Goal: Task Accomplishment & Management: Manage account settings

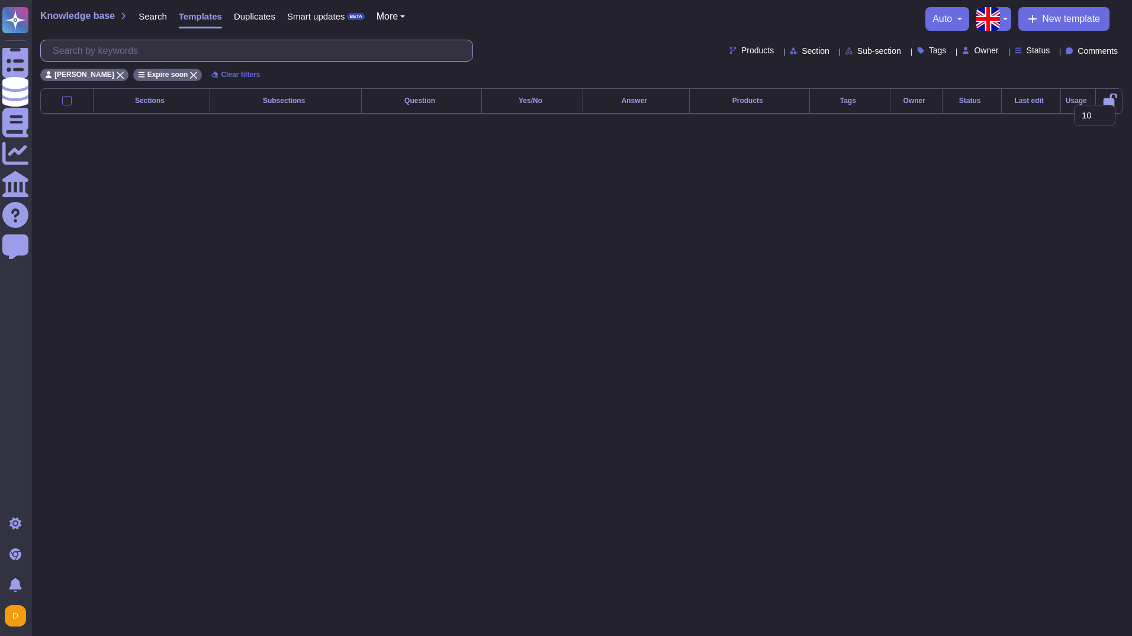
click at [88, 59] on input "text" at bounding box center [260, 50] width 426 height 21
type input "ESG"
click at [117, 75] on icon at bounding box center [120, 75] width 7 height 7
click at [101, 73] on icon at bounding box center [101, 75] width 7 height 7
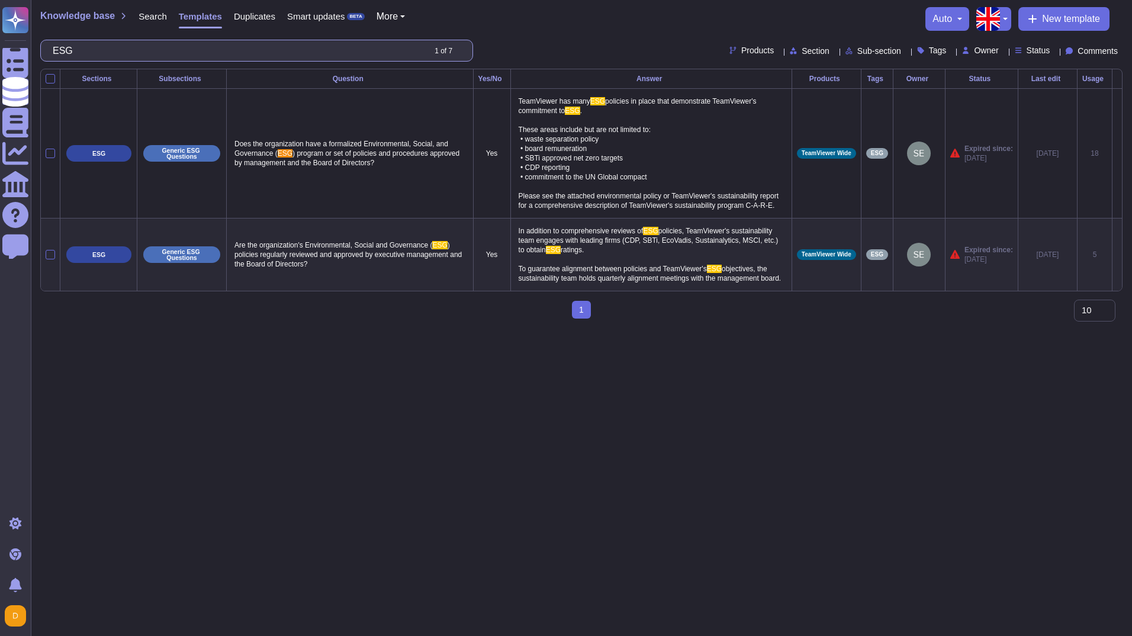
click at [107, 47] on input "ESG" at bounding box center [235, 50] width 377 height 21
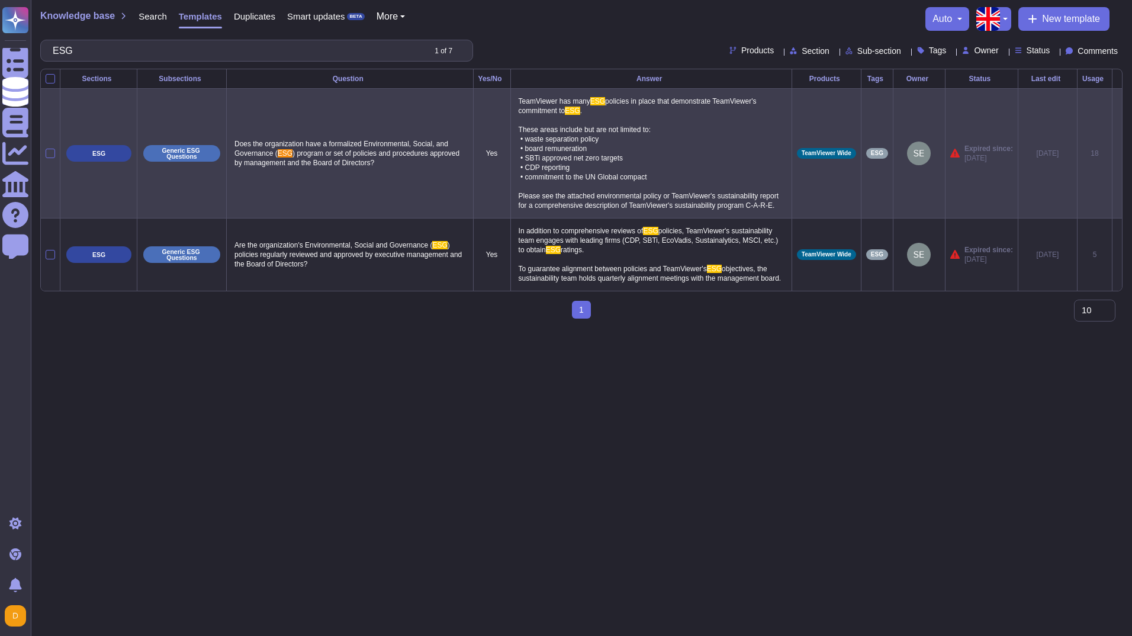
click at [93, 157] on p "ESG" at bounding box center [98, 153] width 13 height 7
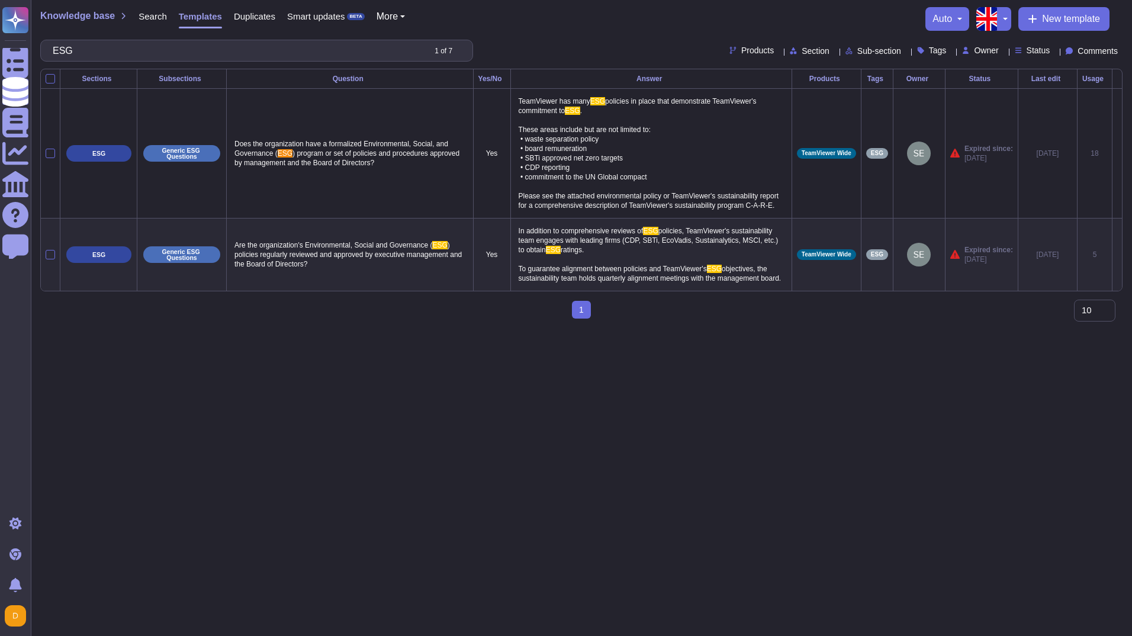
click at [1002, 17] on button "button" at bounding box center [1004, 19] width 14 height 24
click at [1030, 72] on link "German" at bounding box center [1045, 73] width 94 height 14
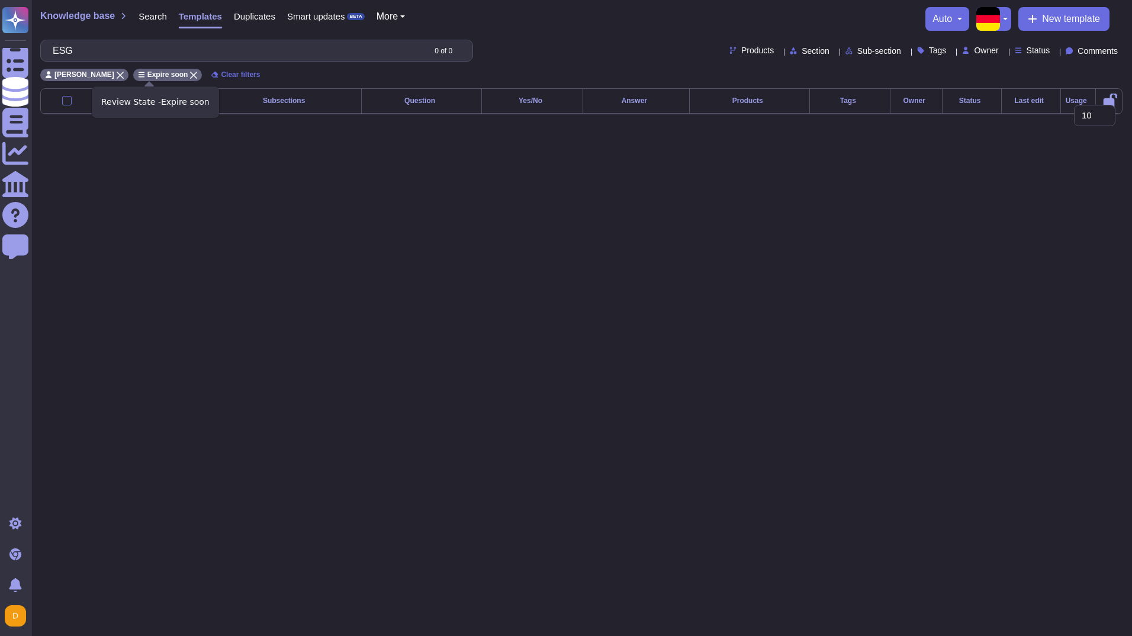
click at [190, 73] on icon at bounding box center [193, 75] width 7 height 7
click at [117, 74] on icon at bounding box center [120, 75] width 7 height 7
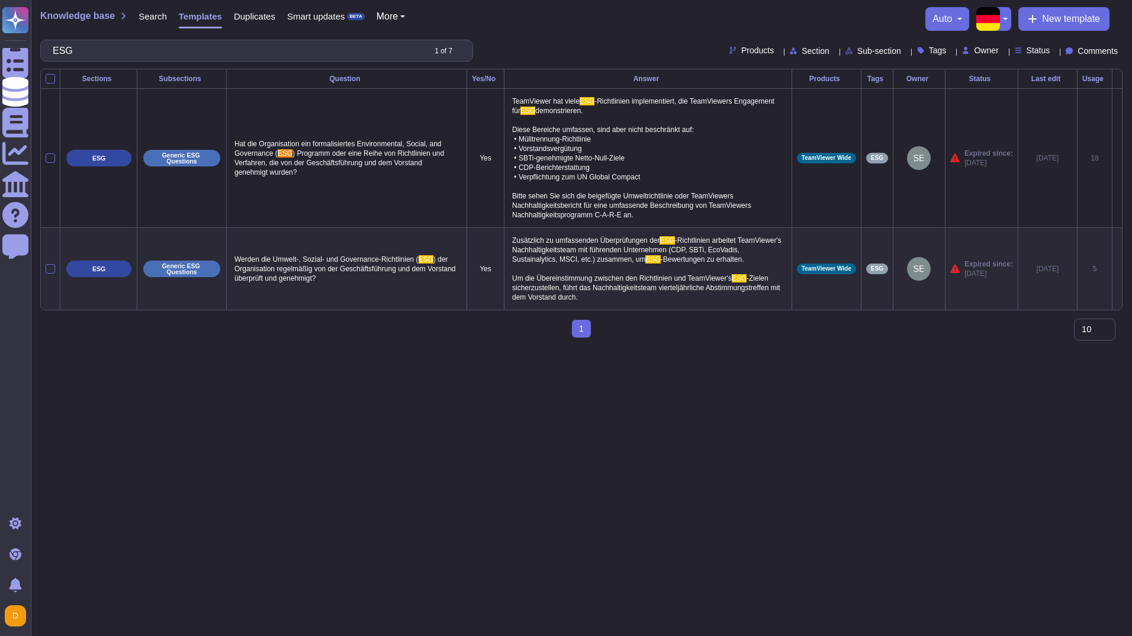
click at [520, 347] on html "Questionnaires Knowledge Base Documents Analytics CAIQ / SIG Help Center Feedba…" at bounding box center [566, 173] width 1132 height 347
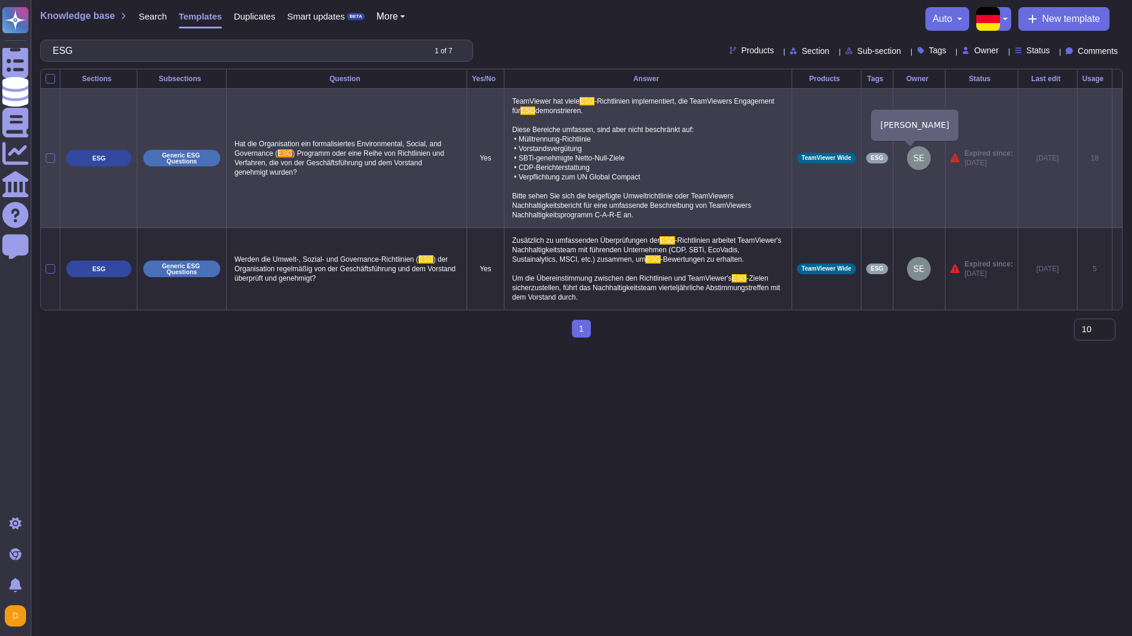
click at [907, 158] on img at bounding box center [919, 158] width 24 height 24
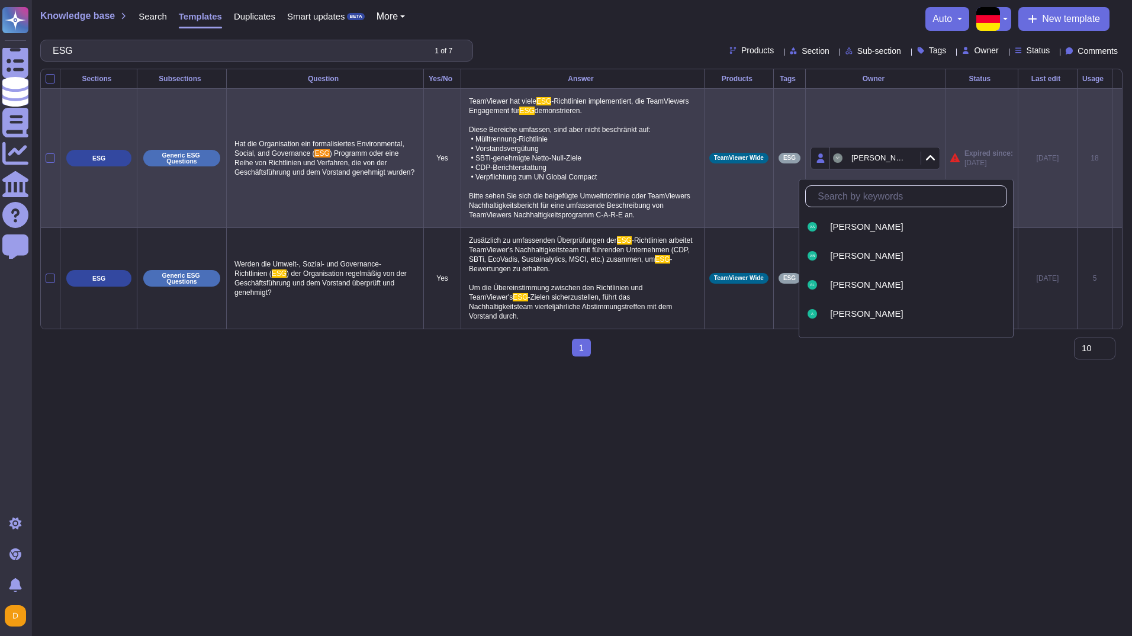
click at [622, 8] on div "Knowledge base Search Templates Duplicates Smart updates BETA More auto New tem…" at bounding box center [581, 19] width 1082 height 24
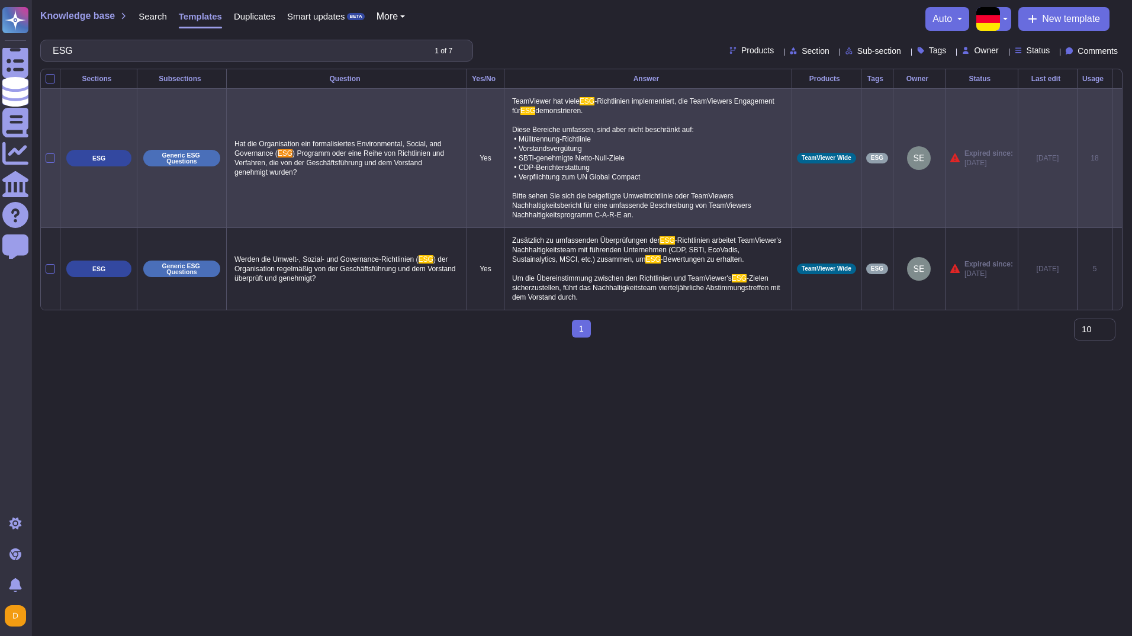
click at [834, 52] on icon at bounding box center [834, 52] width 0 height 0
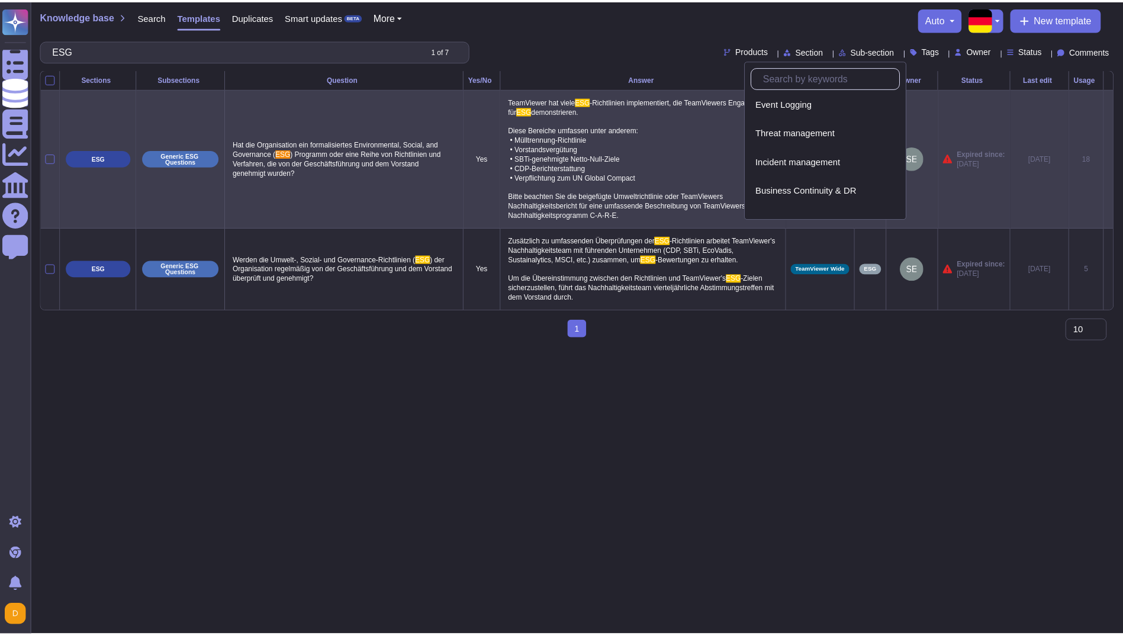
scroll to position [517, 0]
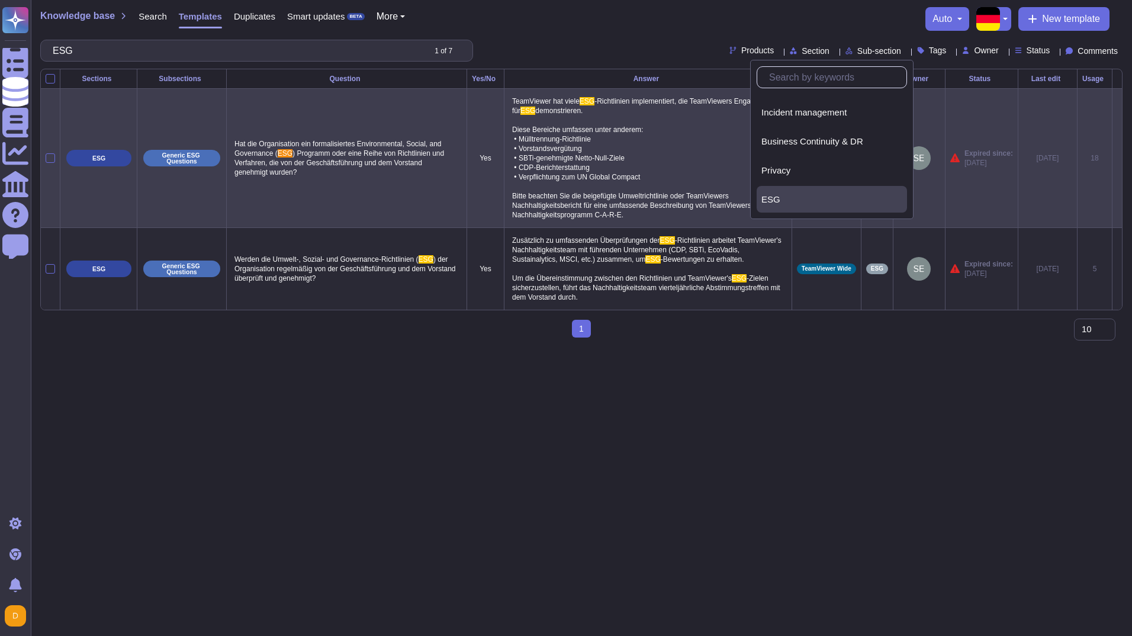
click at [841, 196] on div "ESG" at bounding box center [831, 199] width 141 height 11
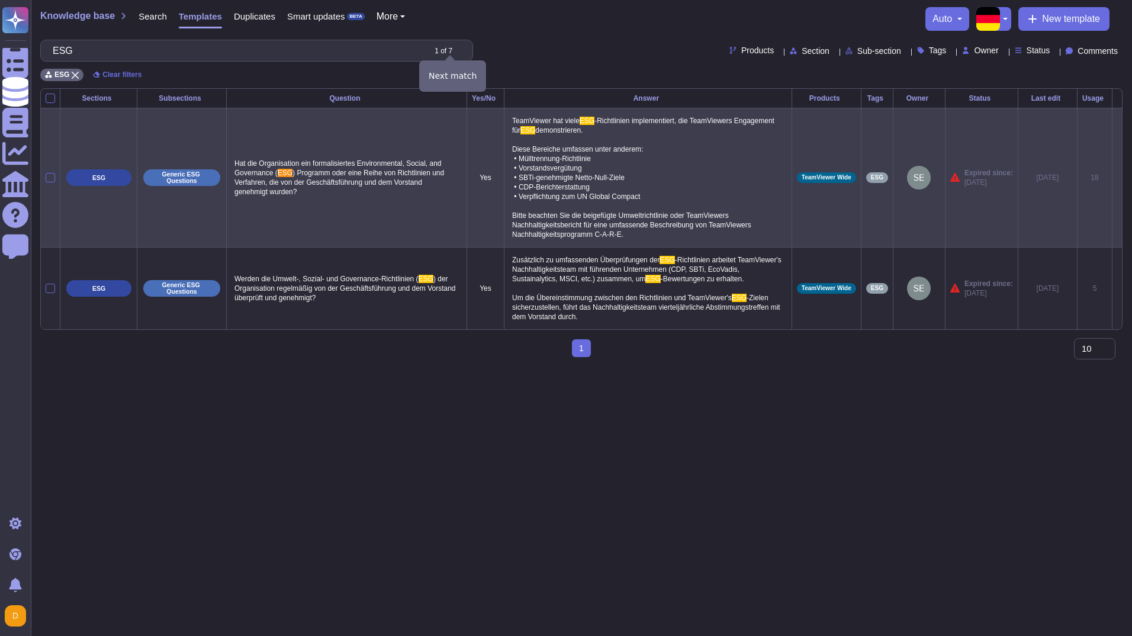
click at [462, 52] on icon at bounding box center [462, 52] width 0 height 0
click at [468, 82] on icon at bounding box center [623, 203] width 311 height 243
click at [83, 56] on input "ESG" at bounding box center [235, 50] width 377 height 21
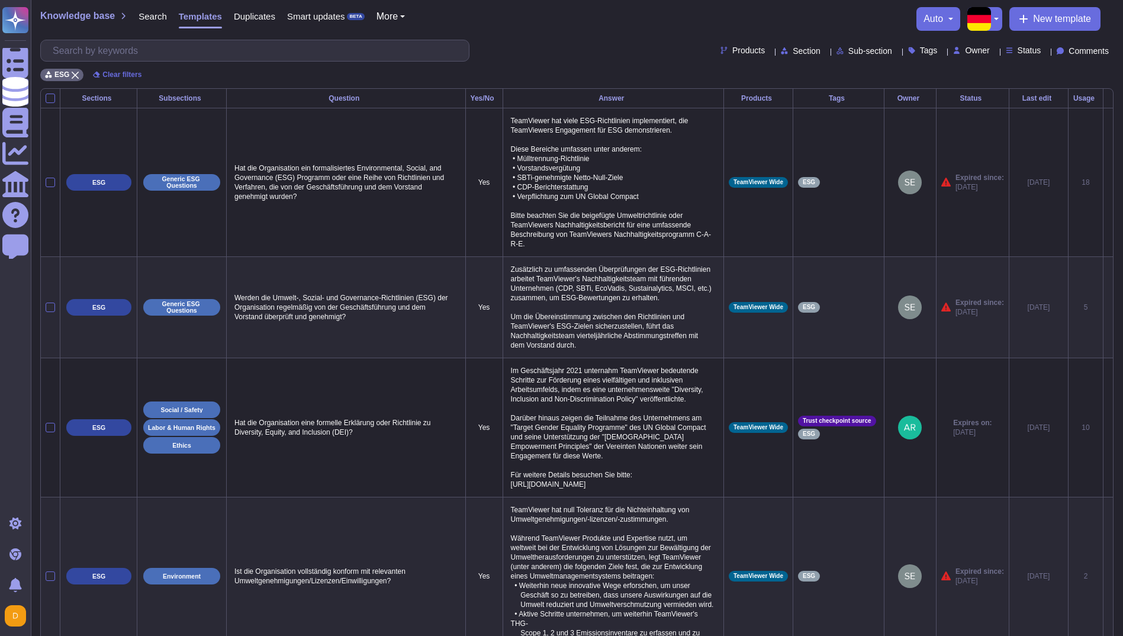
click at [544, 52] on div "Products Section Sub-section Tags Owner Status Comments" at bounding box center [576, 51] width 1073 height 22
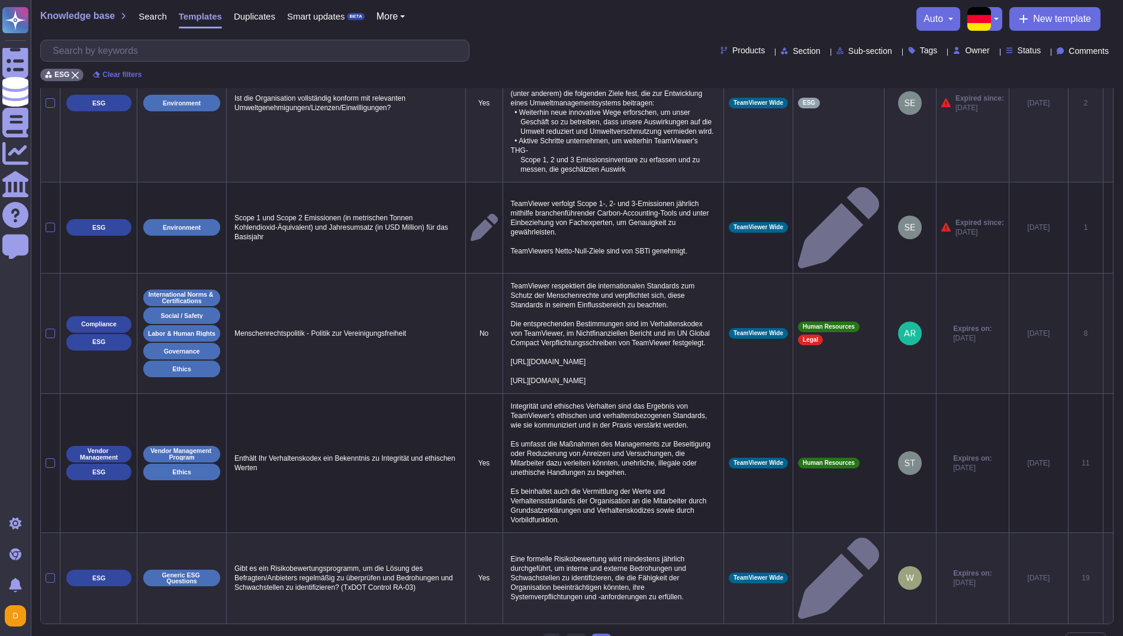
scroll to position [536, 0]
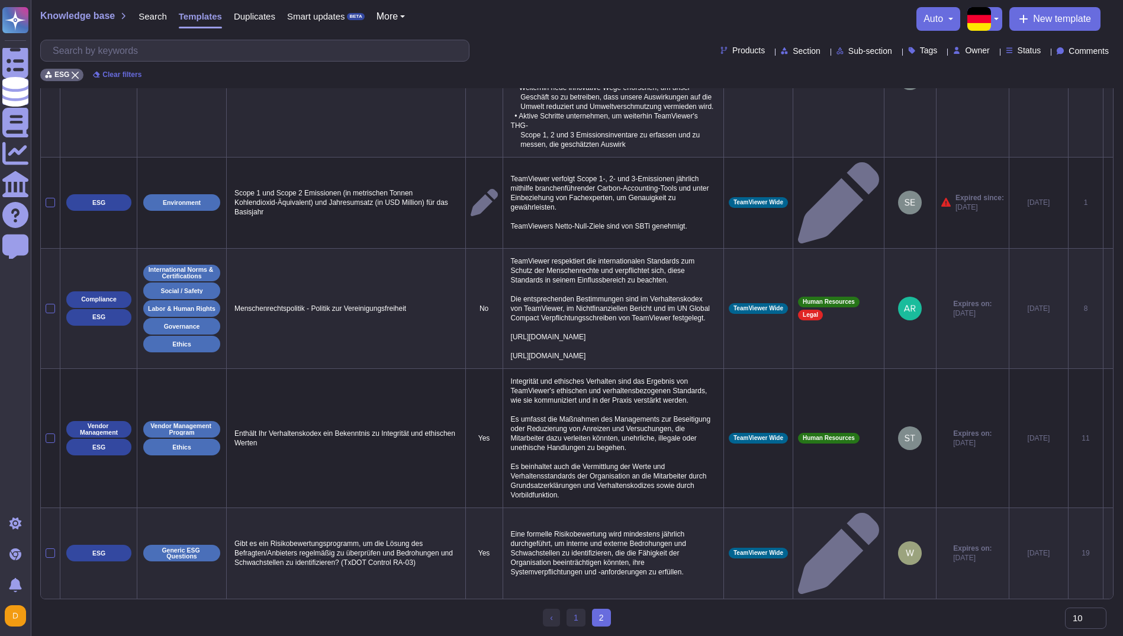
click at [604, 616] on span "2 (current)" at bounding box center [601, 618] width 19 height 18
click at [573, 616] on link "1" at bounding box center [576, 618] width 19 height 18
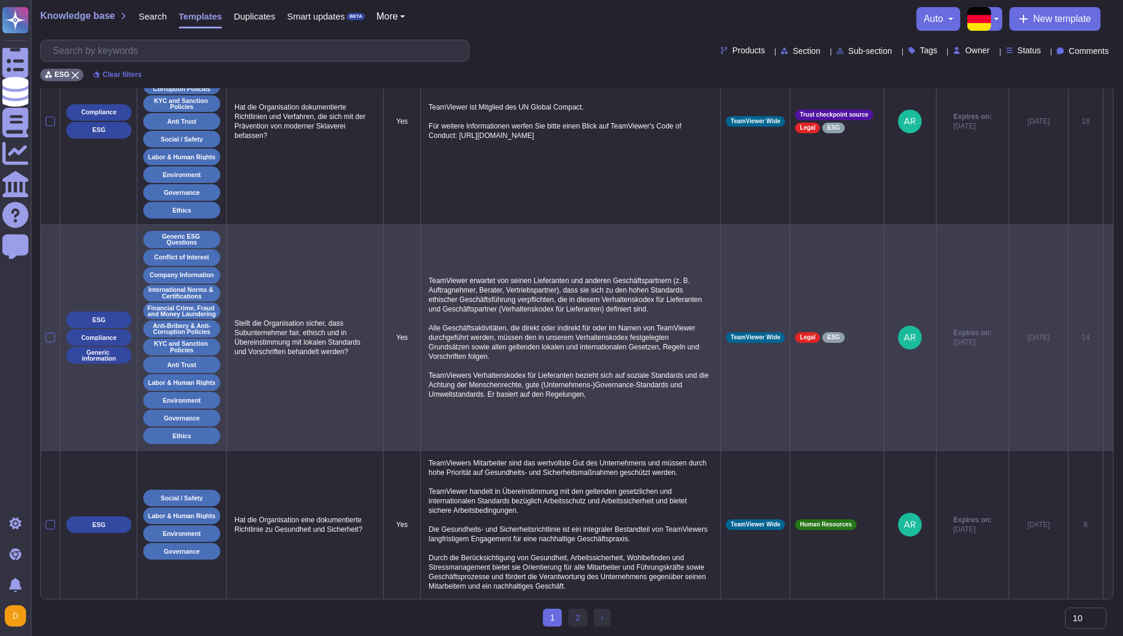
scroll to position [770, 0]
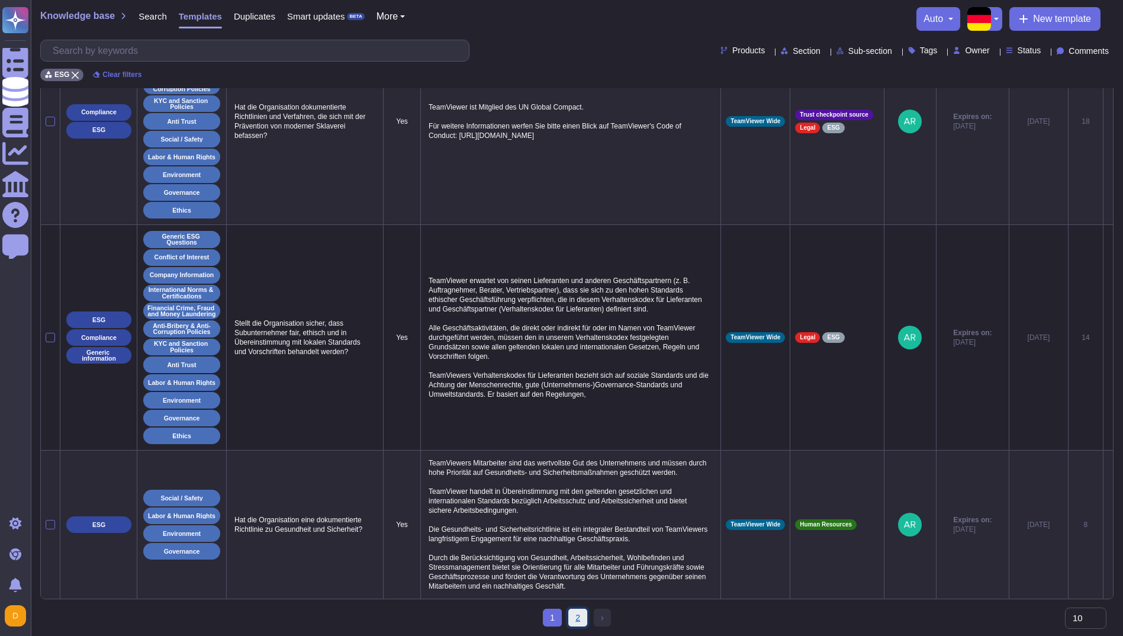
click at [579, 616] on link "2" at bounding box center [577, 618] width 19 height 18
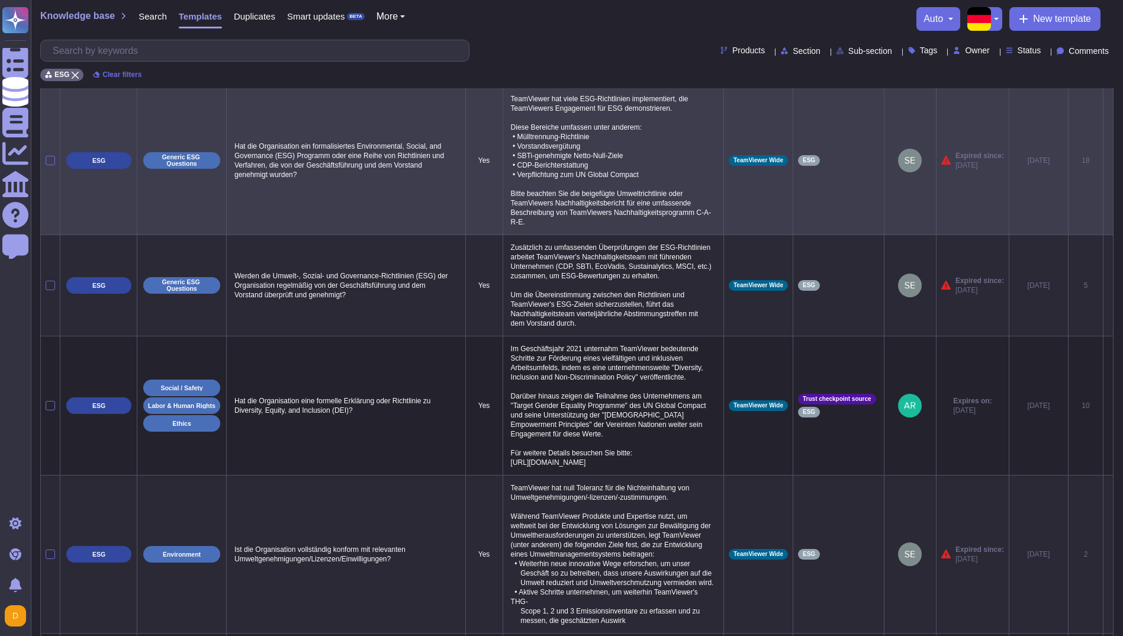
scroll to position [0, 0]
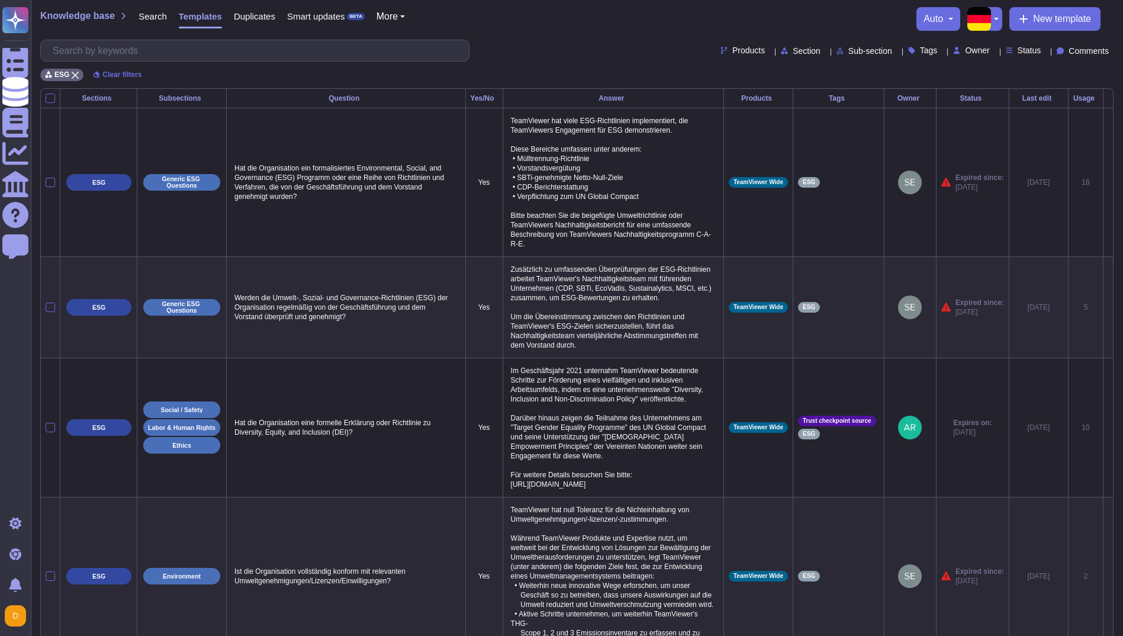
click at [960, 97] on div "Status" at bounding box center [972, 98] width 63 height 7
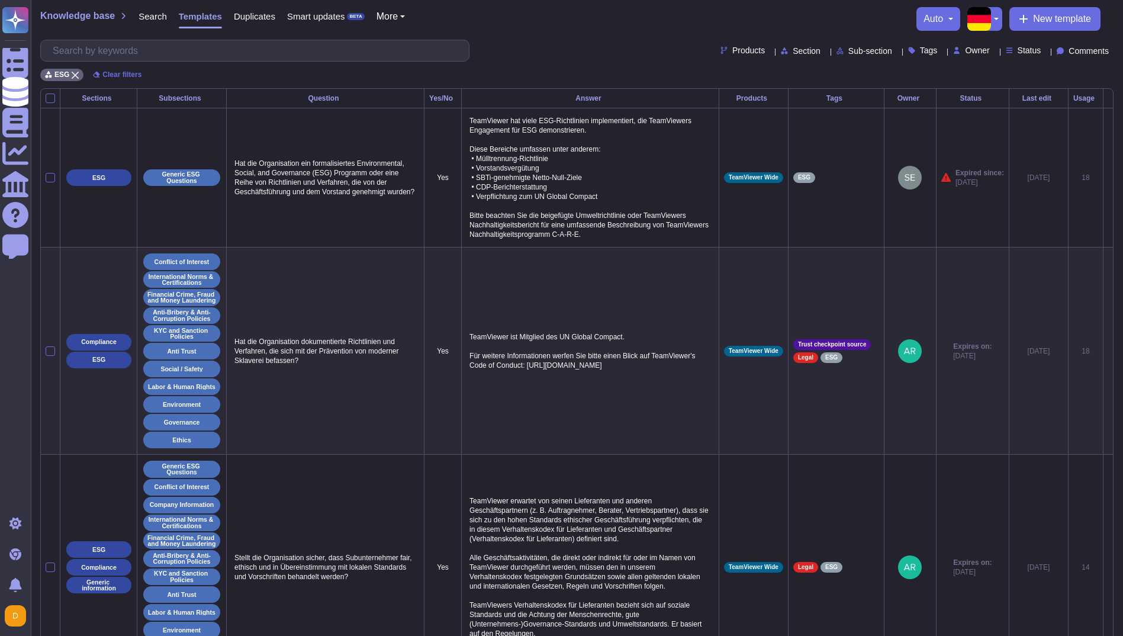
click at [960, 97] on div "Status" at bounding box center [972, 98] width 63 height 7
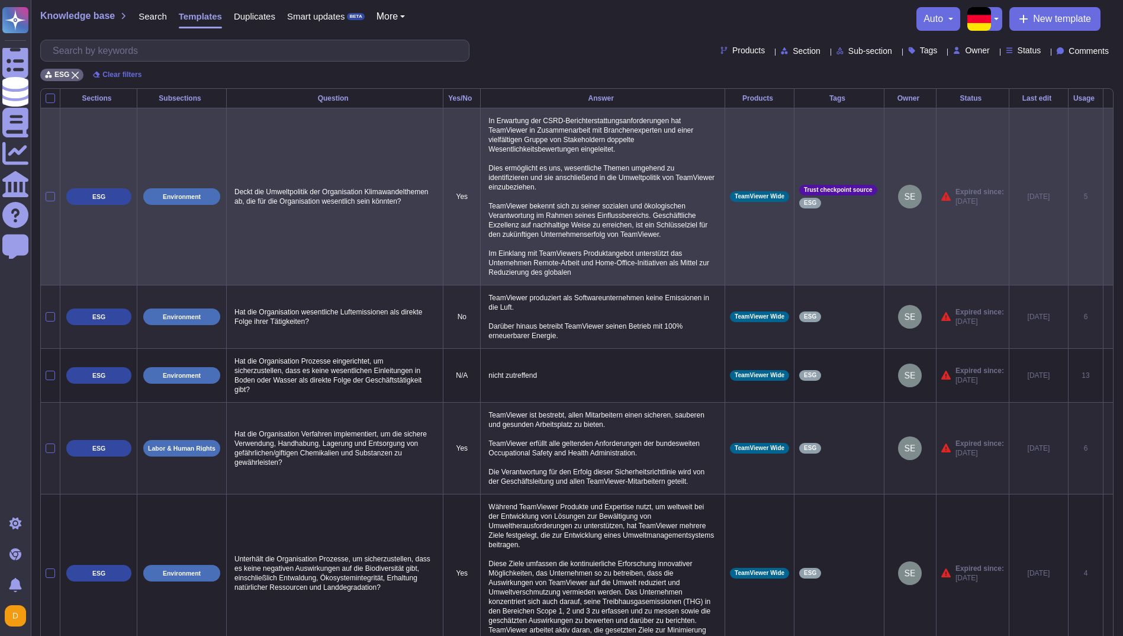
click at [594, 258] on p "In Erwartung der CSRD-Berichterstattungsanforderungen hat TeamViewer in Zusamme…" at bounding box center [602, 196] width 234 height 167
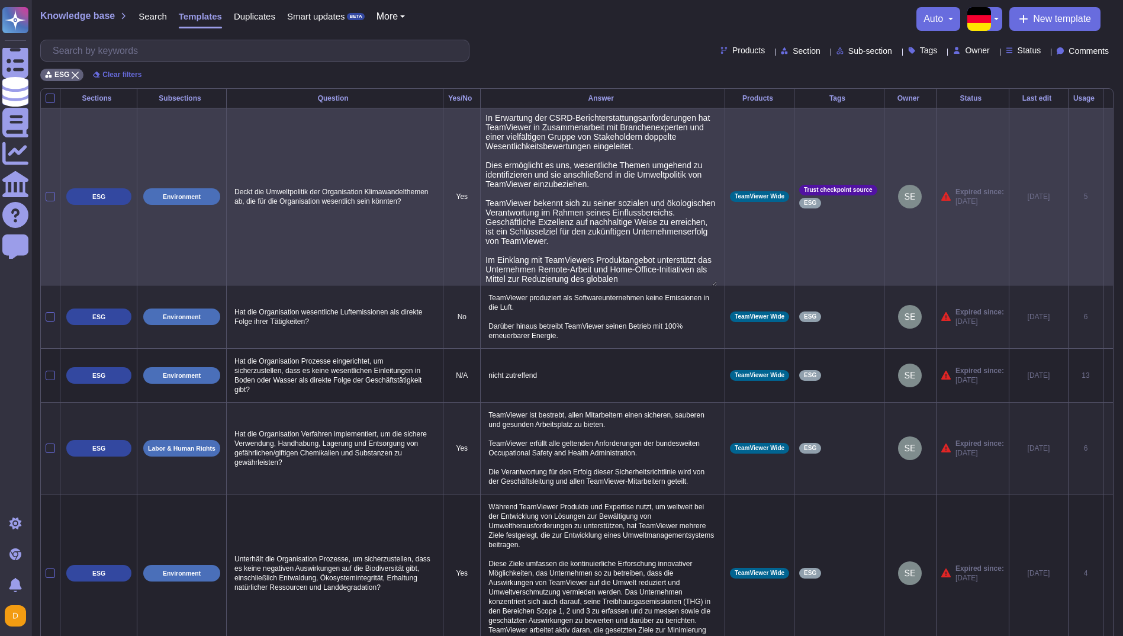
type textarea "In Erwartung der CSRD-Berichterstattungsanforderungen hat TeamViewer in Zusamme…"
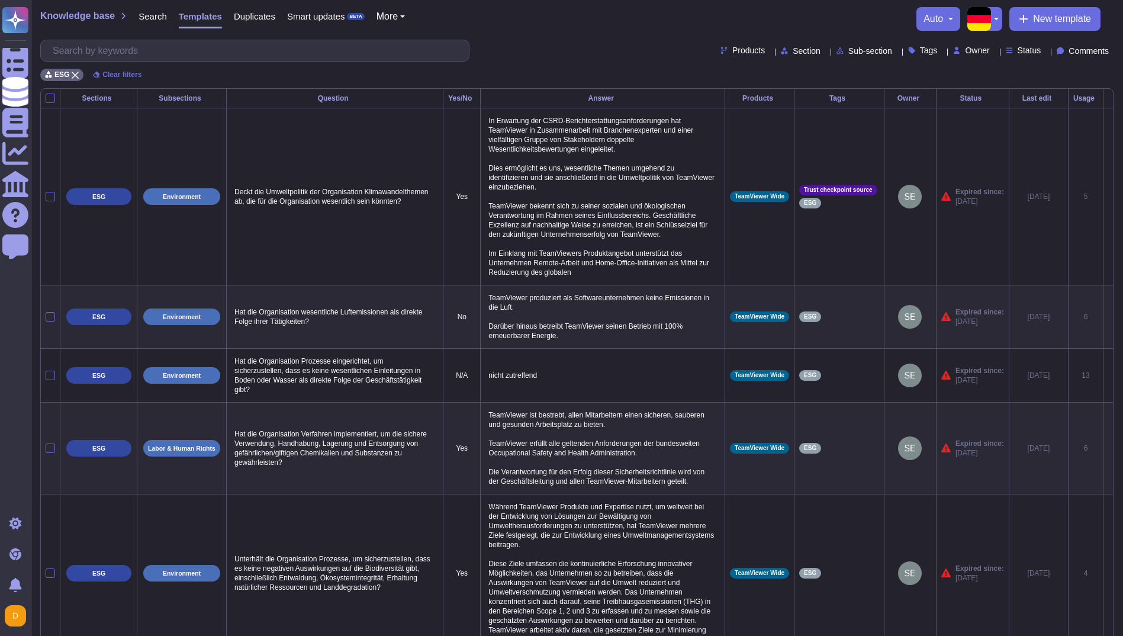
click at [572, 41] on div "Products Section Sub-section Tags Owner Status Comments" at bounding box center [576, 51] width 1073 height 22
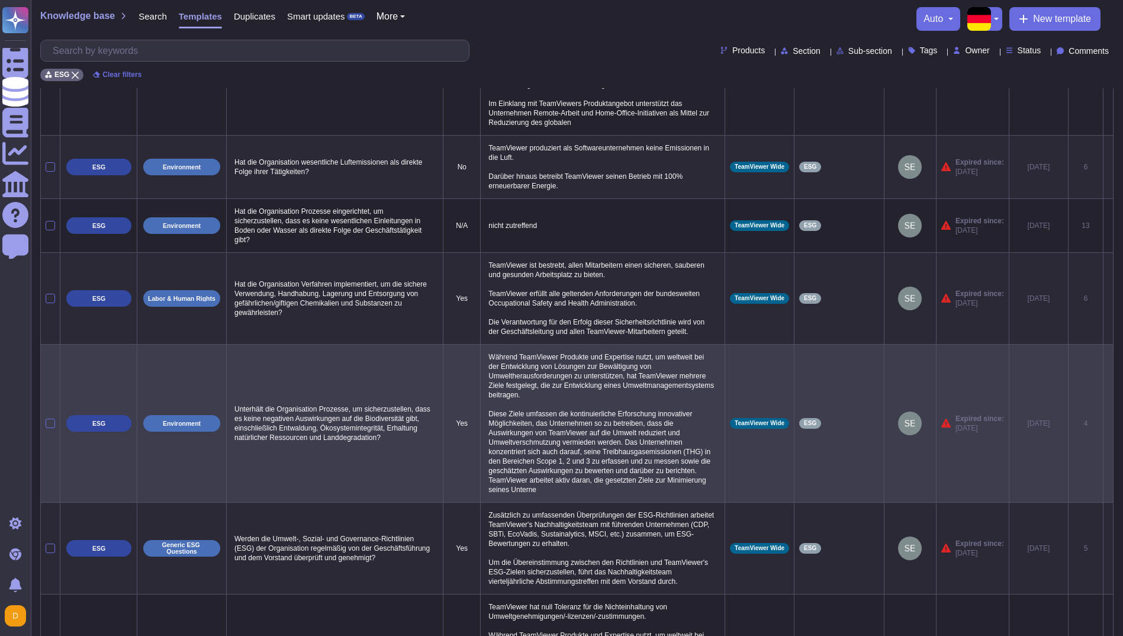
scroll to position [366, 0]
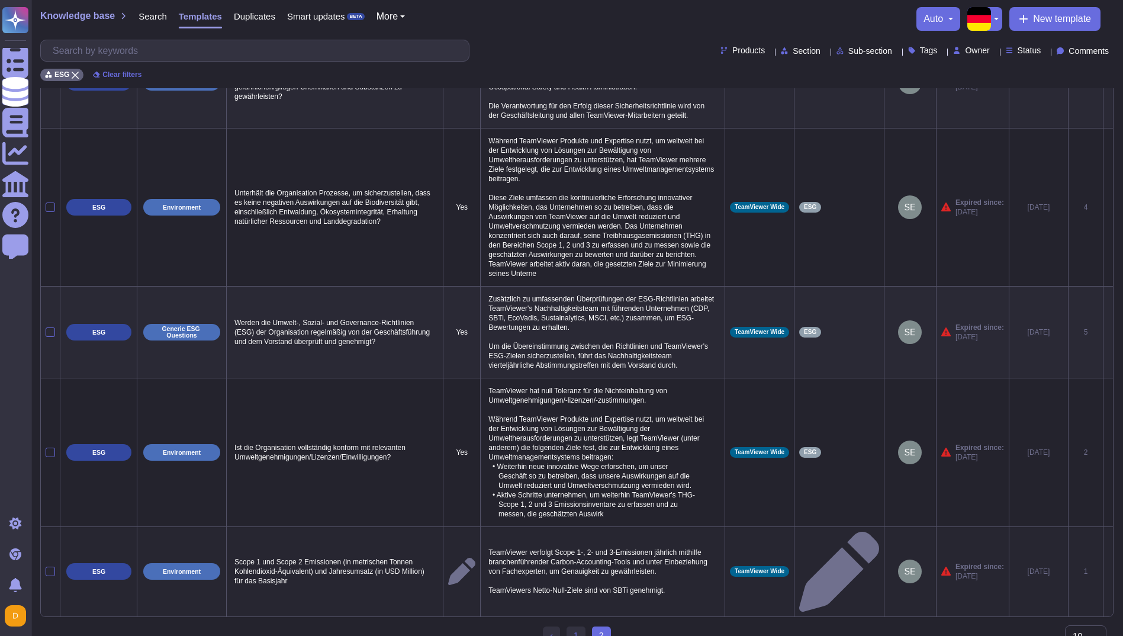
click at [577, 545] on p "TeamViewer verfolgt Scope 1-, 2- und 3-Emissionen jährlich mithilfe branchenfüh…" at bounding box center [602, 571] width 234 height 53
type textarea "TeamViewer verfolgt Scope 1-, 2- und 3-Emissionen jährlich mithilfe branchenfüh…"
click at [613, 21] on div "Knowledge base Search Templates Duplicates Smart updates BETA More auto New tem…" at bounding box center [576, 19] width 1073 height 24
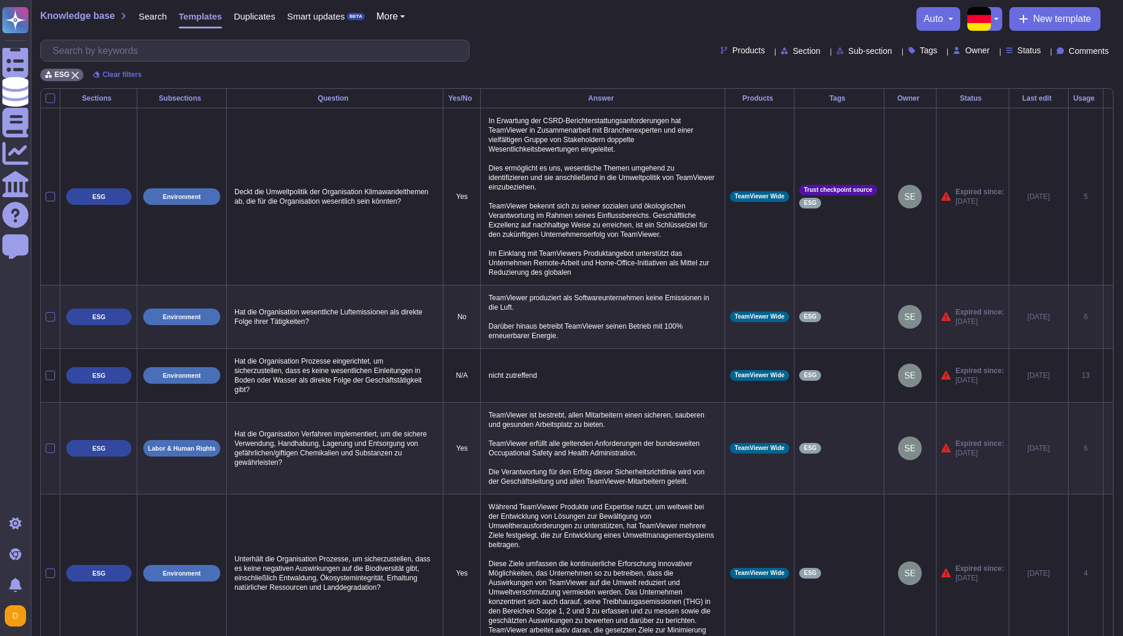
click at [948, 17] on button "auto" at bounding box center [939, 18] width 30 height 9
click at [793, 25] on div "Knowledge base Search Templates Duplicates Smart updates BETA More auto Auto di…" at bounding box center [576, 19] width 1073 height 24
click at [260, 19] on span "Duplicates" at bounding box center [254, 16] width 41 height 9
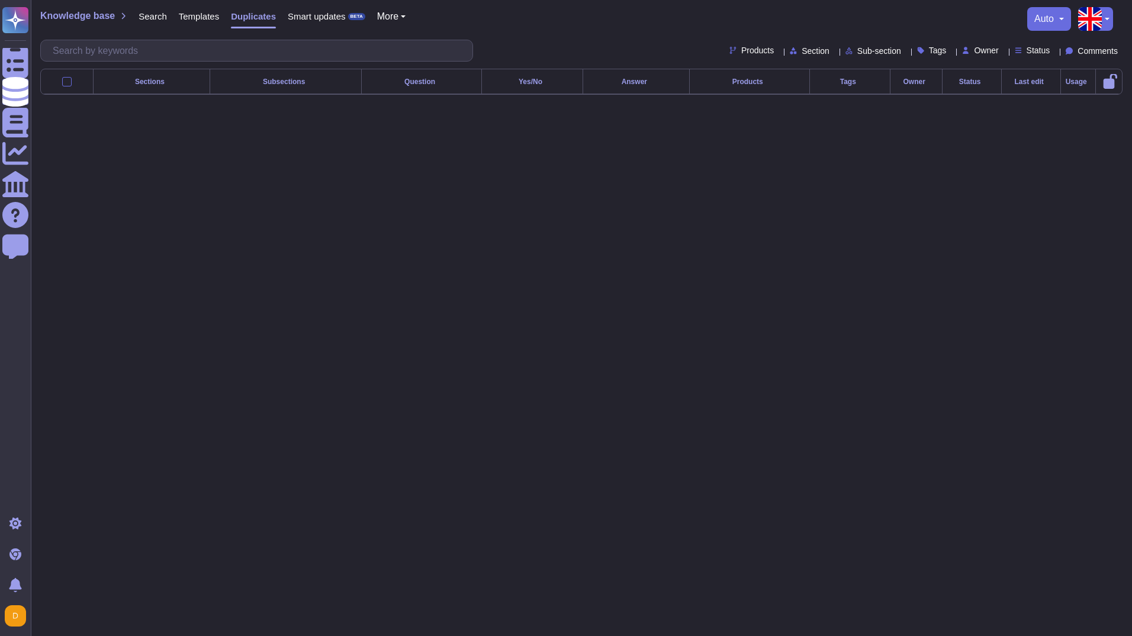
click at [310, 20] on span "Smart updates" at bounding box center [317, 16] width 58 height 9
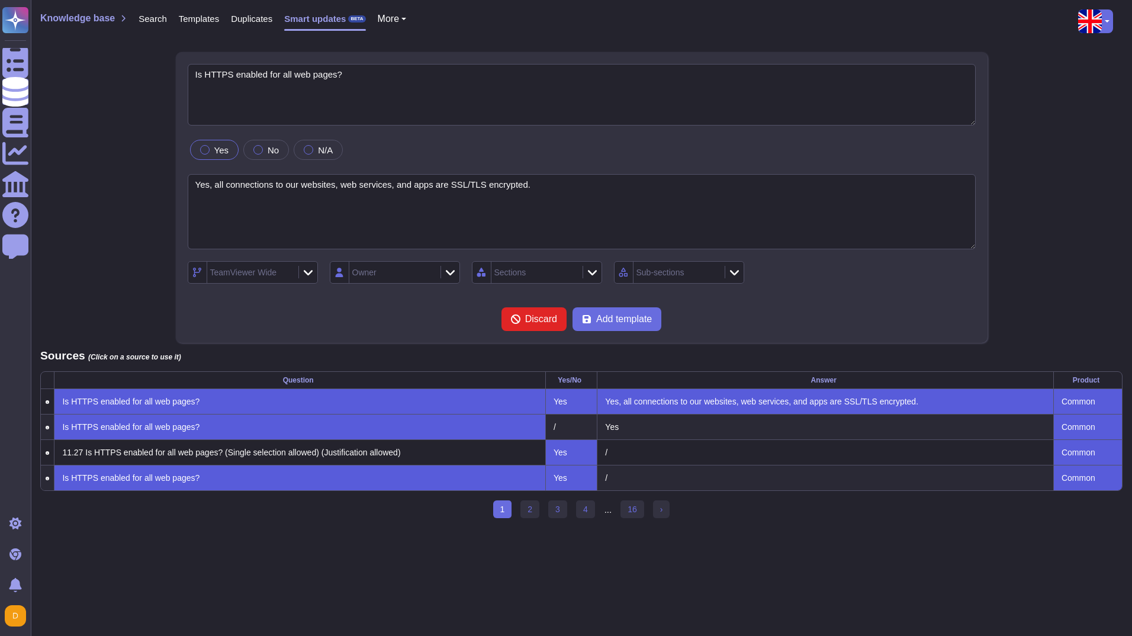
type textarea "Is HTTPS enabled for all web pages?"
type textarea "Yes, all connections to our websites, web services, and apps are SSL/TLS encryp…"
click at [287, 273] on icon at bounding box center [287, 273] width 0 height 0
click at [307, 270] on icon at bounding box center [308, 272] width 9 height 12
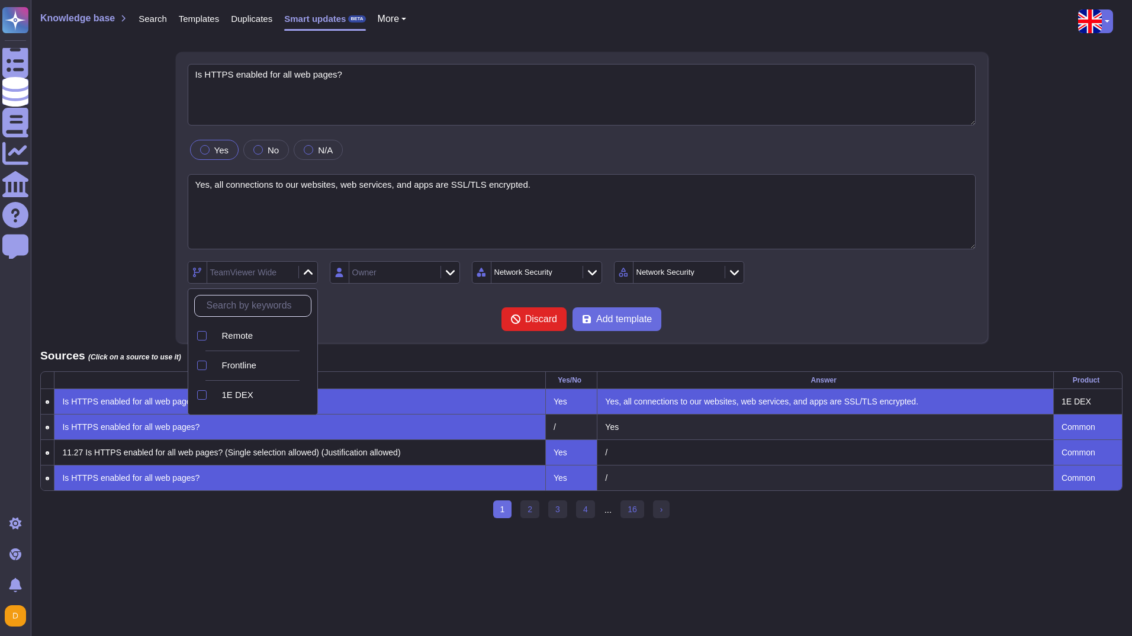
click at [400, 315] on div "Discard Add template" at bounding box center [582, 319] width 788 height 24
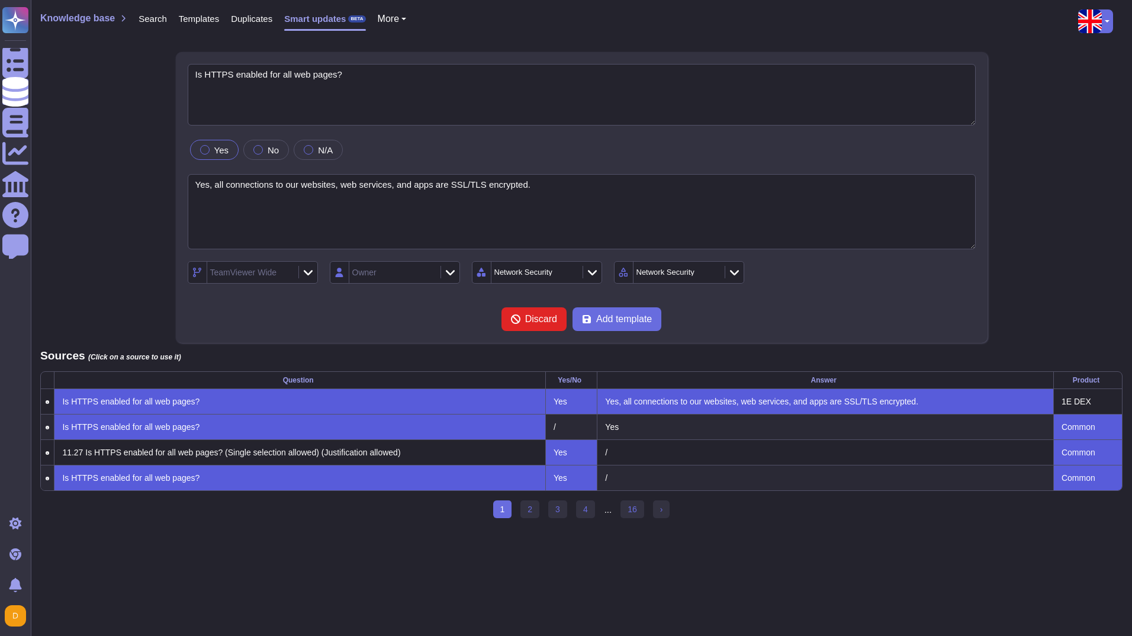
click at [593, 273] on icon at bounding box center [591, 272] width 9 height 5
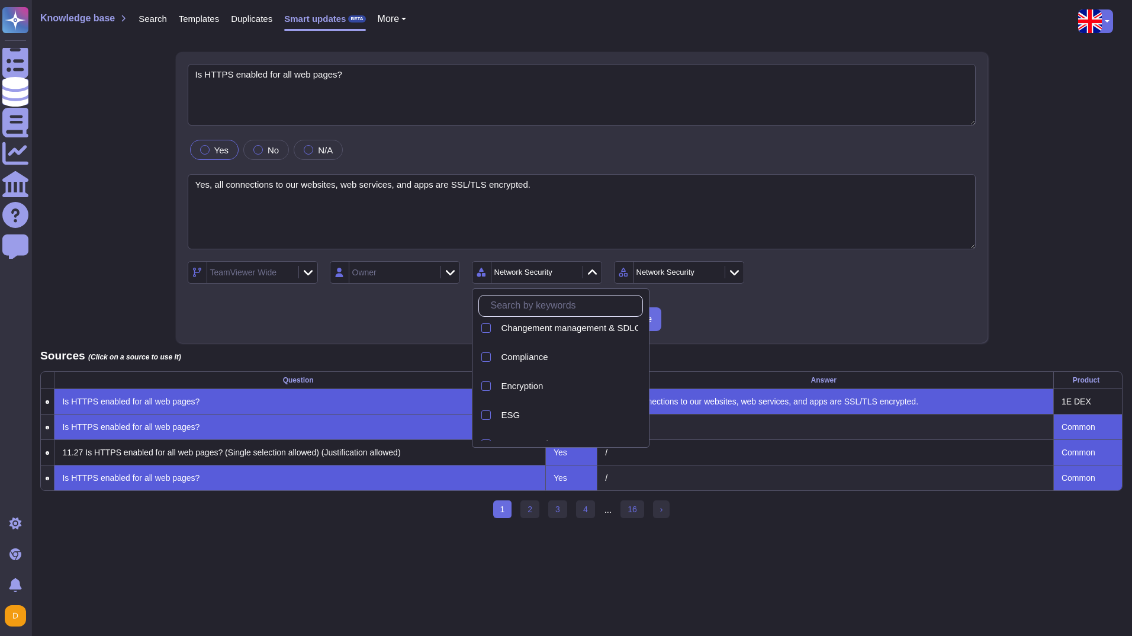
scroll to position [162, 0]
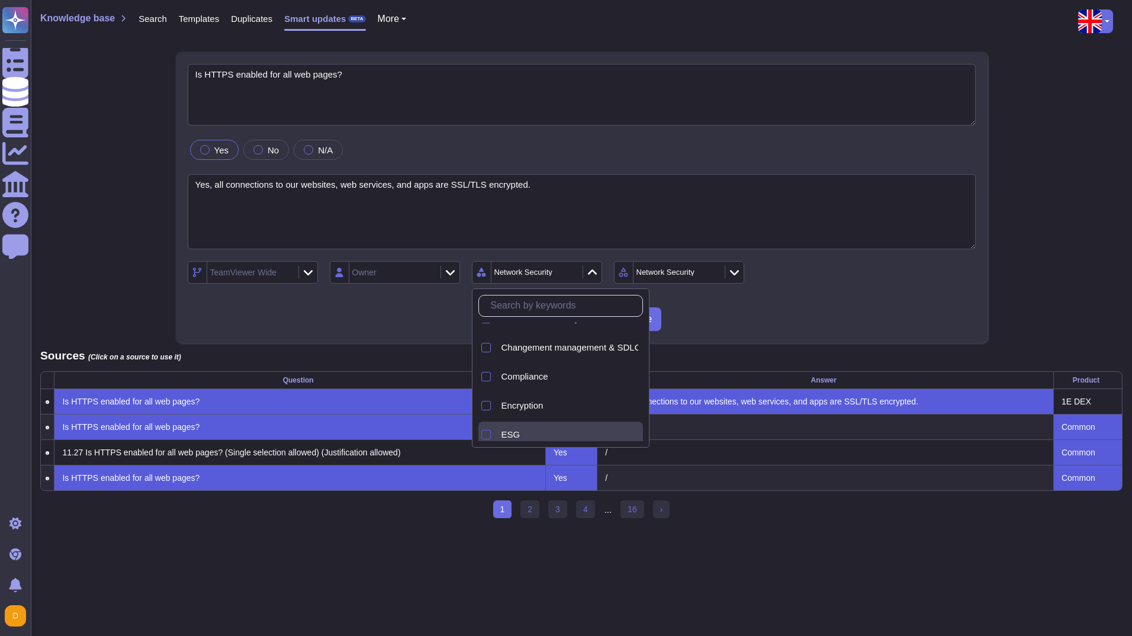
click at [490, 433] on div at bounding box center [485, 434] width 9 height 9
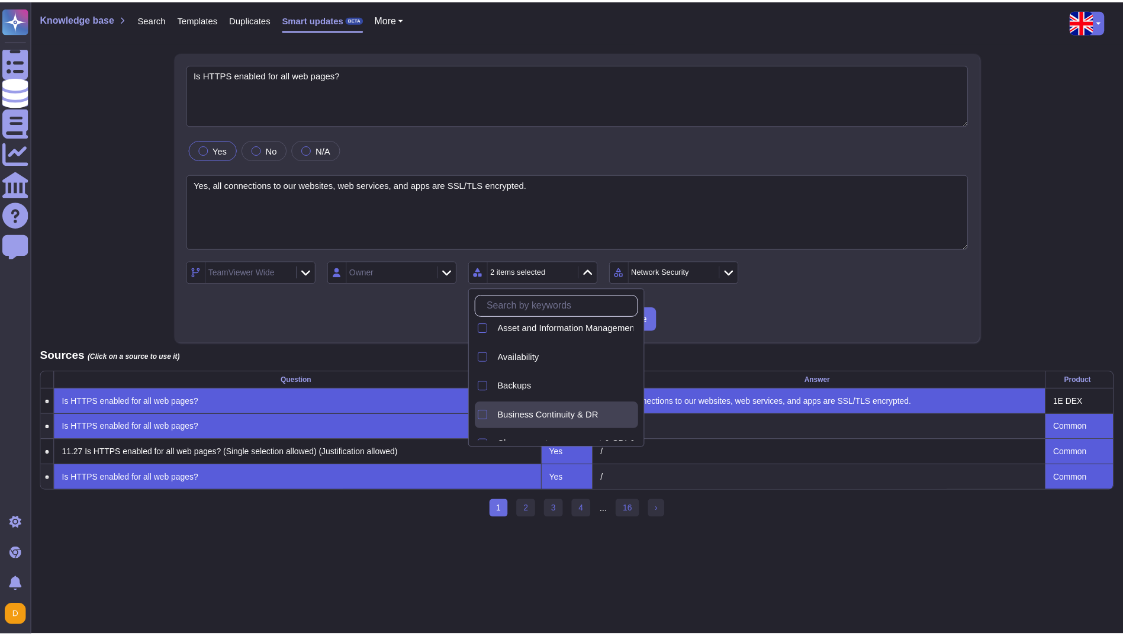
scroll to position [0, 0]
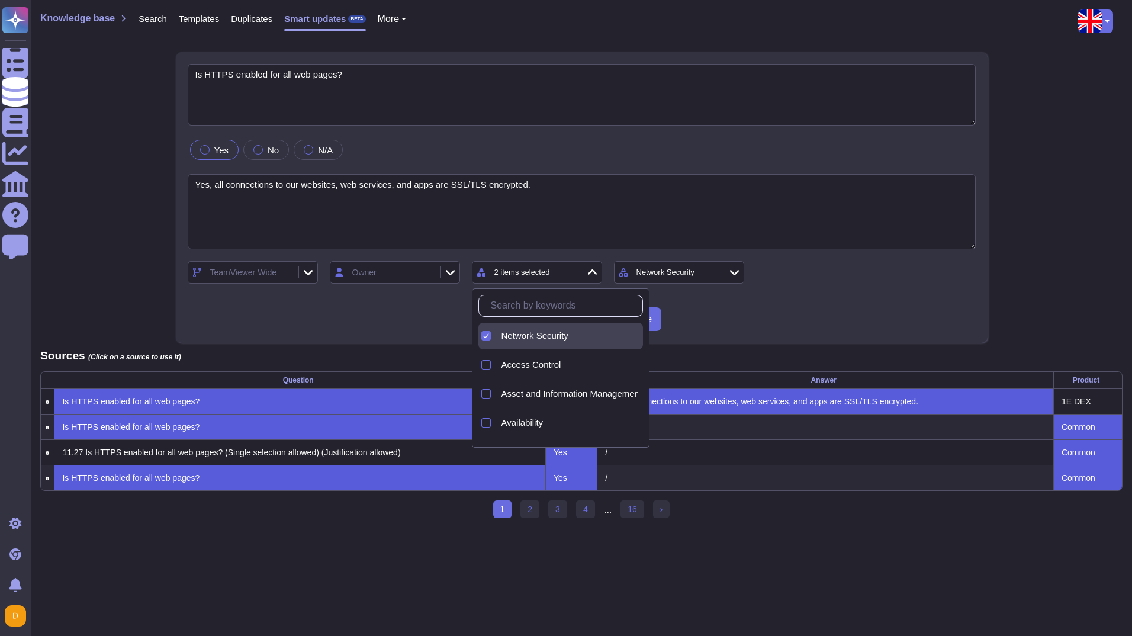
click at [488, 336] on icon at bounding box center [486, 336] width 6 height 6
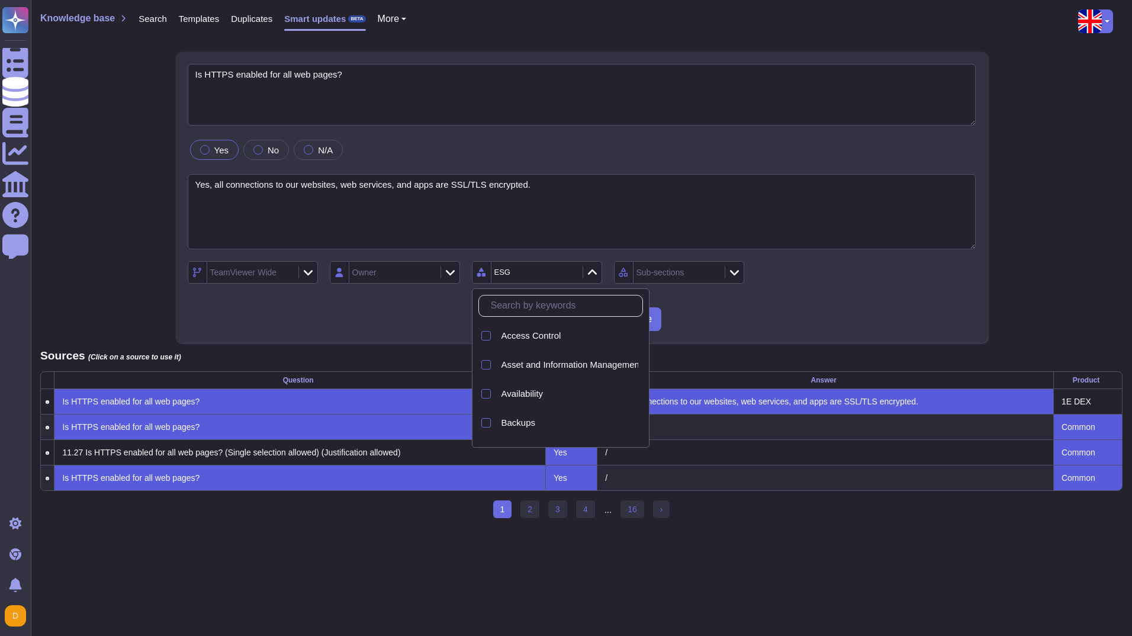
click at [741, 311] on div "Discard Add template" at bounding box center [582, 319] width 788 height 24
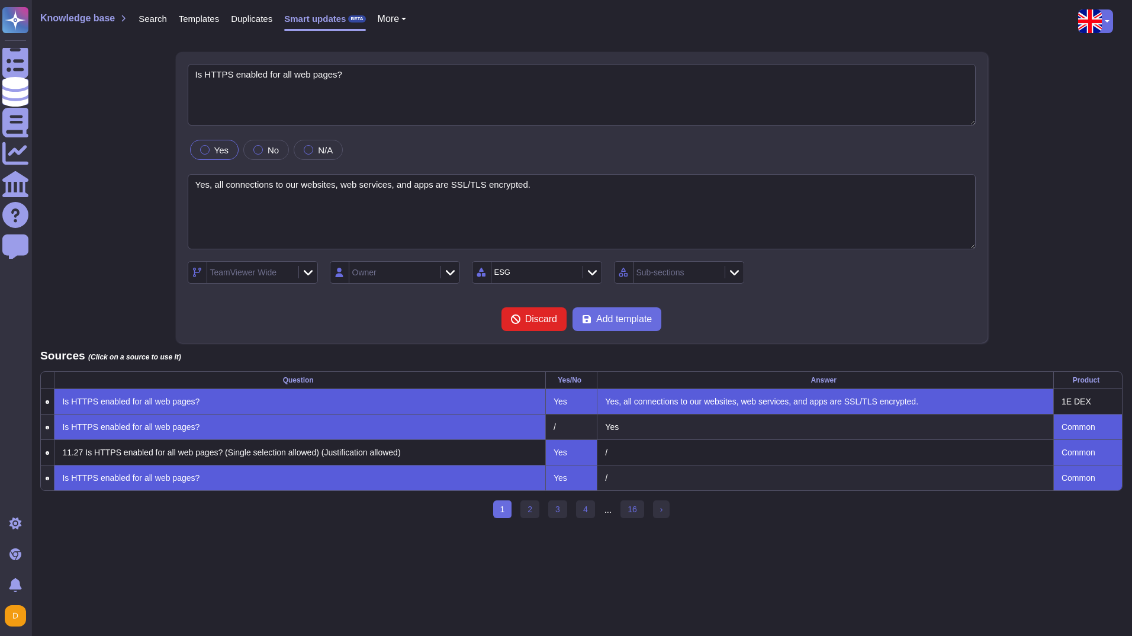
click at [153, 17] on span "Search" at bounding box center [153, 18] width 28 height 9
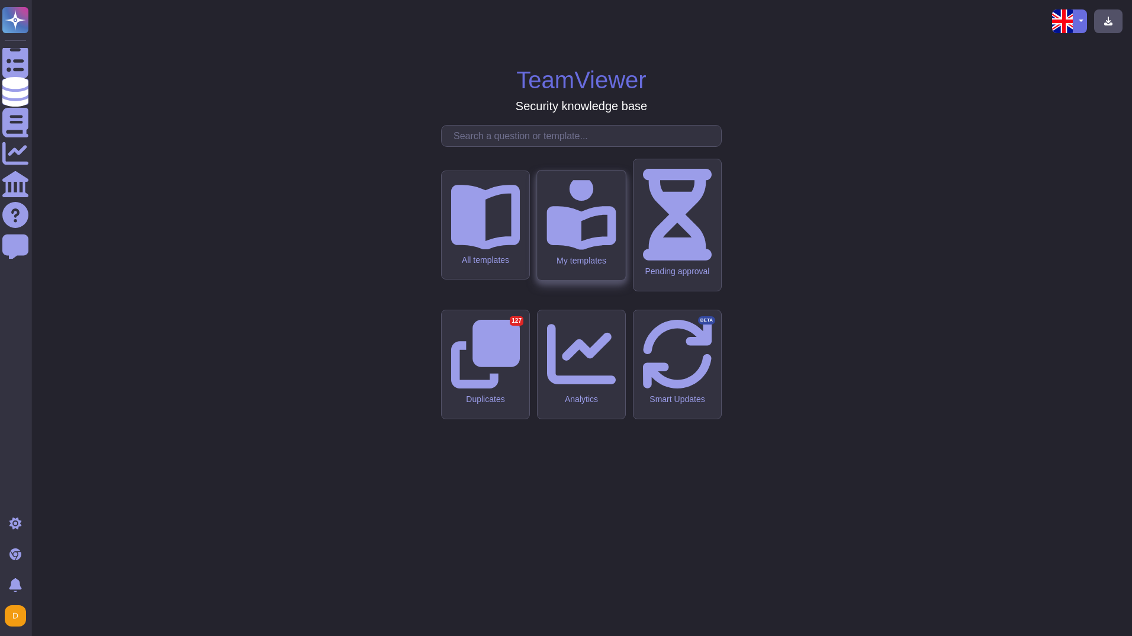
click at [586, 249] on icon at bounding box center [580, 214] width 69 height 69
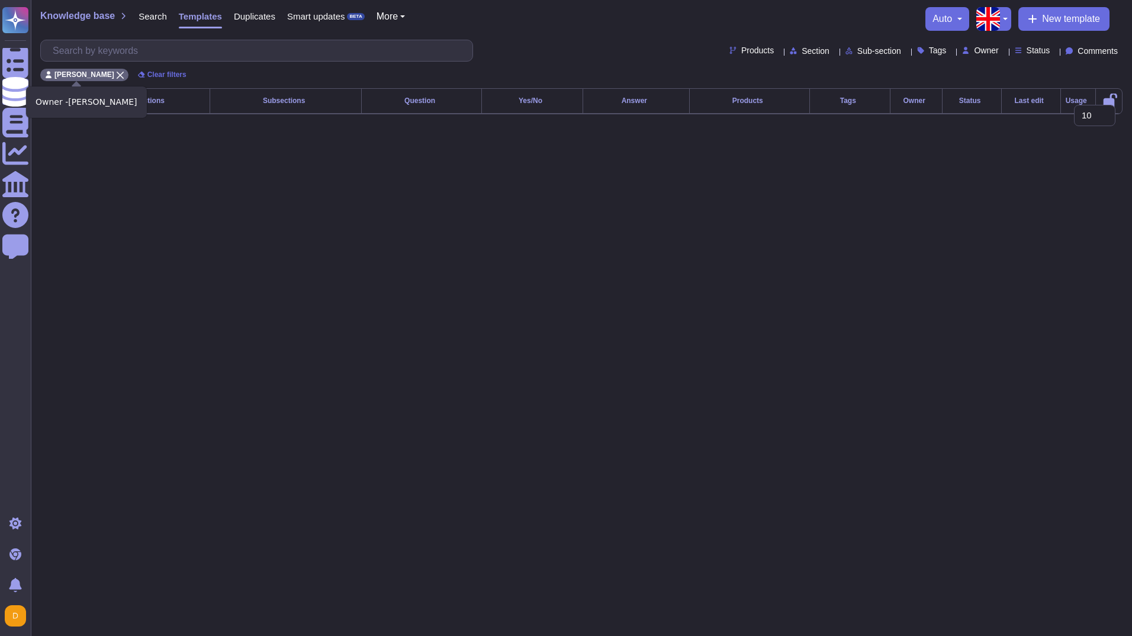
click at [117, 73] on icon at bounding box center [120, 75] width 7 height 7
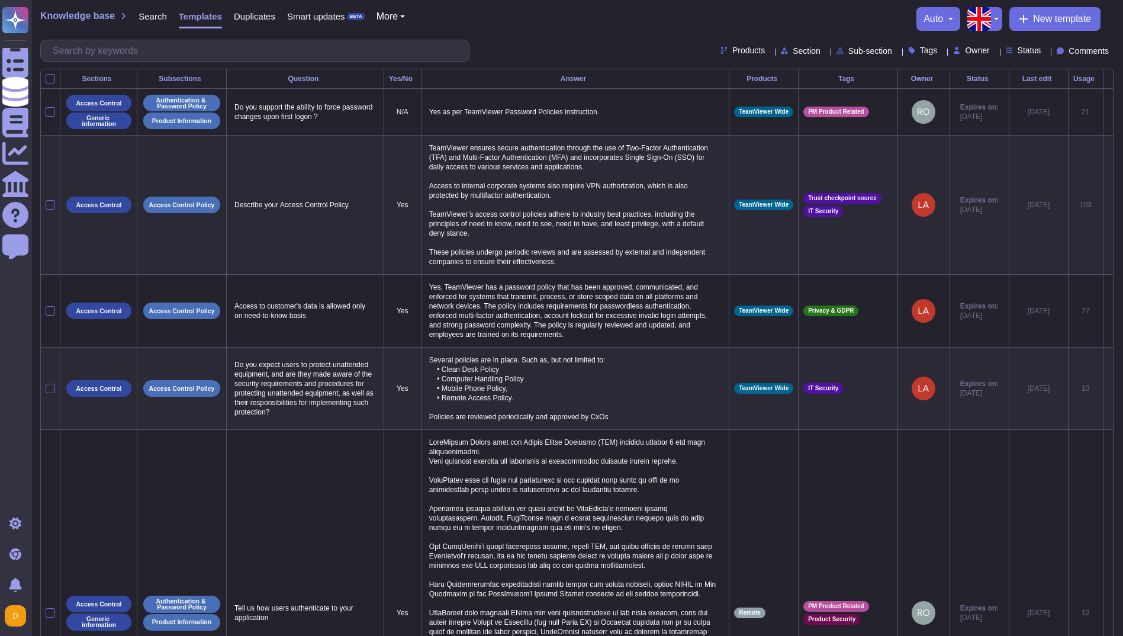
click at [825, 47] on div at bounding box center [825, 50] width 0 height 9
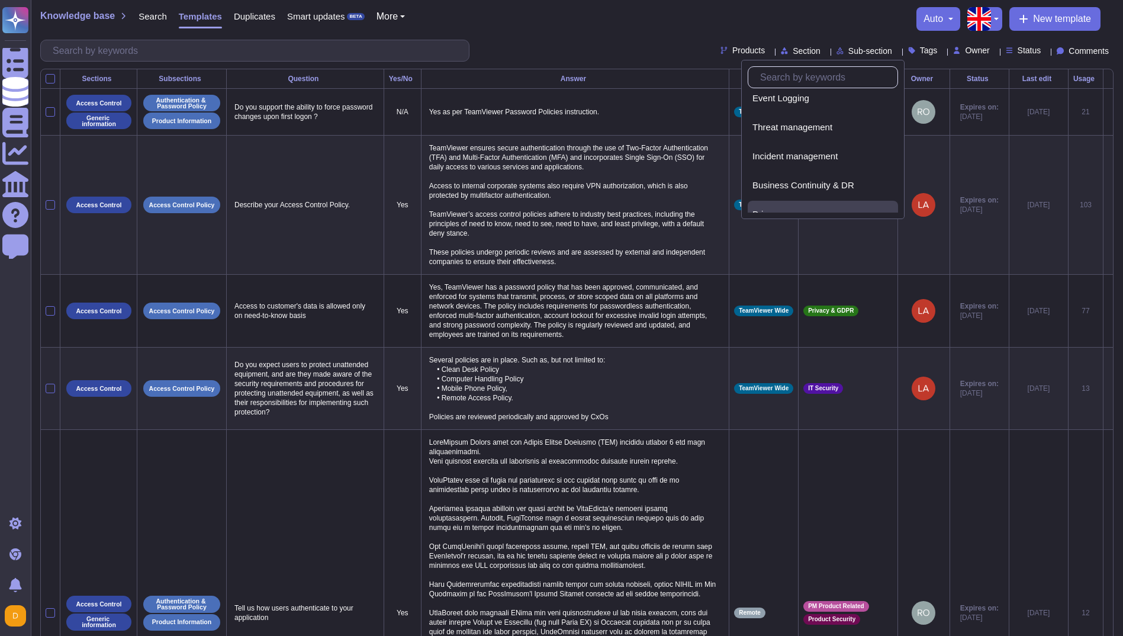
scroll to position [517, 0]
click at [819, 192] on div "ESG" at bounding box center [823, 199] width 150 height 27
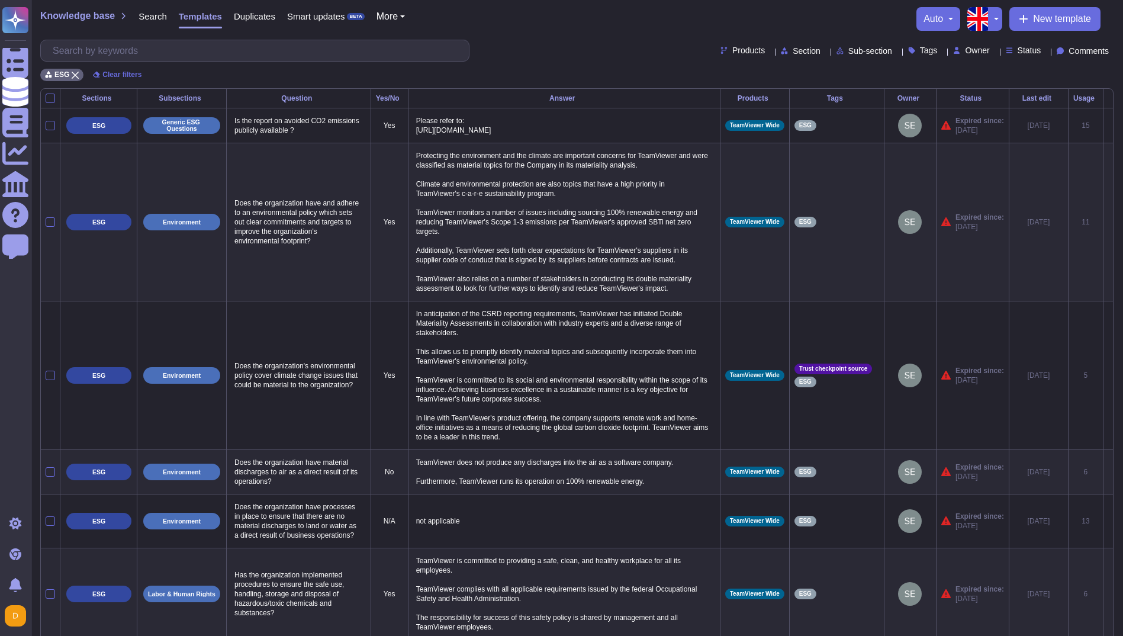
click at [995, 17] on button "button" at bounding box center [995, 19] width 14 height 24
click at [1007, 74] on link "German" at bounding box center [1036, 73] width 94 height 14
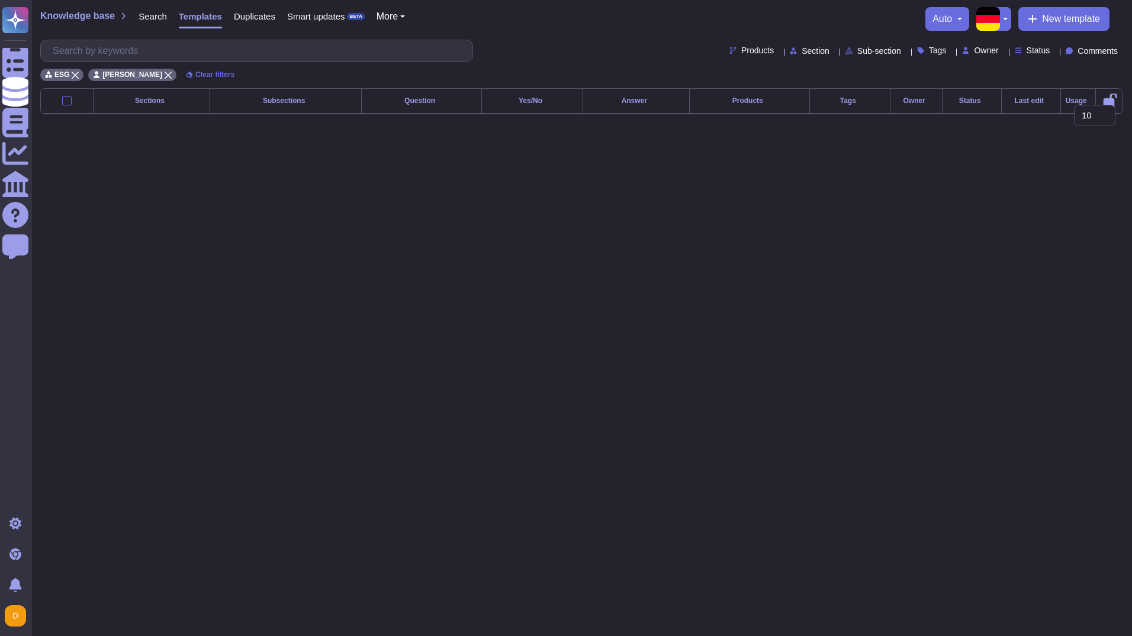
click at [559, 33] on div "Knowledge base Search Templates Duplicates Smart updates BETA More auto English…" at bounding box center [581, 44] width 1101 height 88
click at [165, 76] on icon at bounding box center [168, 75] width 7 height 7
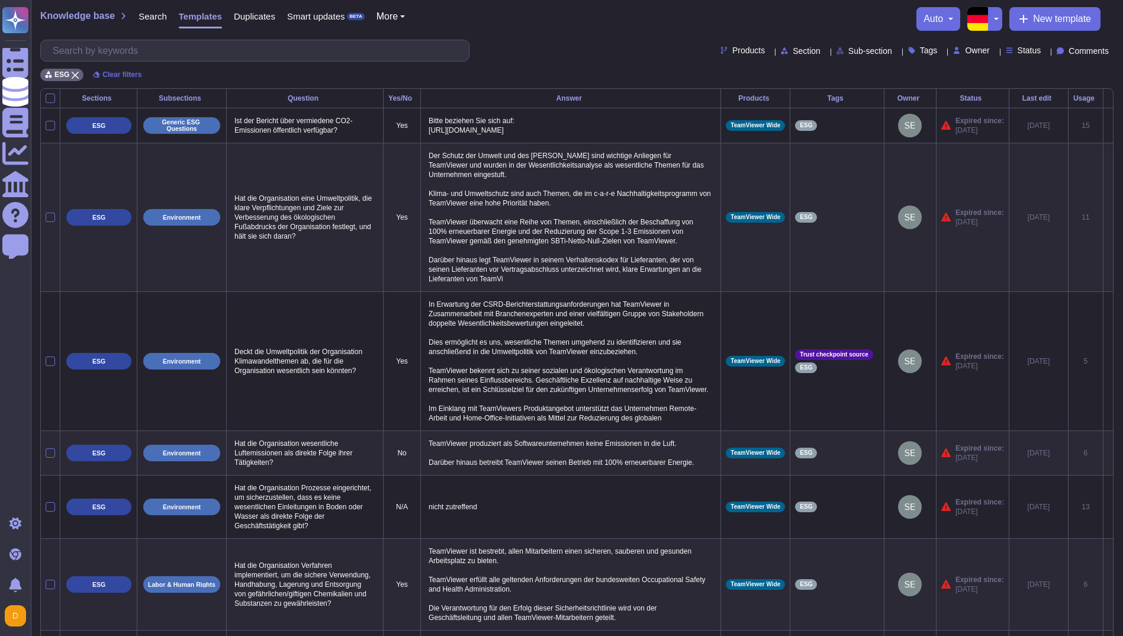
click at [993, 22] on button "button" at bounding box center [995, 19] width 14 height 24
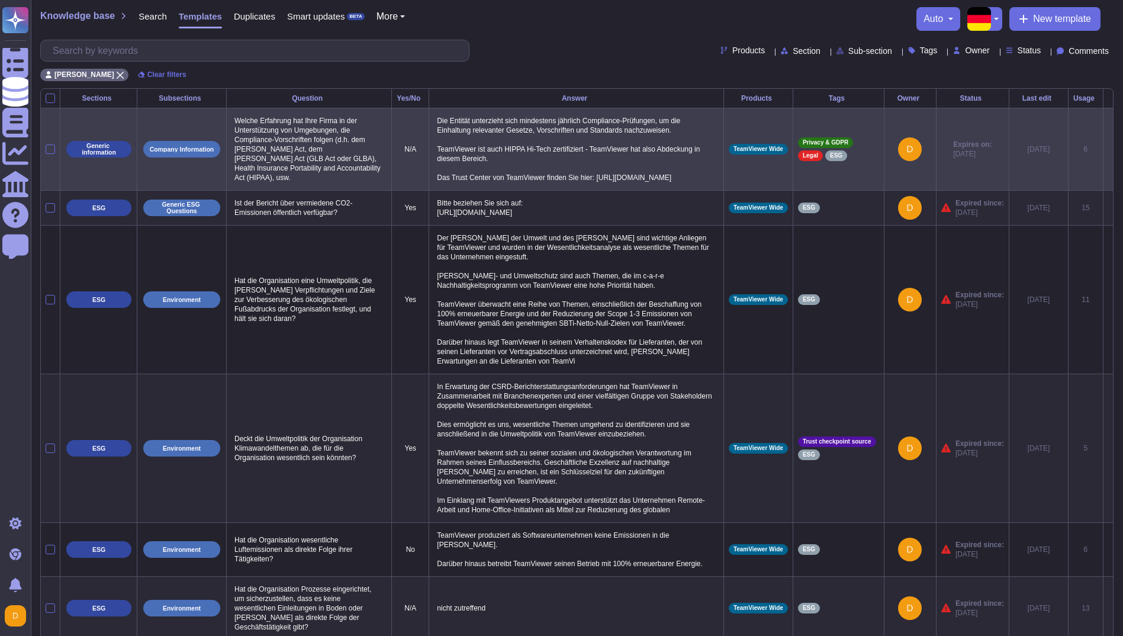
click at [969, 149] on span "Expires on:" at bounding box center [972, 144] width 38 height 9
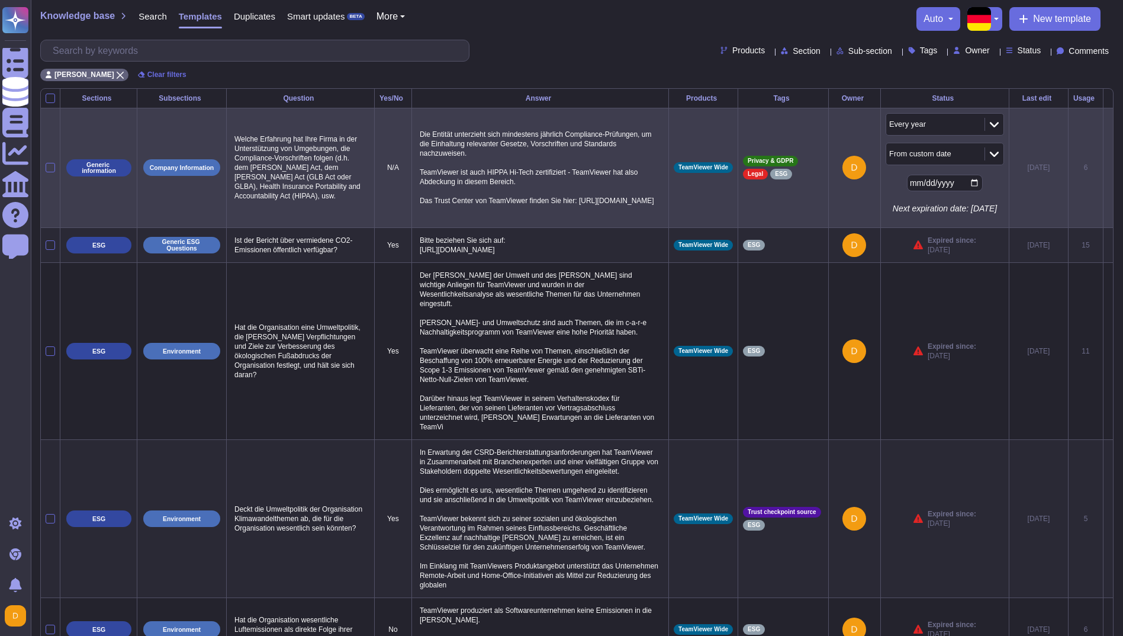
click at [937, 95] on div "Status" at bounding box center [945, 98] width 118 height 7
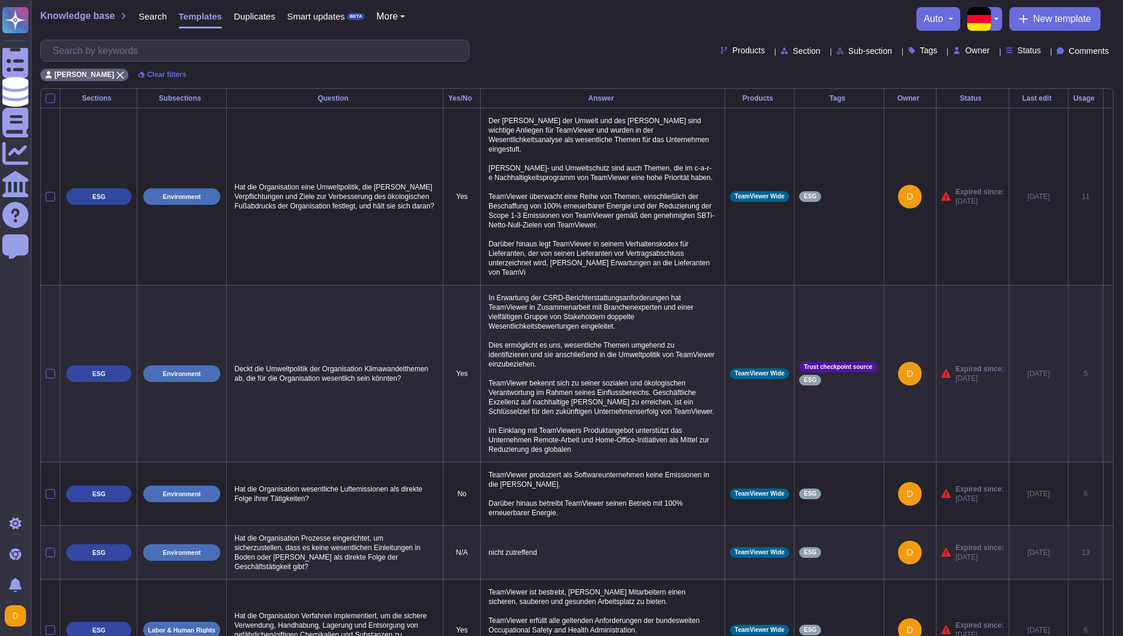
click at [953, 98] on div "Status" at bounding box center [972, 98] width 63 height 7
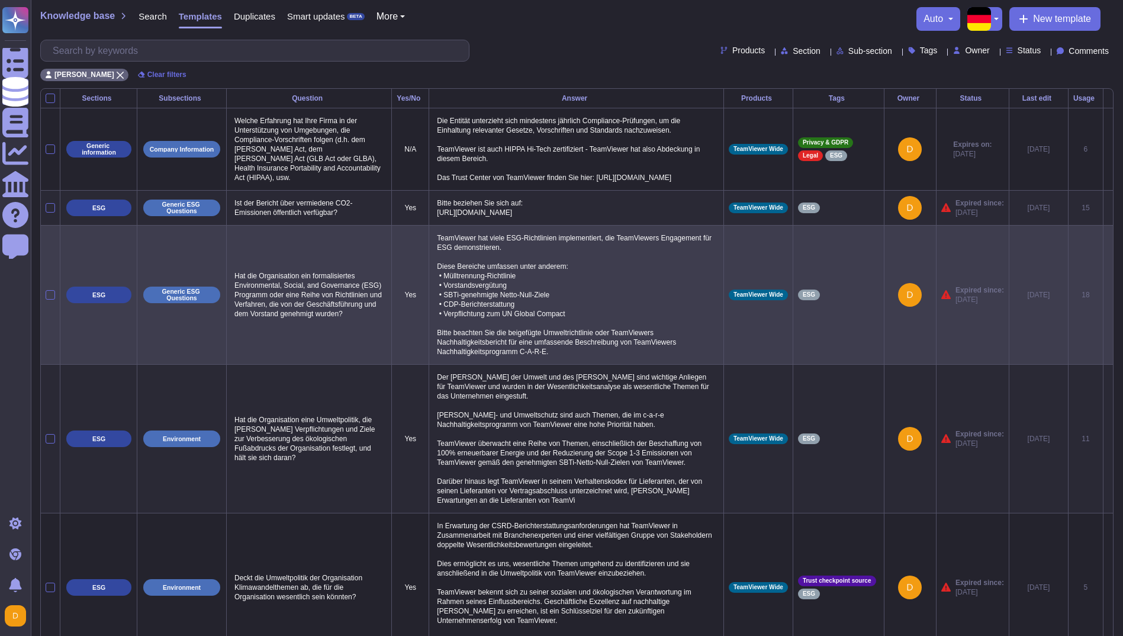
click at [826, 277] on td "ESG" at bounding box center [838, 294] width 91 height 139
click at [1108, 295] on icon at bounding box center [1108, 295] width 0 height 0
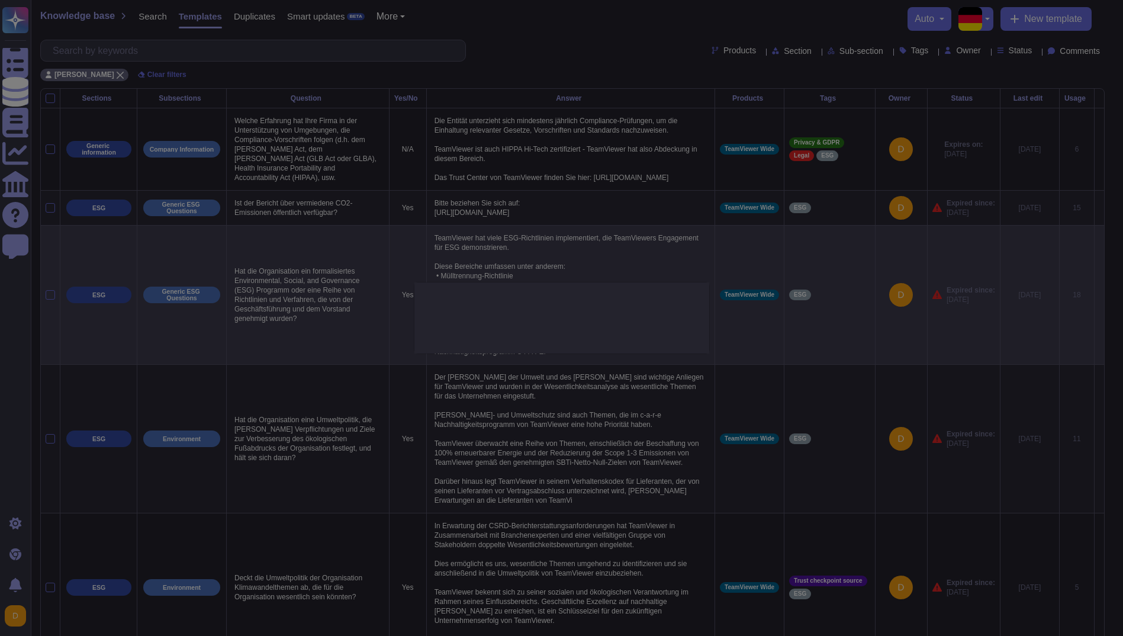
type textarea "Hat die Organisation ein formalisiertes Environmental, Social, and Governance (…"
type textarea "TeamViewer hat viele ESG-Richtlinien implementiert, die TeamViewers Engagement …"
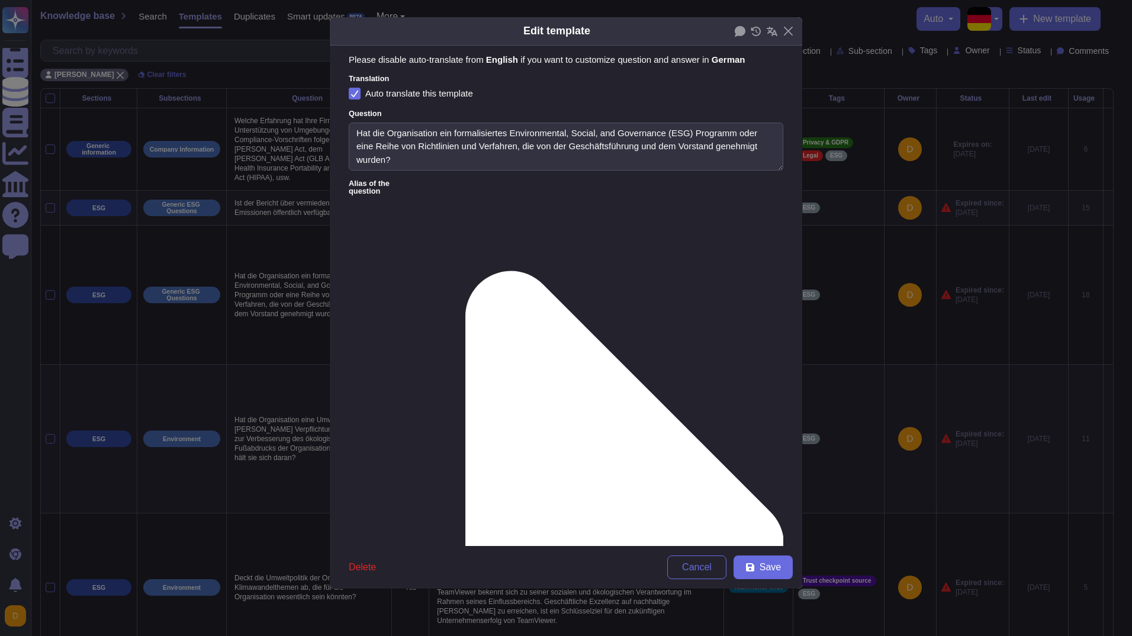
type textarea "Hat die Organisation ein formalisiertes Environmental, Social, and Governance (…"
type textarea "TeamViewer hat viele ESG-Richtlinien implementiert, die TeamViewers Engagement …"
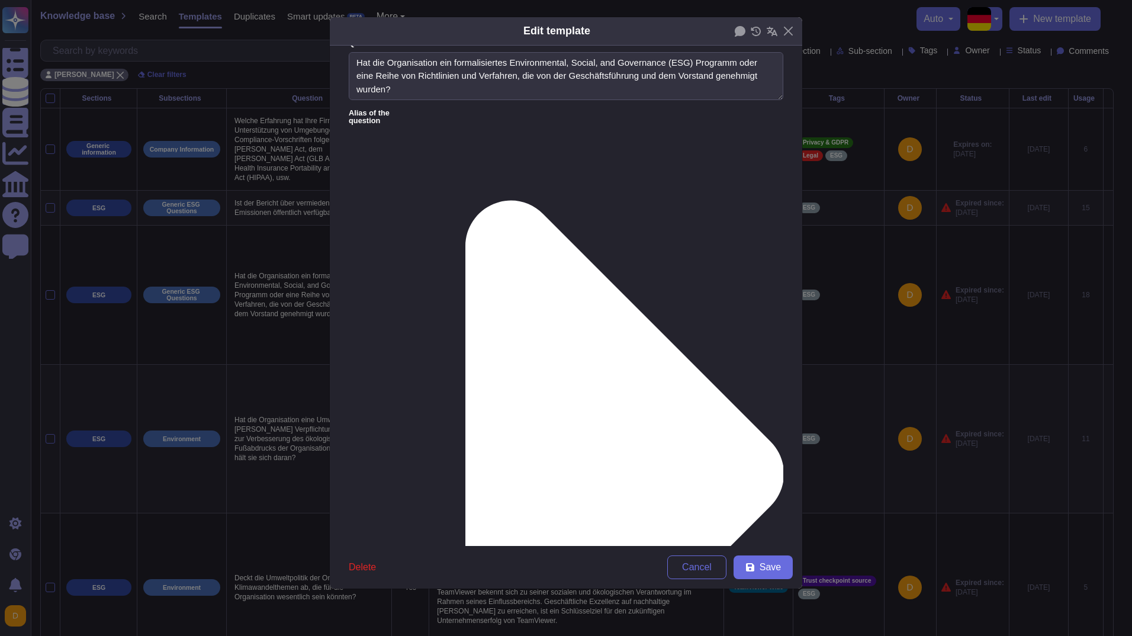
scroll to position [76, 0]
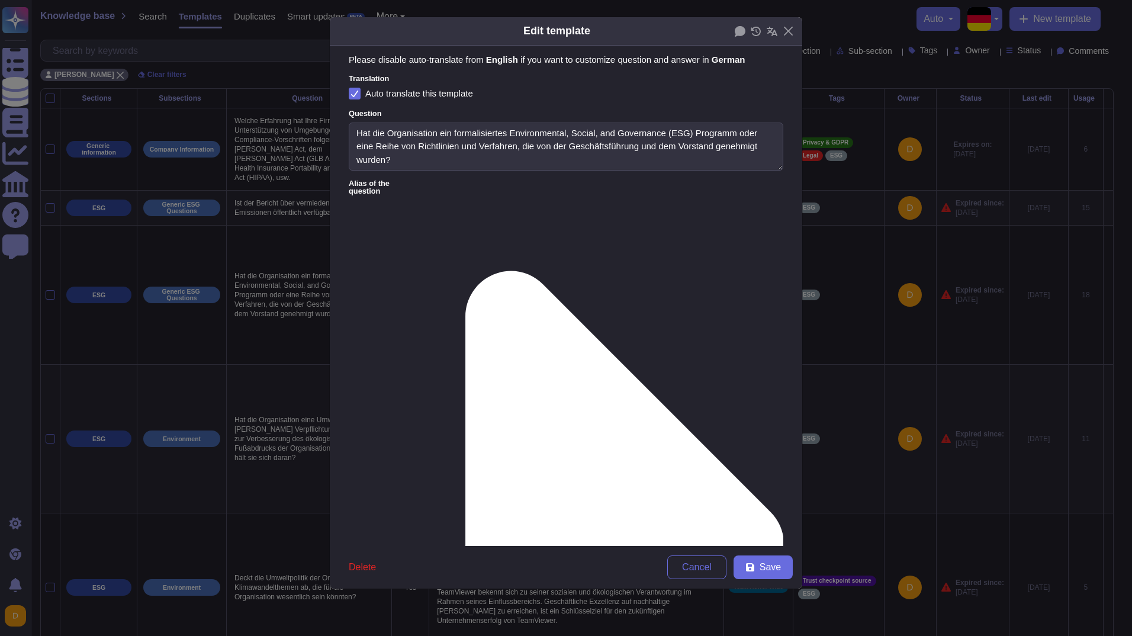
scroll to position [59, 0]
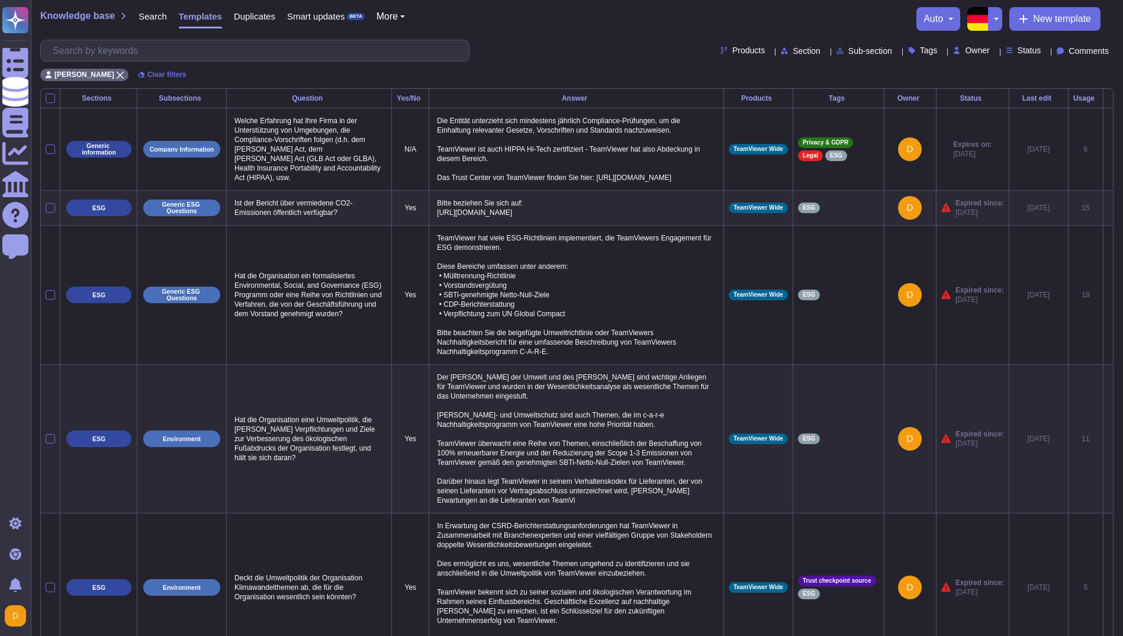
click at [997, 18] on button "button" at bounding box center [995, 19] width 14 height 24
click at [1015, 46] on link "English" at bounding box center [1036, 44] width 94 height 14
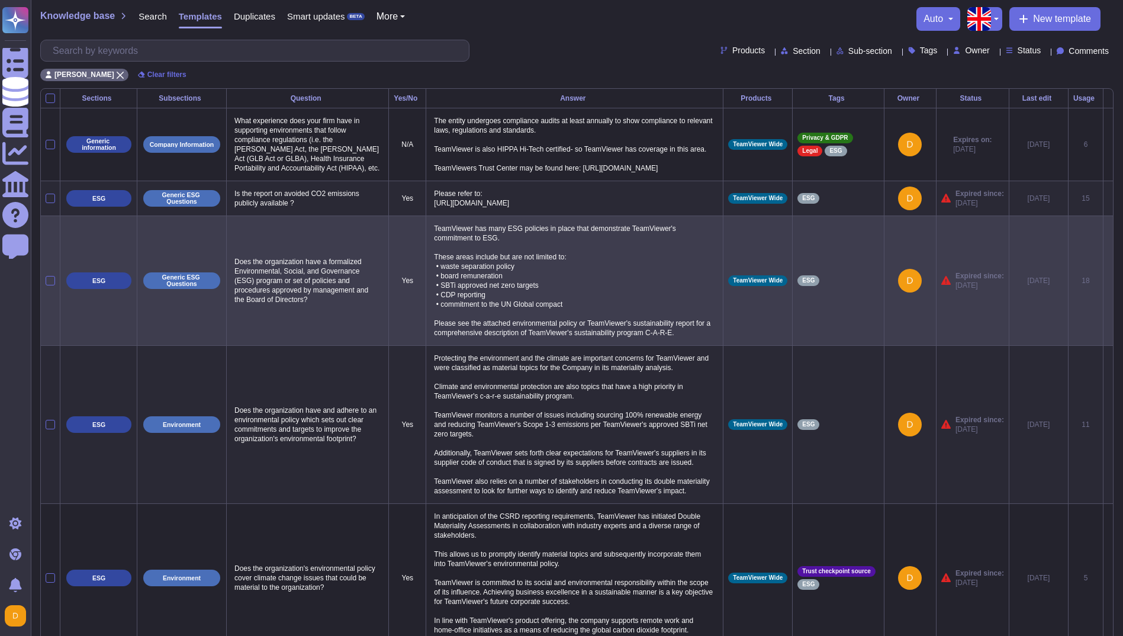
click at [625, 279] on p "TeamViewer has many ESG policies in place that demonstrate TeamViewer's commitm…" at bounding box center [574, 281] width 287 height 120
type textarea "TeamViewer has many ESG policies in place that demonstrate TeamViewer's commitm…"
click at [1108, 281] on icon at bounding box center [1108, 281] width 0 height 0
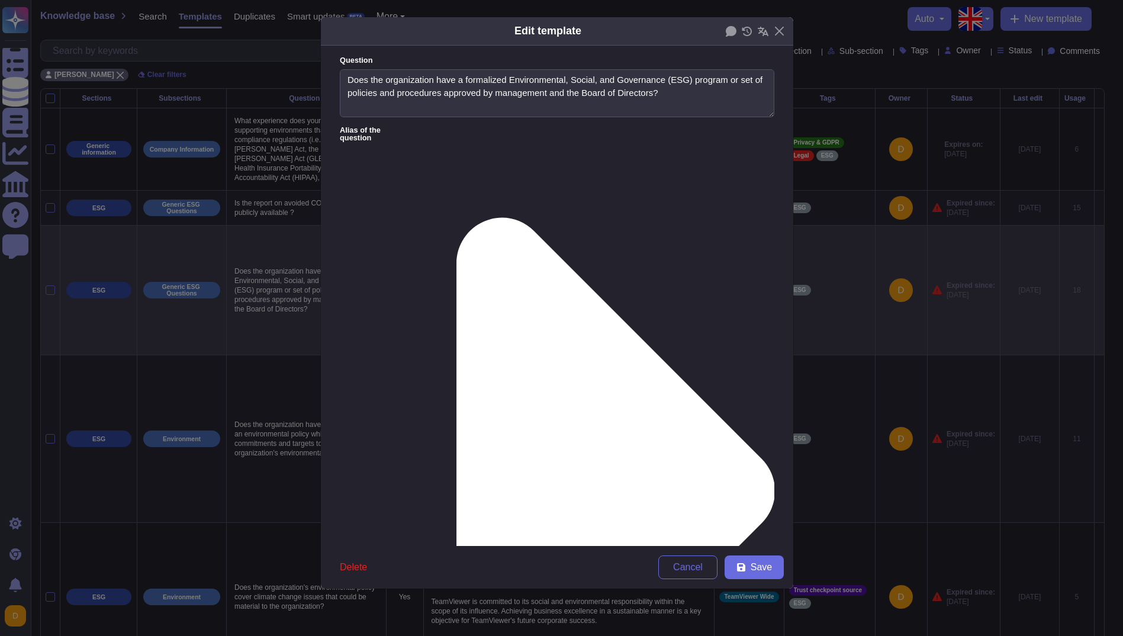
type textarea "Does the organization have a formalized Environmental, Social, and Governance (…"
type textarea "TeamViewer has many ESG policies in place that demonstrate TeamViewer's commitm…"
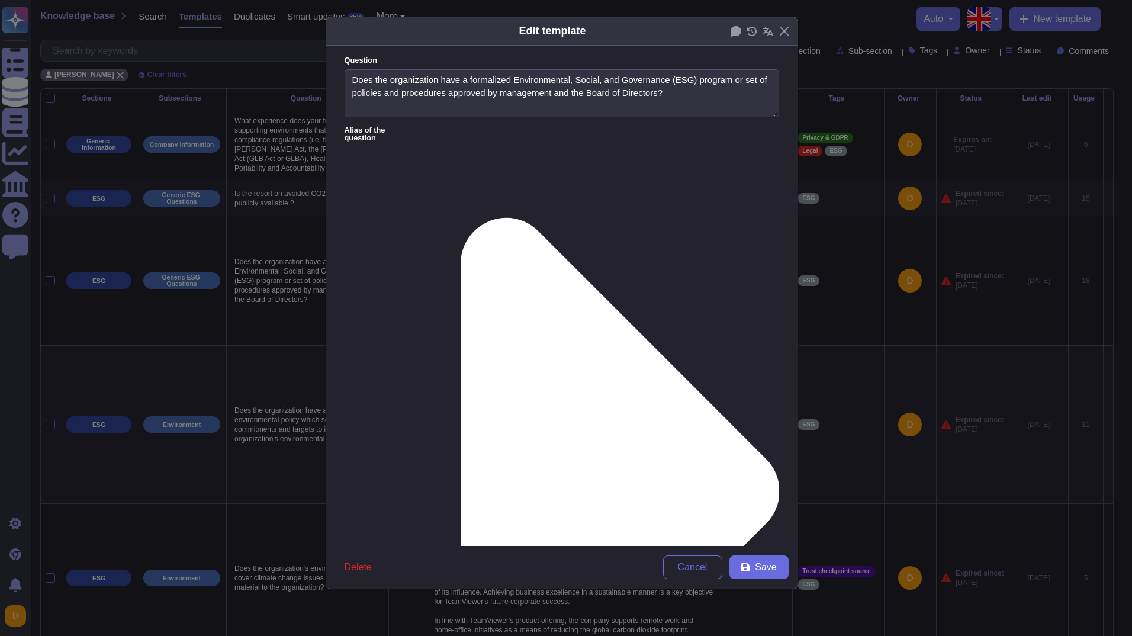
drag, startPoint x: 625, startPoint y: 29, endPoint x: 710, endPoint y: 42, distance: 85.7
click at [709, 44] on div "Edit template" at bounding box center [562, 31] width 472 height 28
click at [786, 24] on button "Close" at bounding box center [784, 31] width 18 height 18
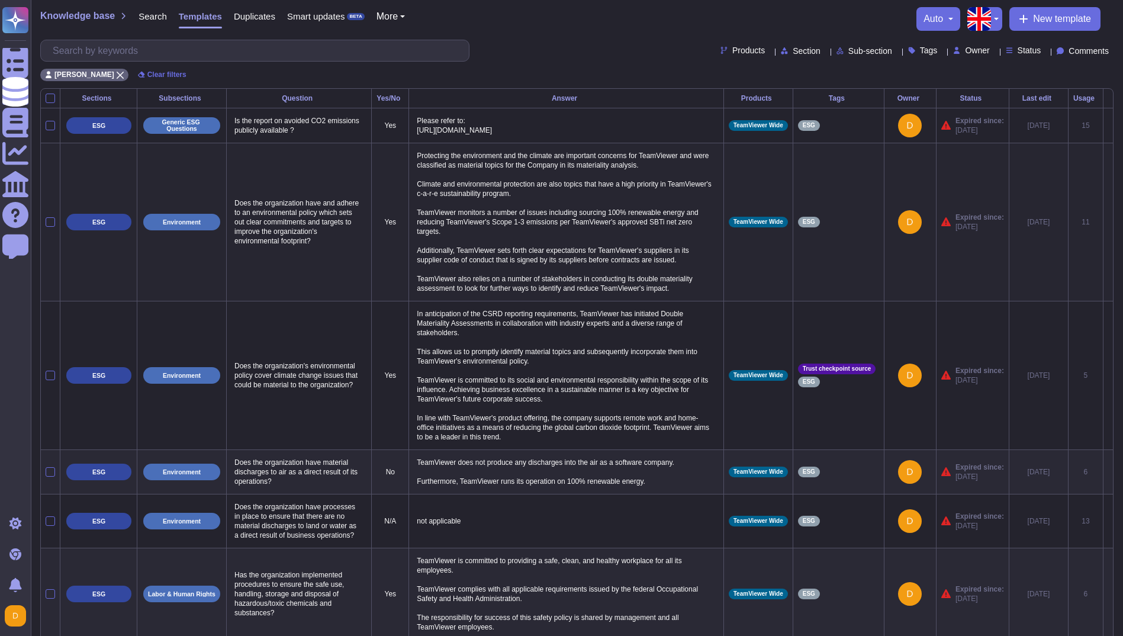
click at [543, 223] on p "Protecting the environment and the climate are important concerns for TeamViewe…" at bounding box center [566, 222] width 304 height 148
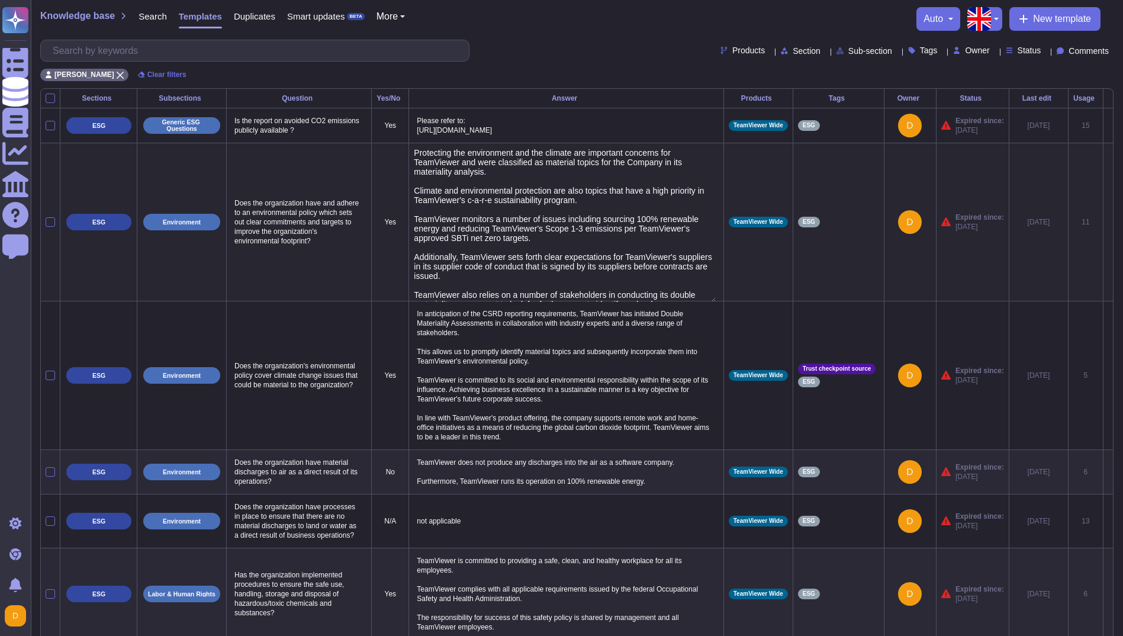
type textarea "Protecting the environment and the climate are important concerns for TeamViewe…"
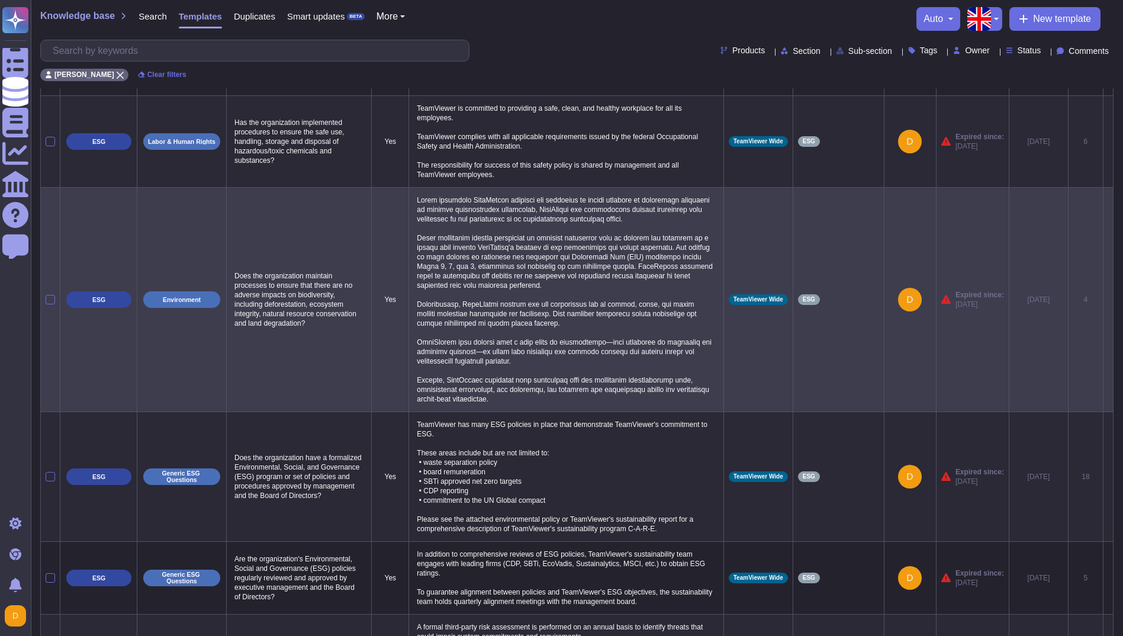
scroll to position [474, 0]
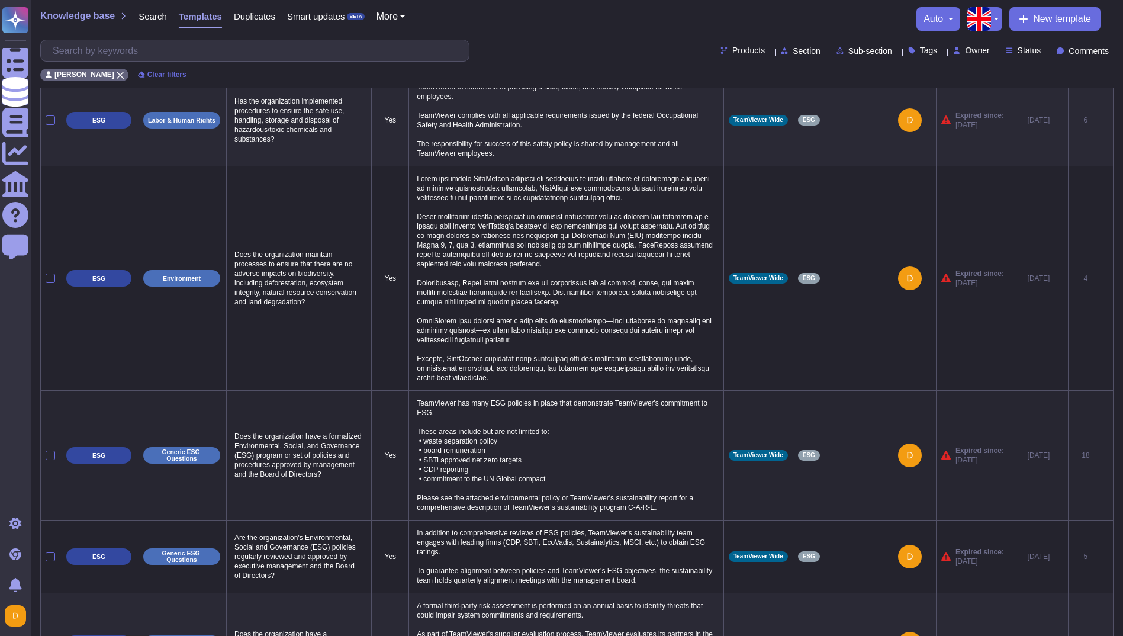
click at [593, 450] on p "TeamViewer has many ESG policies in place that demonstrate TeamViewer's commitm…" at bounding box center [566, 455] width 304 height 120
type textarea "TeamViewer has many ESG policies in place that demonstrate TeamViewer's commitm…"
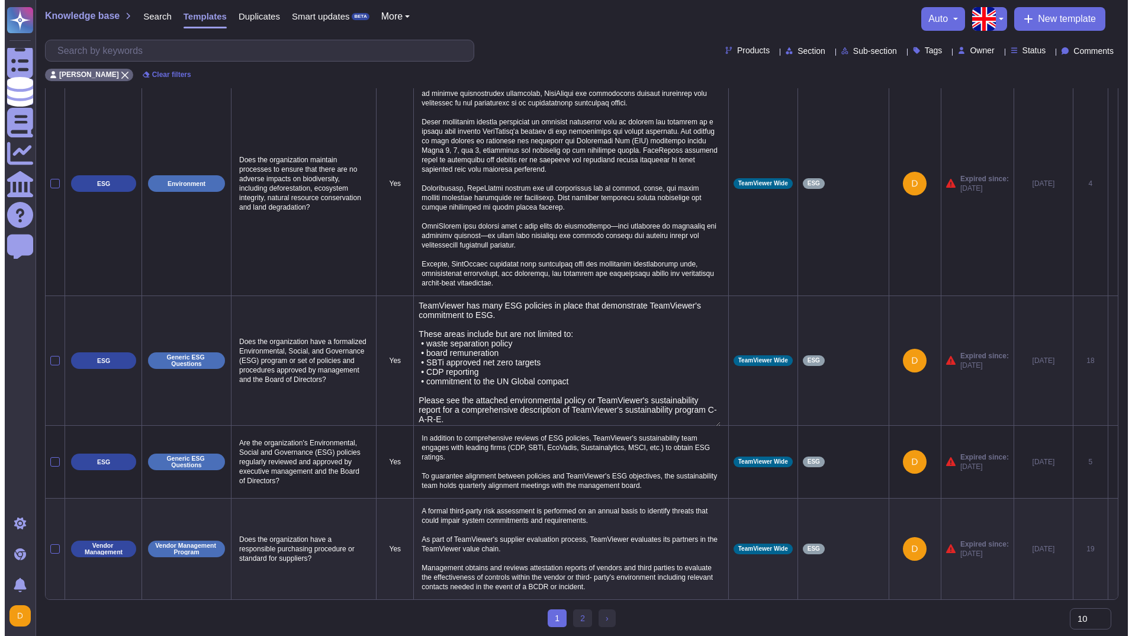
scroll to position [587, 0]
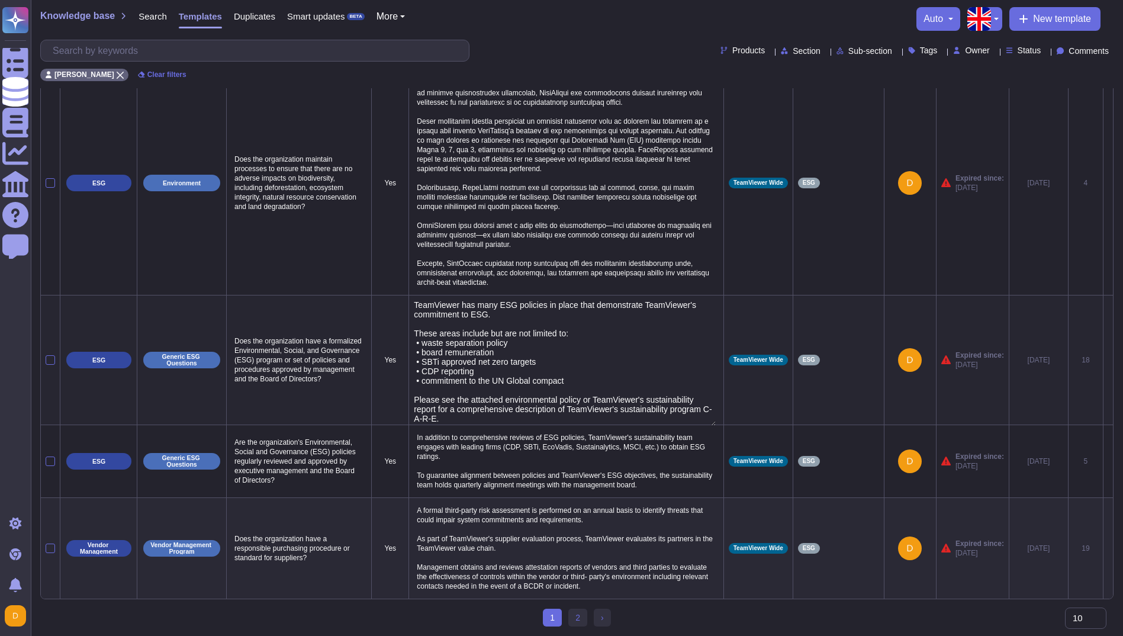
click at [1108, 361] on icon at bounding box center [1108, 361] width 0 height 0
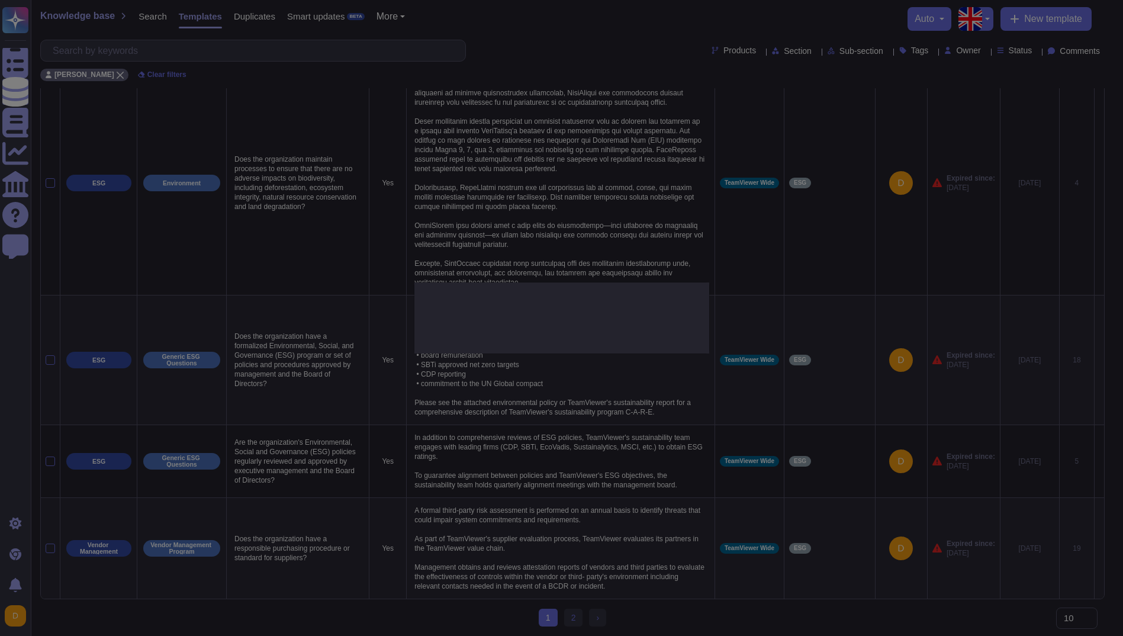
type textarea "Does the organization have a formalized Environmental, Social, and Governance (…"
type textarea "TeamViewer has many ESG policies in place that demonstrate TeamViewer's commitm…"
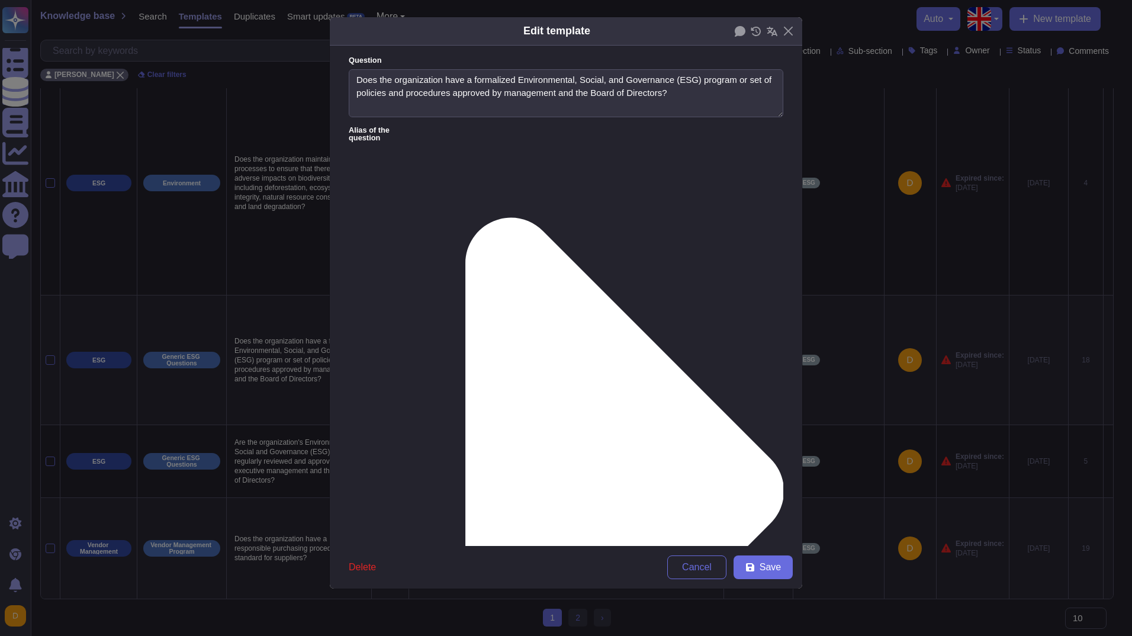
type textarea "Does the organization have a formalized Environmental, Social, and Governance (…"
type textarea "TeamViewer has many ESG policies in place that demonstrate TeamViewer's commitm…"
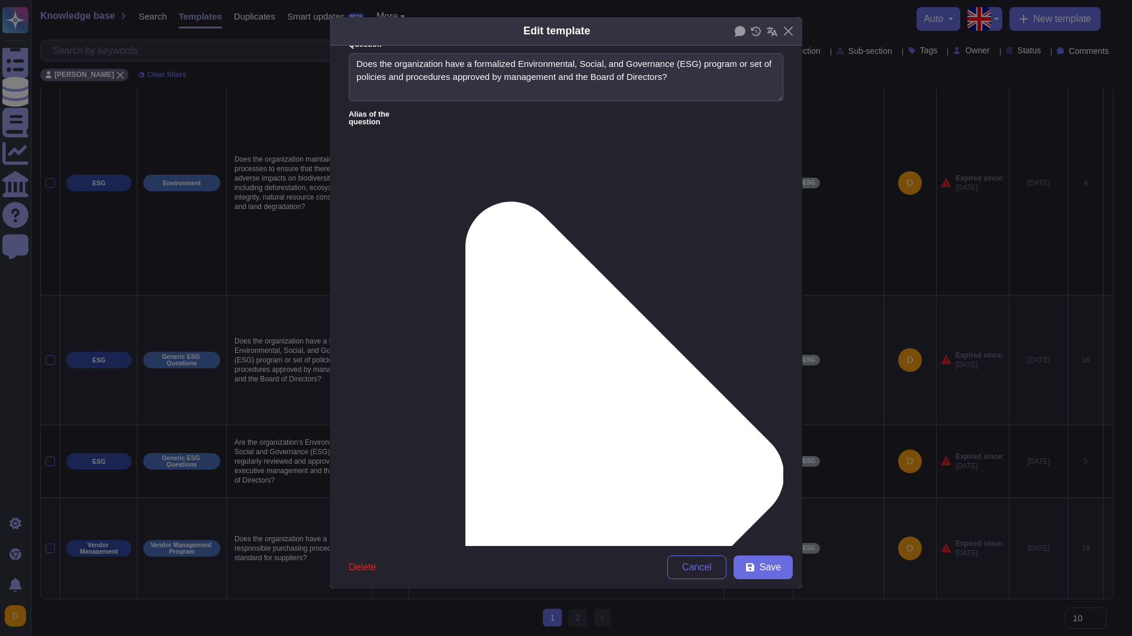
scroll to position [0, 0]
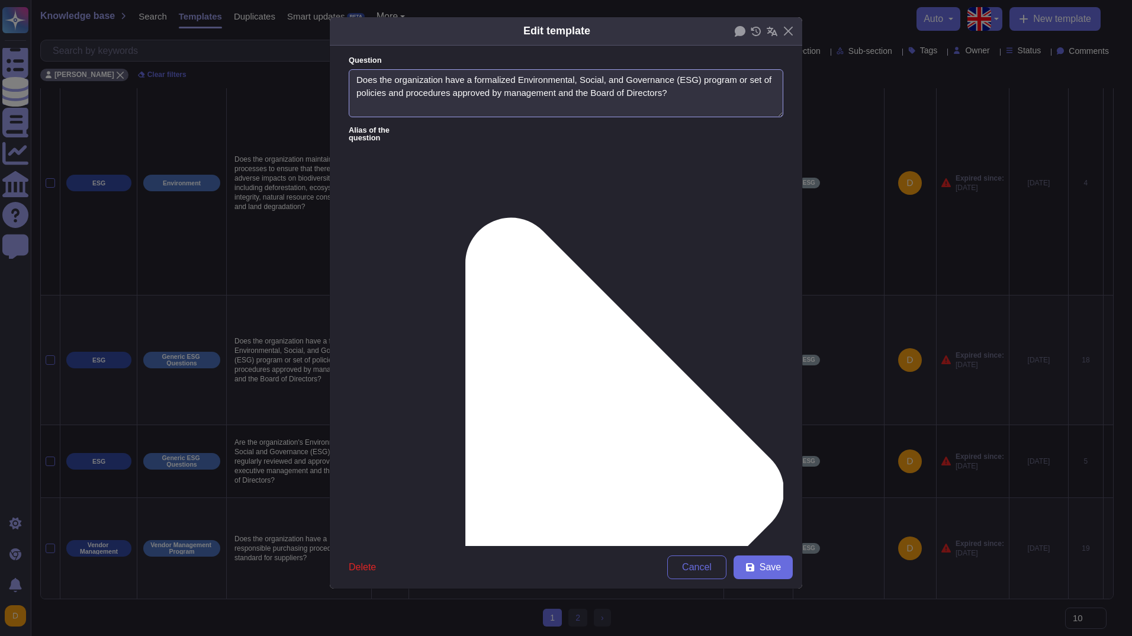
drag, startPoint x: 685, startPoint y: 93, endPoint x: 353, endPoint y: 81, distance: 332.4
click at [353, 81] on textarea "Does the organization have a formalized Environmental, Social, and Governance (…" at bounding box center [566, 93] width 435 height 49
drag, startPoint x: 665, startPoint y: 210, endPoint x: 346, endPoint y: 157, distance: 324.0
click at [346, 157] on form "Question Does the organization have a formalized Environmental, Social, and Gov…" at bounding box center [566, 296] width 472 height 500
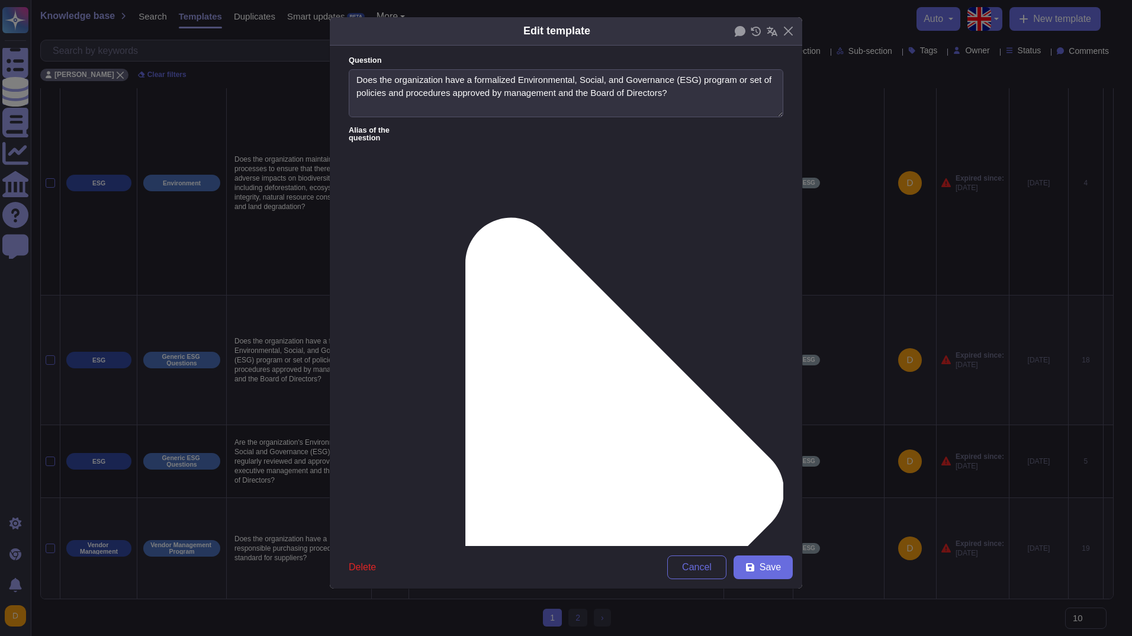
click at [870, 271] on div "Edit template Question Does the organization have a formalized Environmental, S…" at bounding box center [566, 318] width 1132 height 636
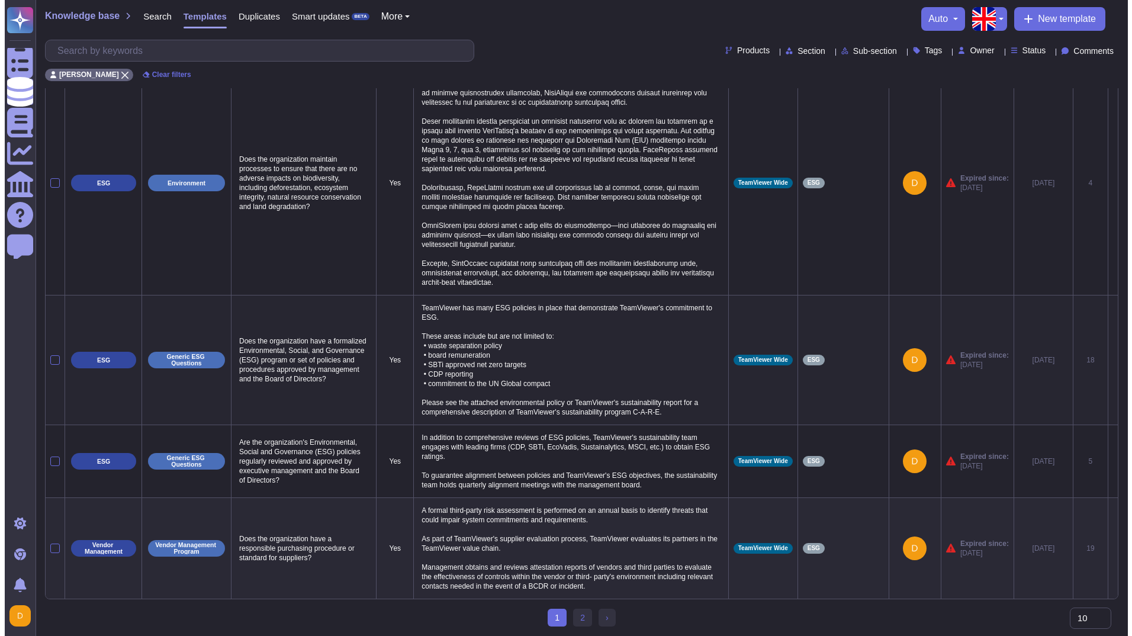
scroll to position [578, 0]
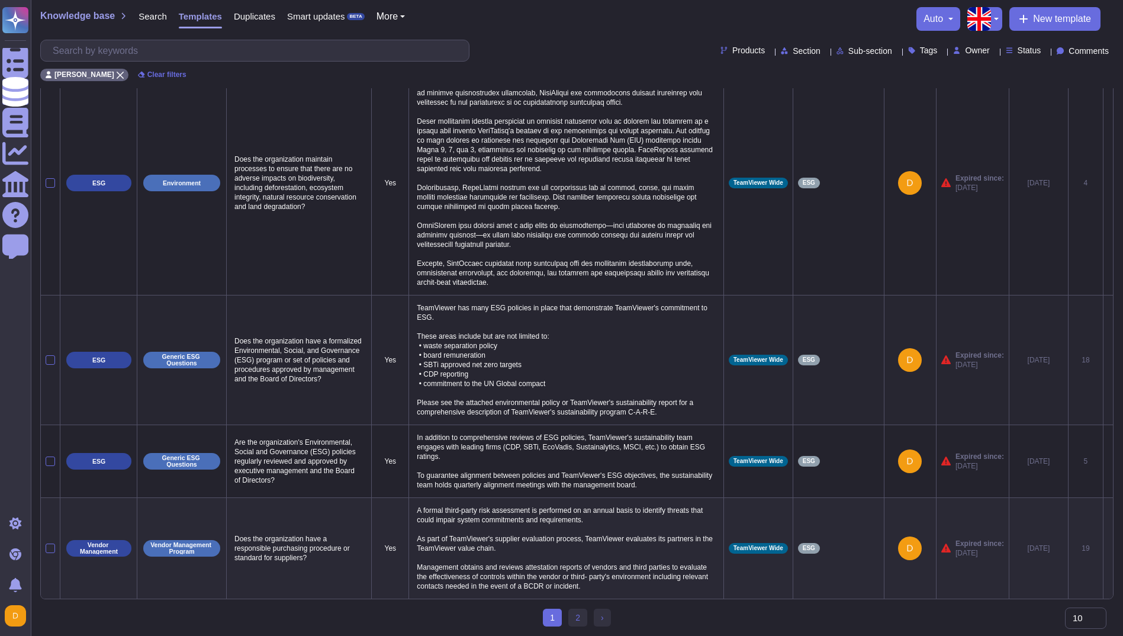
click at [1108, 361] on icon at bounding box center [1108, 361] width 0 height 0
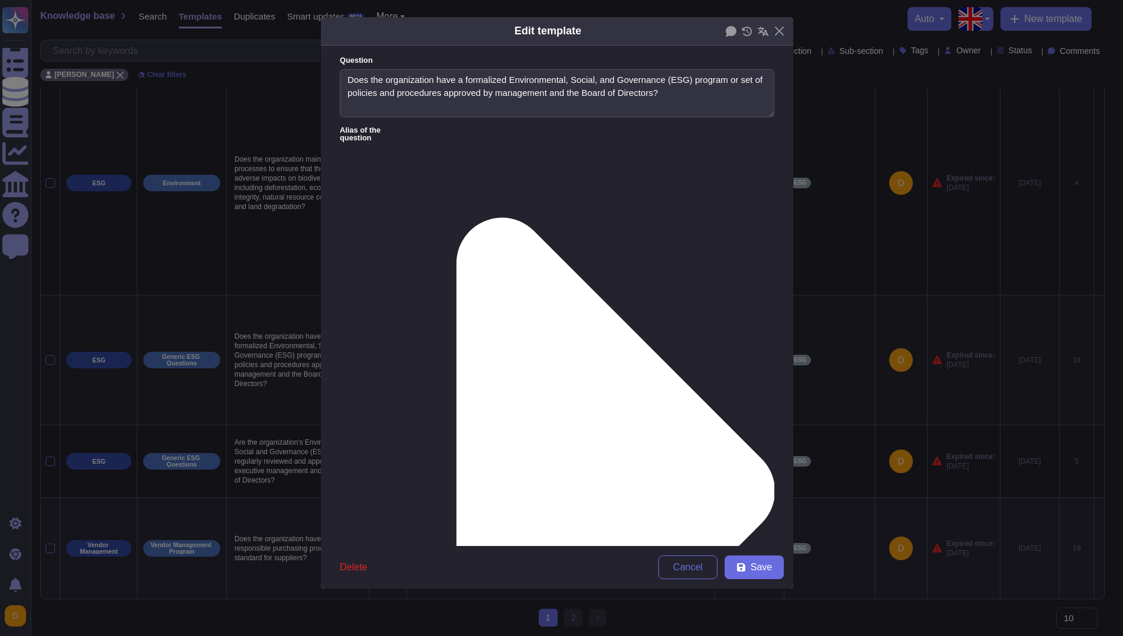
type textarea "Does the organization have a formalized Environmental, Social, and Governance (…"
drag, startPoint x: 742, startPoint y: 169, endPoint x: 353, endPoint y: 163, distance: 389.6
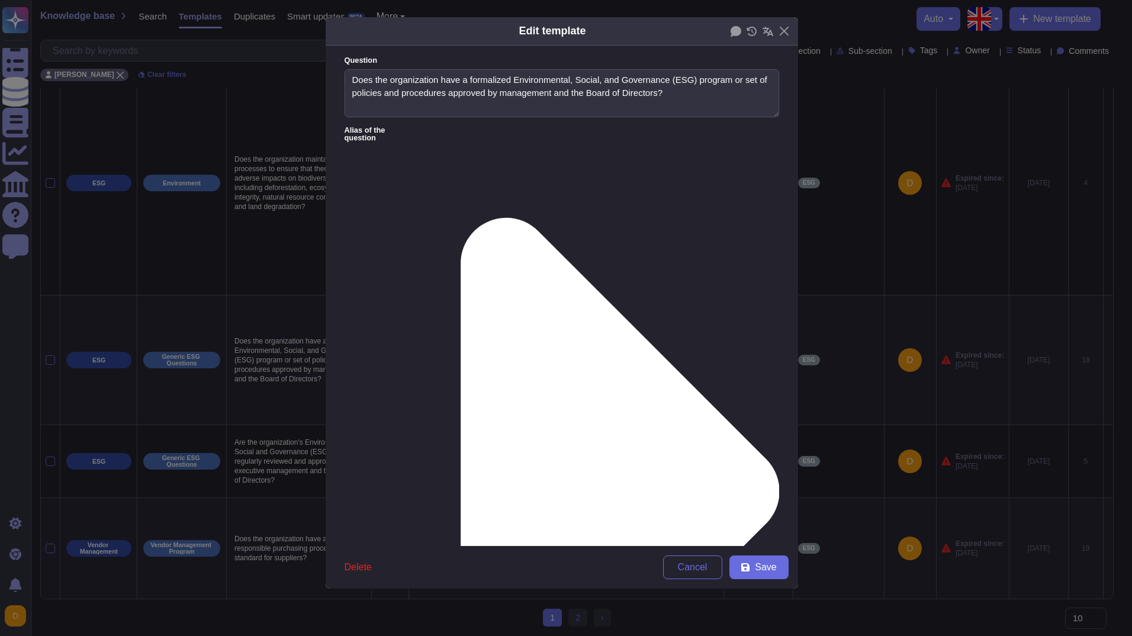
paste textarea "TeamViewer has established a formal ESG framework, endorsed by both the Managem…"
drag, startPoint x: 350, startPoint y: 198, endPoint x: 591, endPoint y: 204, distance: 241.0
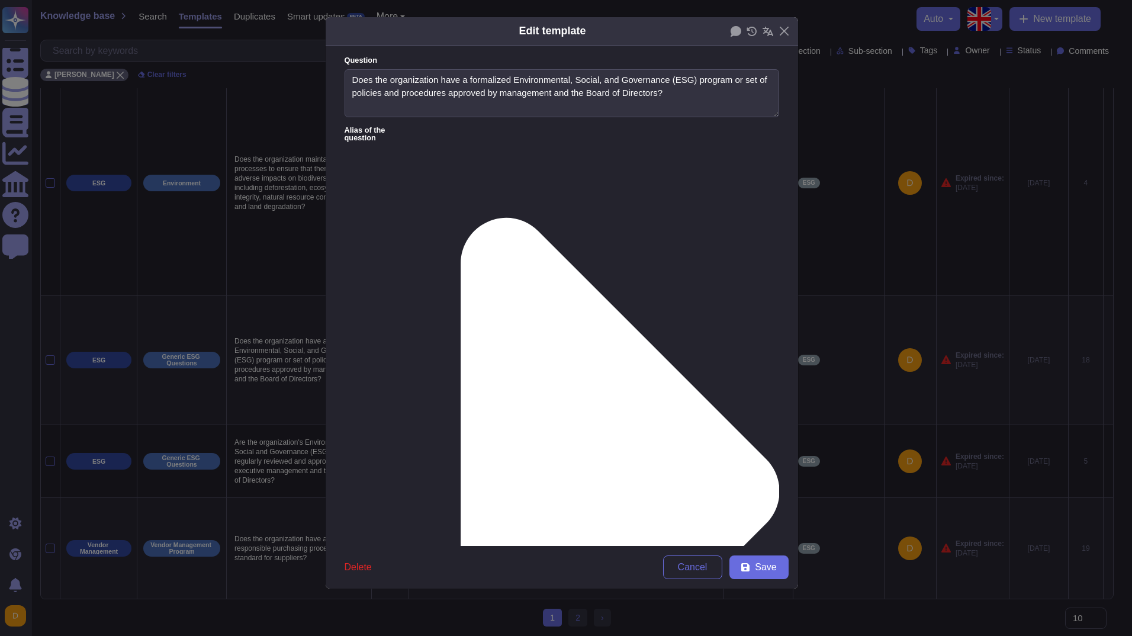
drag, startPoint x: 352, startPoint y: 198, endPoint x: 435, endPoint y: 205, distance: 83.1
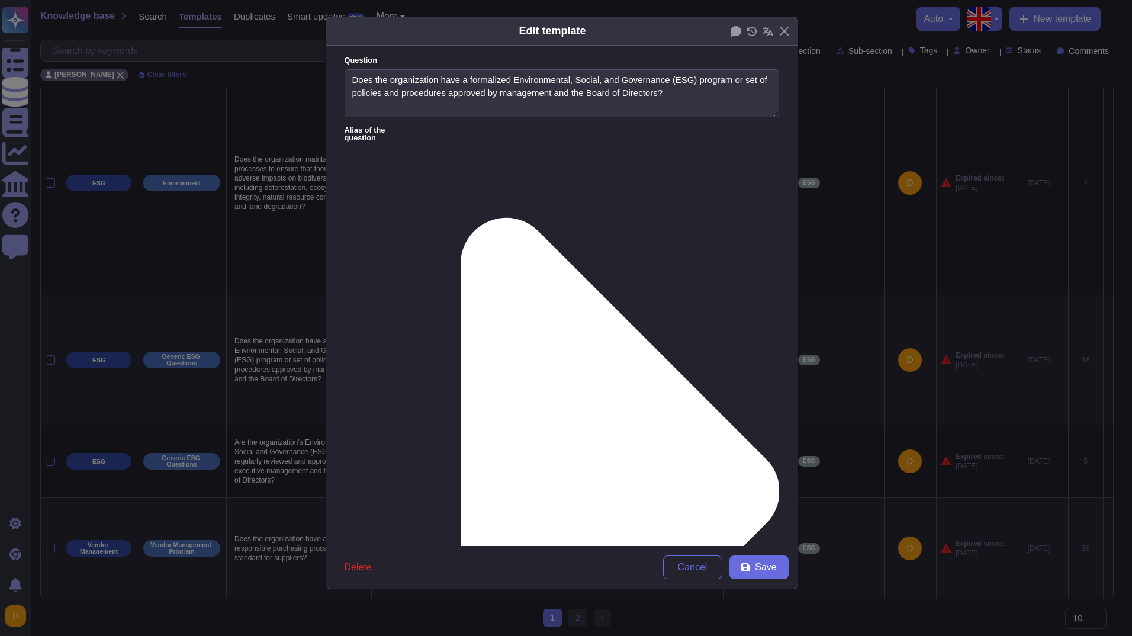
scroll to position [0, 0]
drag, startPoint x: 352, startPoint y: 195, endPoint x: 411, endPoint y: 194, distance: 58.6
drag, startPoint x: 510, startPoint y: 185, endPoint x: 723, endPoint y: 183, distance: 213.1
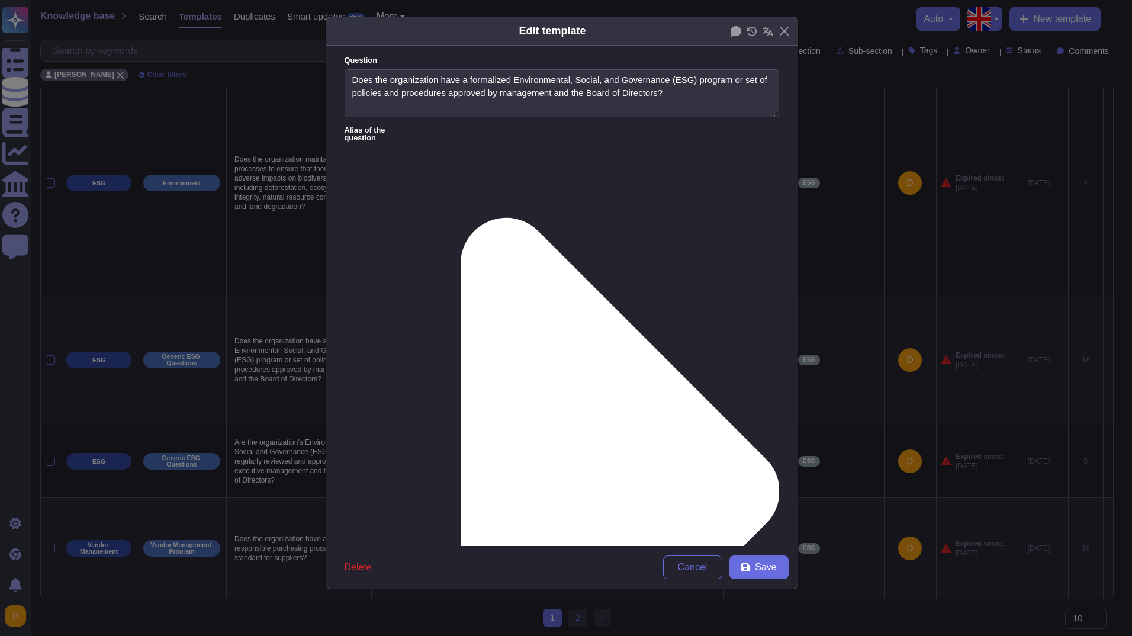
drag, startPoint x: 351, startPoint y: 212, endPoint x: 579, endPoint y: 178, distance: 230.4
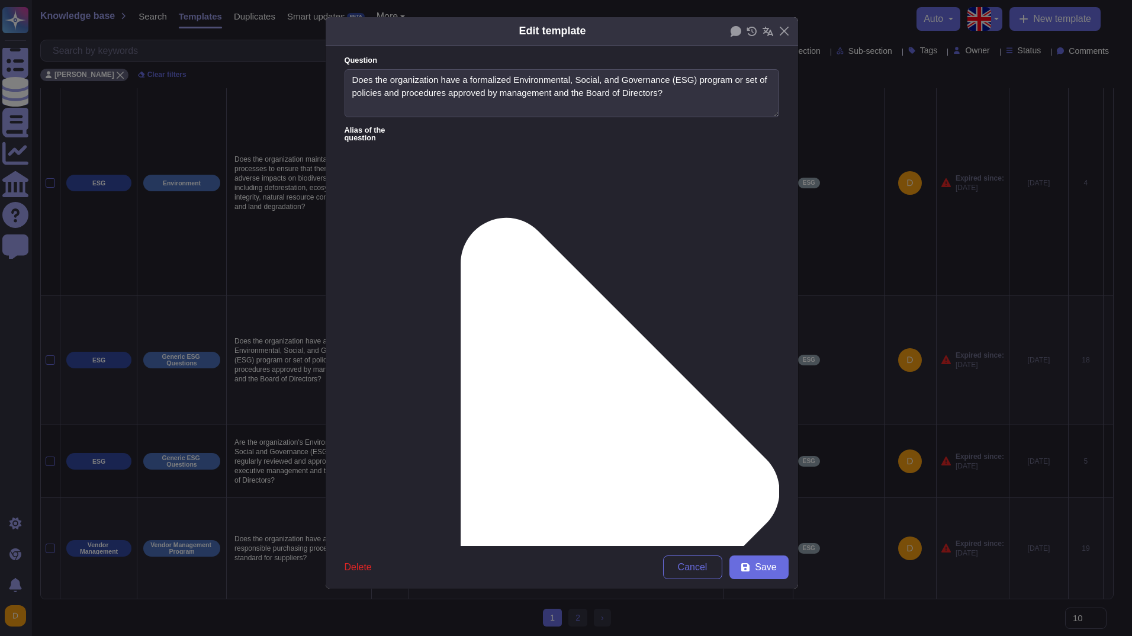
type textarea "TeamViewer has established a formal ESG framework, endorsed by both the Managem…"
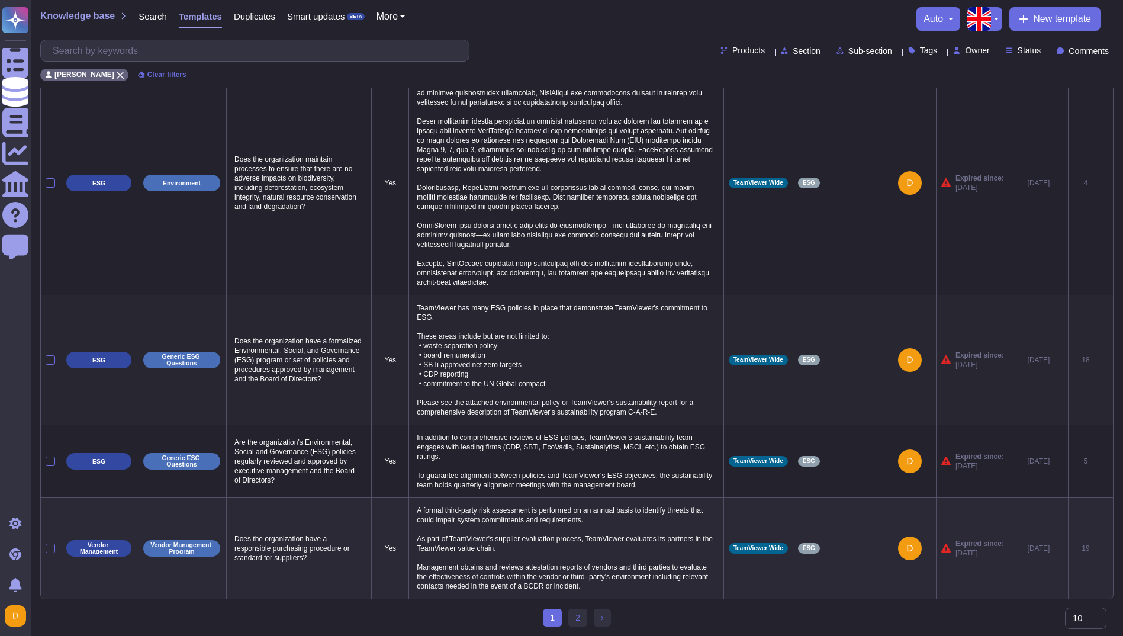
click at [592, 344] on p "TeamViewer has many ESG policies in place that demonstrate TeamViewer's commitm…" at bounding box center [566, 360] width 304 height 120
type textarea "TeamViewer has many ESG policies in place that demonstrate TeamViewer's commitm…"
click at [417, 303] on textarea "TeamViewer has many ESG policies in place that demonstrate TeamViewer's commitm…" at bounding box center [564, 363] width 301 height 126
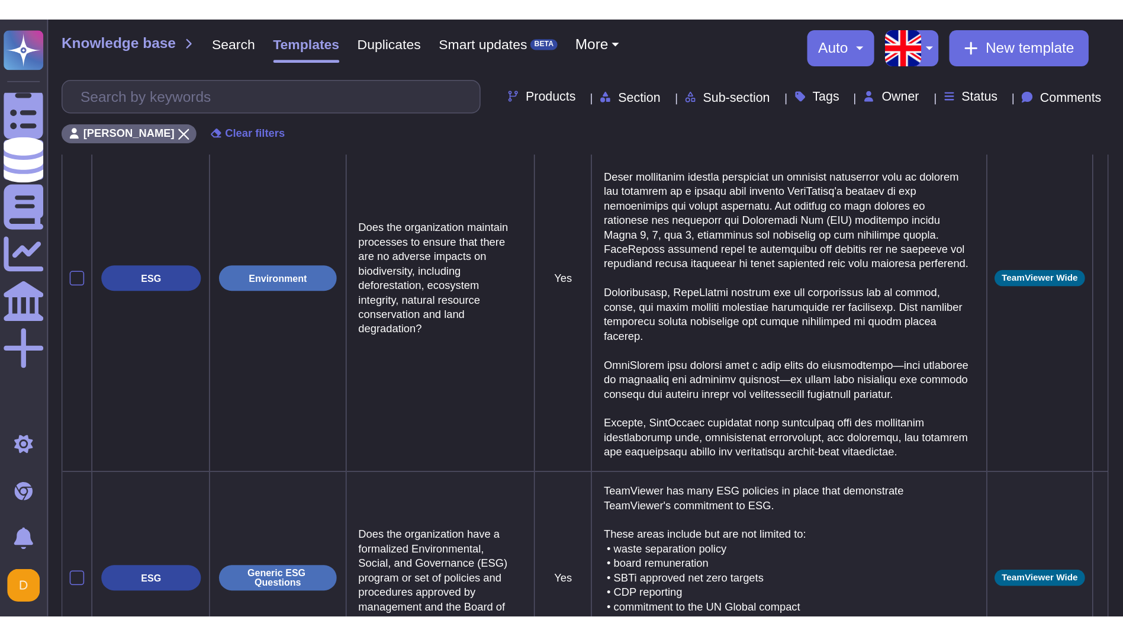
scroll to position [578, 0]
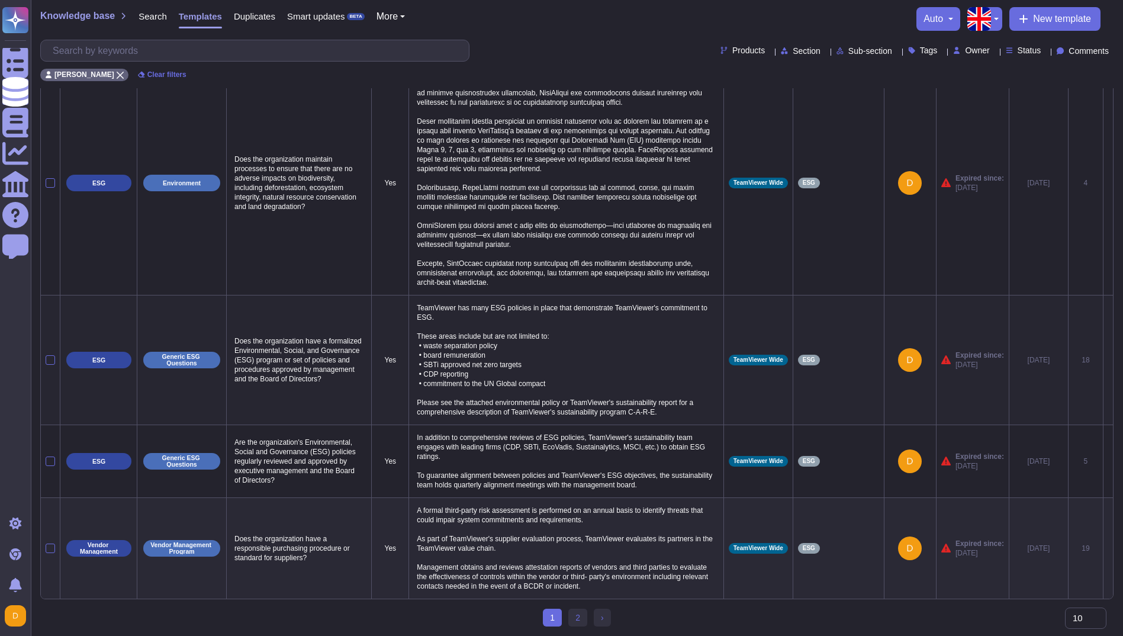
click at [438, 321] on p "TeamViewer has many ESG policies in place that demonstrate TeamViewer's commitm…" at bounding box center [566, 360] width 304 height 120
drag, startPoint x: 503, startPoint y: 318, endPoint x: 417, endPoint y: 302, distance: 87.9
click at [417, 302] on textarea "TeamViewer has many ESG policies in place that demonstrate TeamViewer's commitm…" at bounding box center [564, 363] width 301 height 126
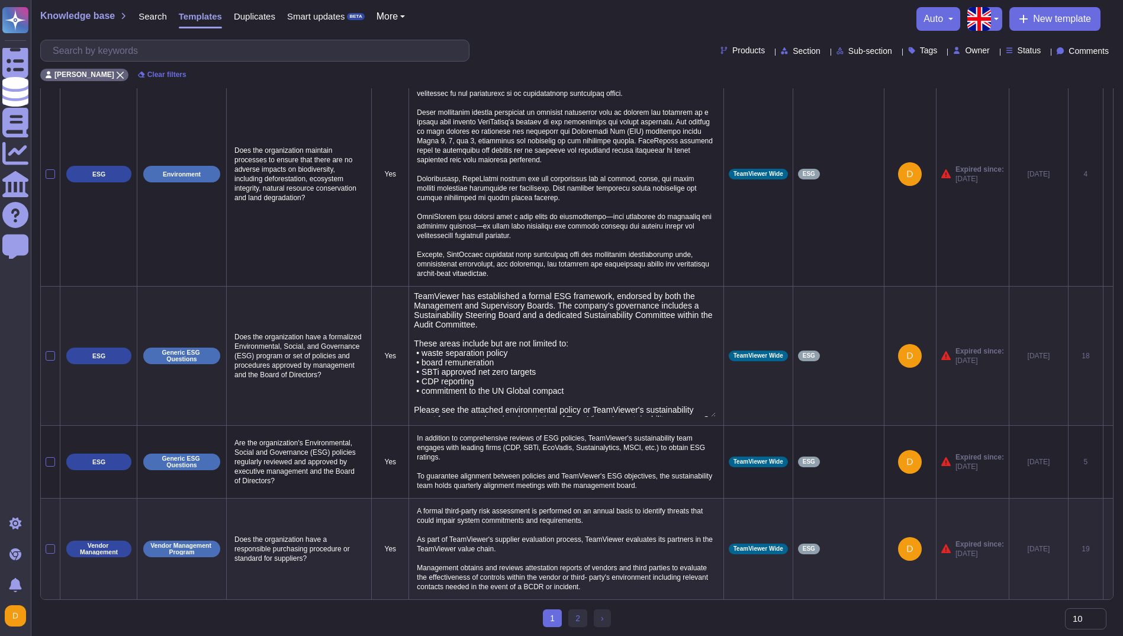
drag, startPoint x: 513, startPoint y: 363, endPoint x: 421, endPoint y: 362, distance: 92.4
click at [421, 362] on textarea "TeamViewer has established a formal ESG framework, endorsed by both the Managem…" at bounding box center [564, 354] width 301 height 126
type textarea "TeamViewer has established a formal ESG framework, endorsed by both the Managem…"
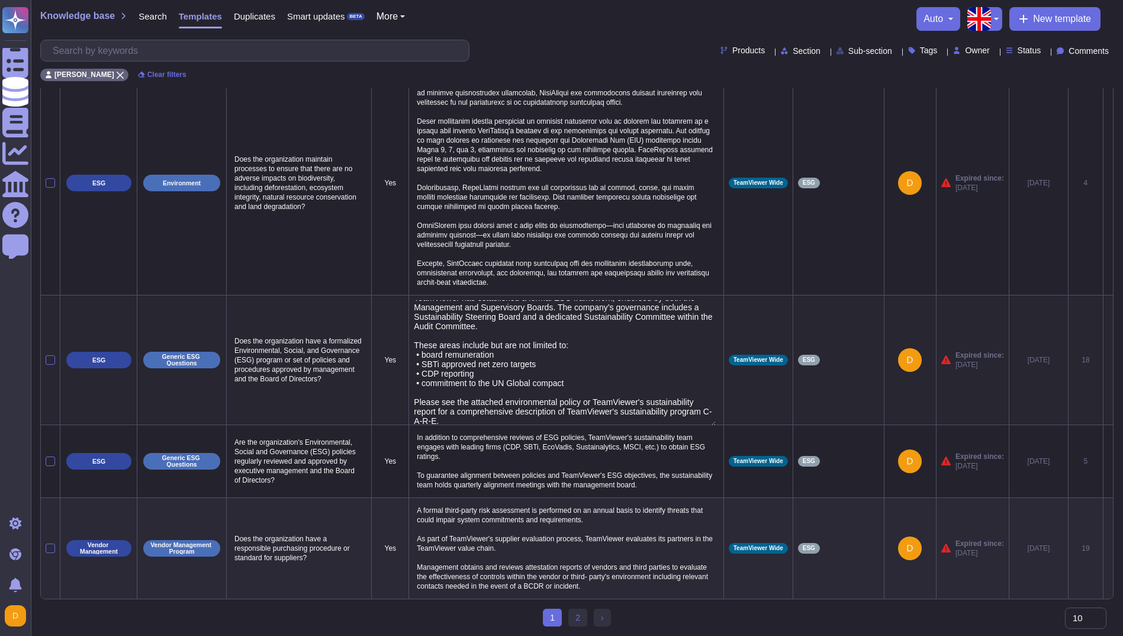
scroll to position [587, 0]
click at [502, 410] on textarea "TeamViewer has established a formal ESG framework, endorsed by both the Managem…" at bounding box center [564, 363] width 301 height 126
click at [666, 403] on p "TeamViewer has established a formal ESG framework, endorsed by both the Managem…" at bounding box center [566, 360] width 304 height 120
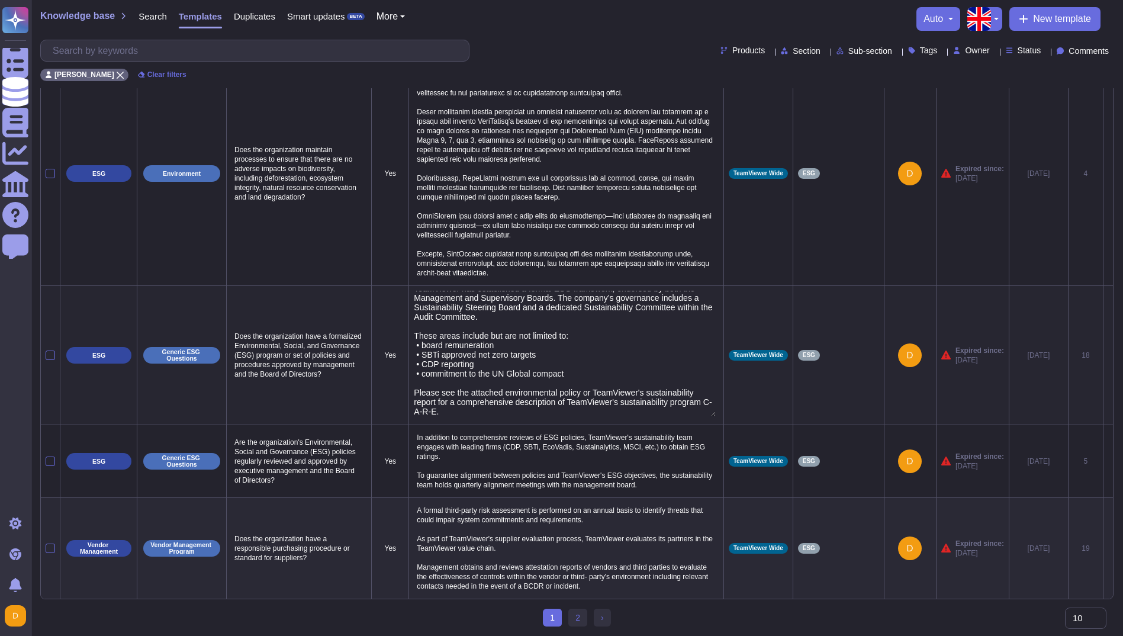
scroll to position [36, 0]
drag, startPoint x: 522, startPoint y: 415, endPoint x: 414, endPoint y: 395, distance: 109.6
click at [414, 395] on td "TeamViewer has established a formal ESG framework, endorsed by both the Managem…" at bounding box center [566, 354] width 314 height 139
type textarea "TeamViewer has established a formal ESG framework, endorsed by both the Managem…"
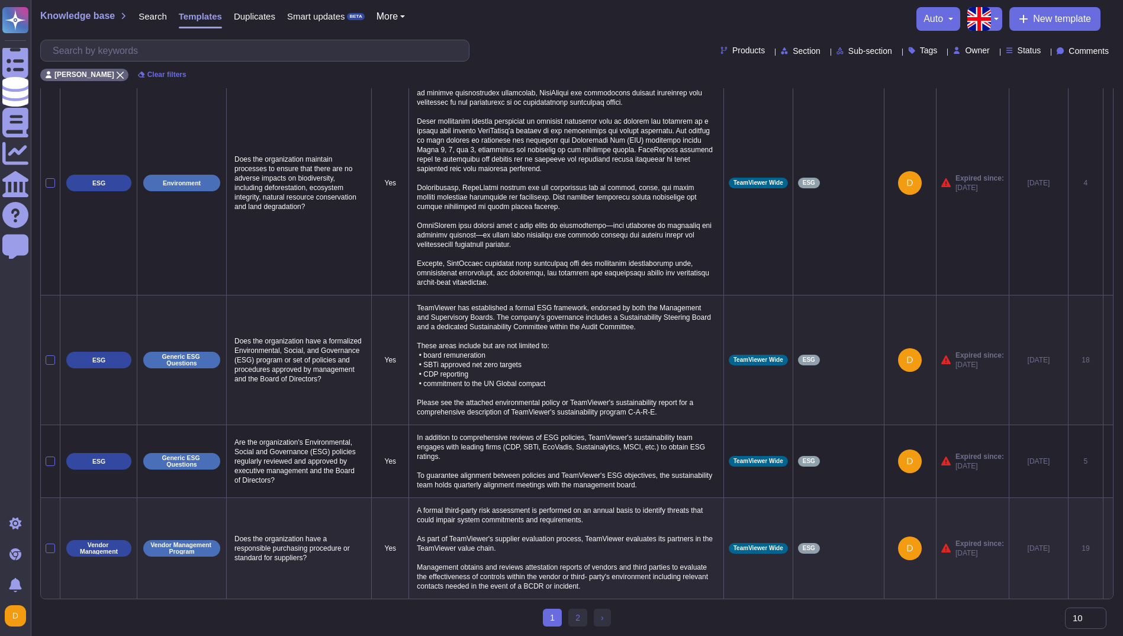
click at [667, 401] on p "TeamViewer has established a formal ESG framework, endorsed by both the Managem…" at bounding box center [566, 360] width 304 height 120
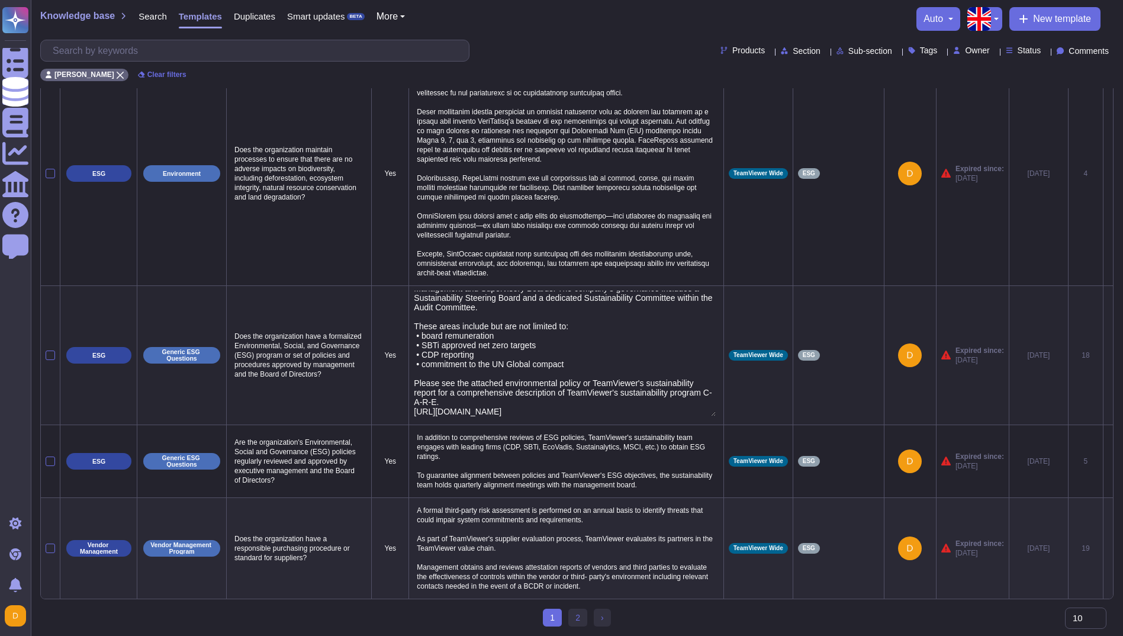
click at [477, 372] on textarea "TeamViewer has established a formal ESG framework, endorsed by both the Managem…" at bounding box center [564, 354] width 301 height 126
click at [660, 409] on textarea "TeamViewer has established a formal ESG framework, endorsed by both the Managem…" at bounding box center [564, 354] width 301 height 126
type textarea "TeamViewer has established a formal ESG framework, endorsed by both the Managem…"
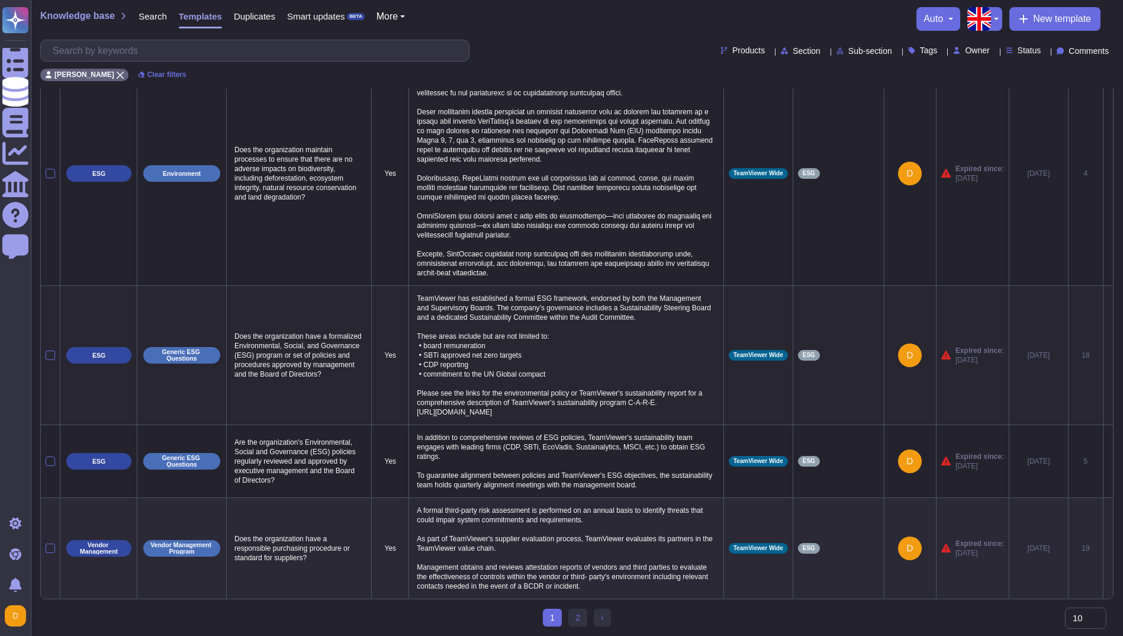
click at [597, 420] on p "TeamViewer has established a formal ESG framework, endorsed by both the Managem…" at bounding box center [566, 355] width 304 height 129
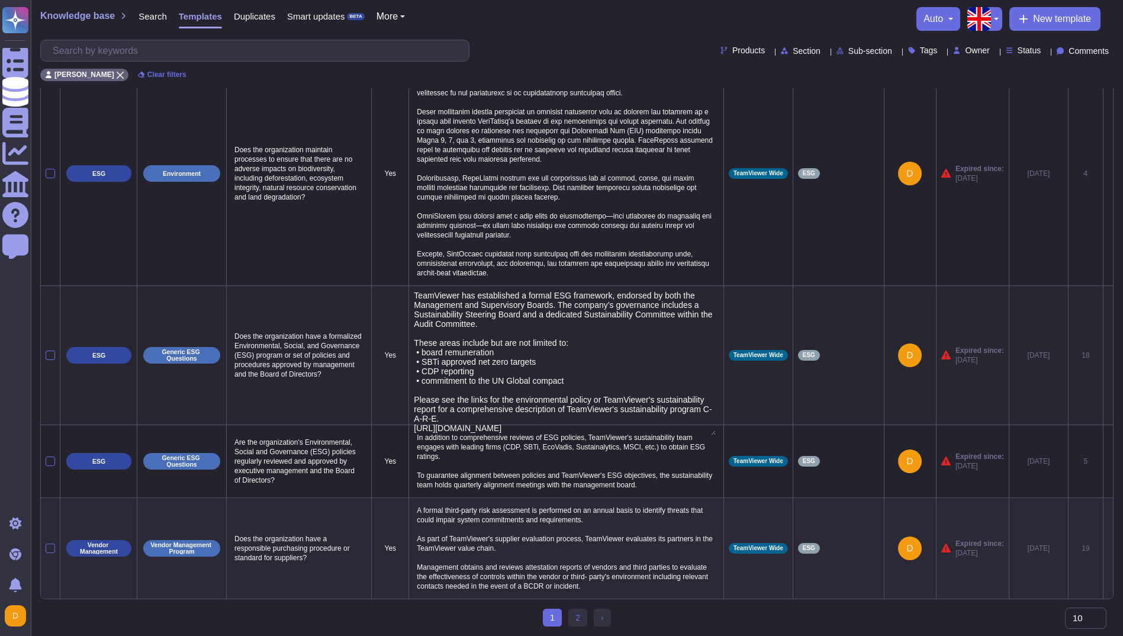
scroll to position [36, 0]
type textarea "TeamViewer has established a formal ESG framework, endorsed by both the Managem…"
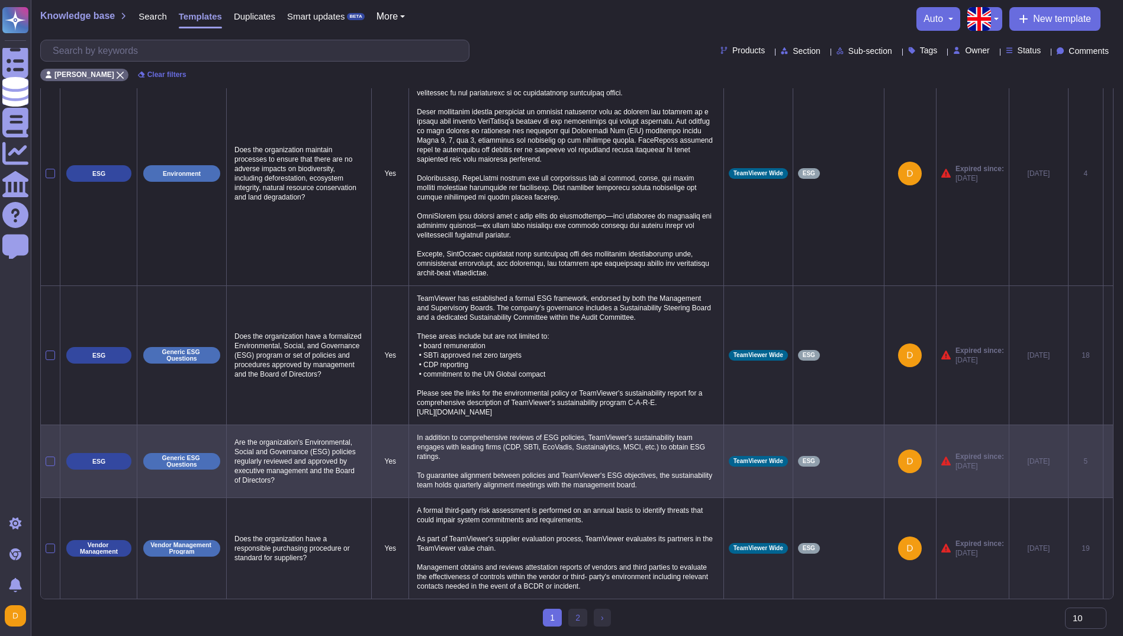
scroll to position [587, 0]
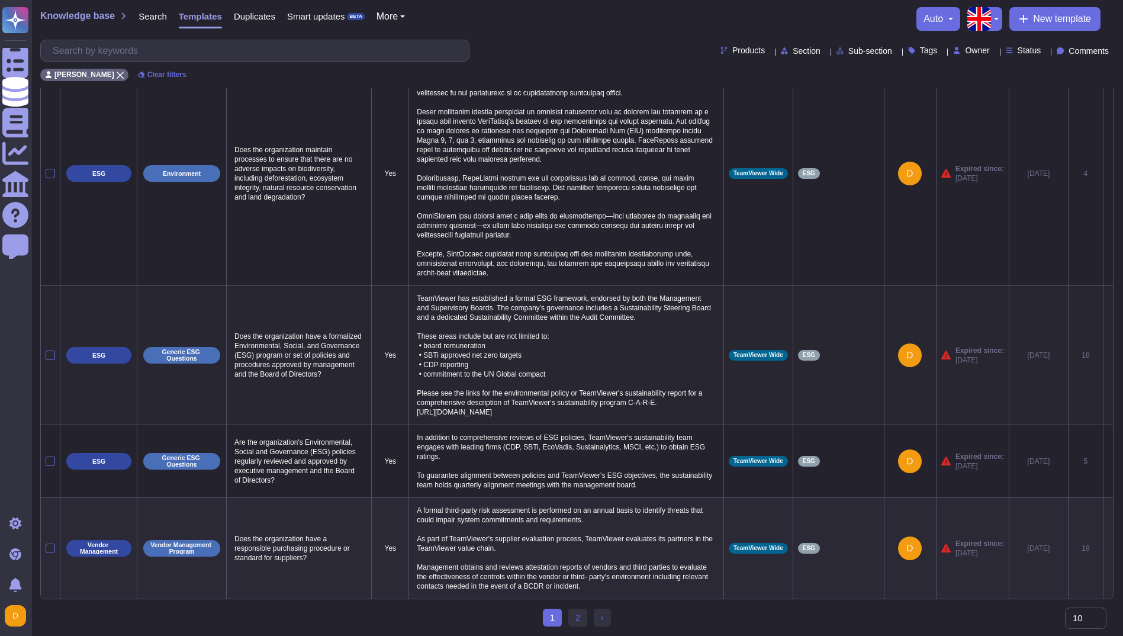
click at [663, 362] on p "TeamViewer has established a formal ESG framework, endorsed by both the Managem…" at bounding box center [566, 355] width 304 height 129
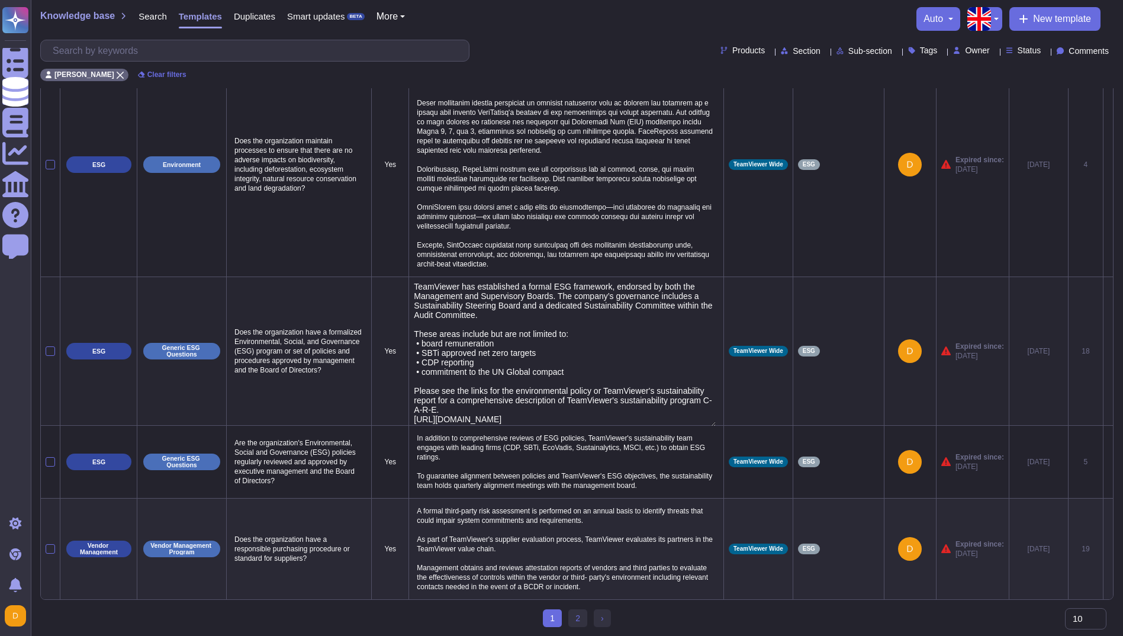
scroll to position [36, 0]
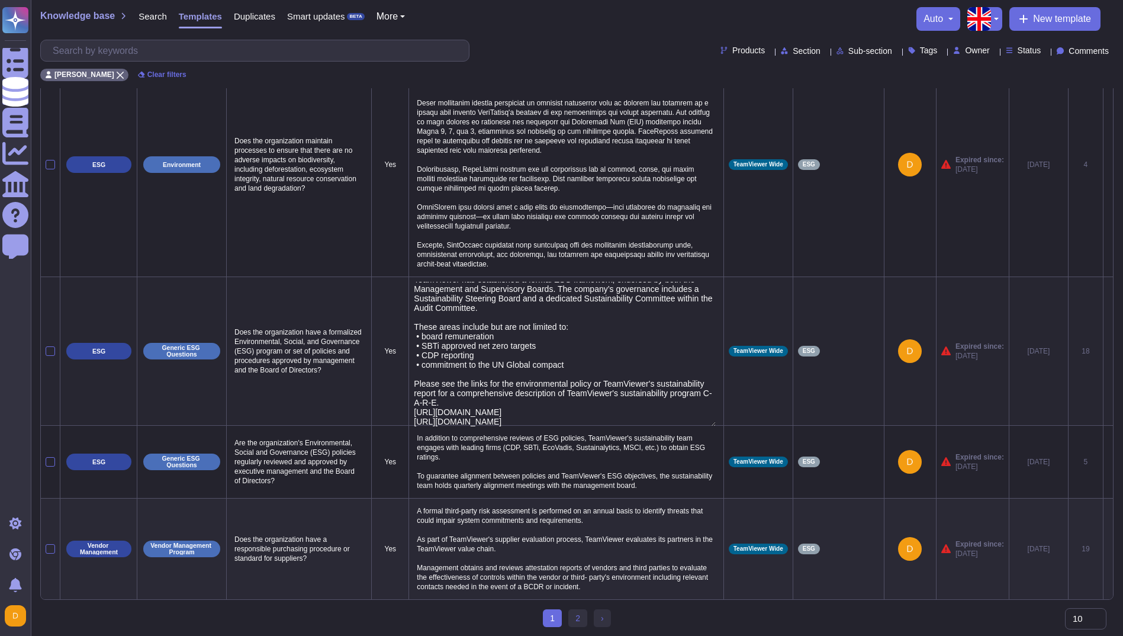
type textarea "TeamViewer has established a formal ESG framework, endorsed by both the Managem…"
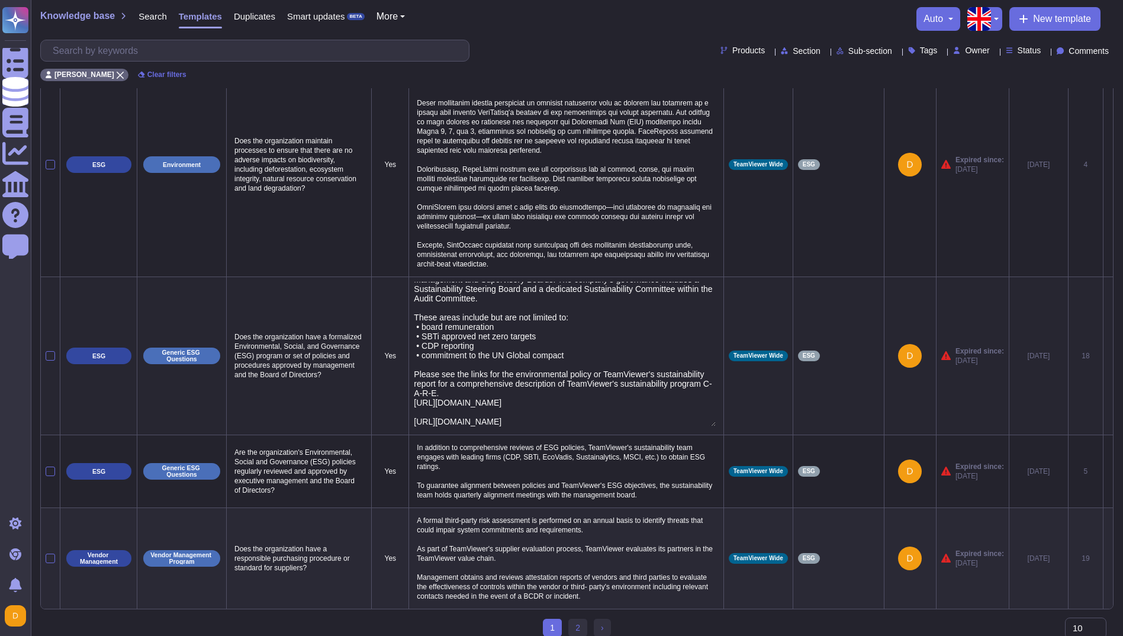
click at [667, 430] on div "TeamViewer has established a formal ESG framework, endorsed by both the Managem…" at bounding box center [566, 356] width 304 height 148
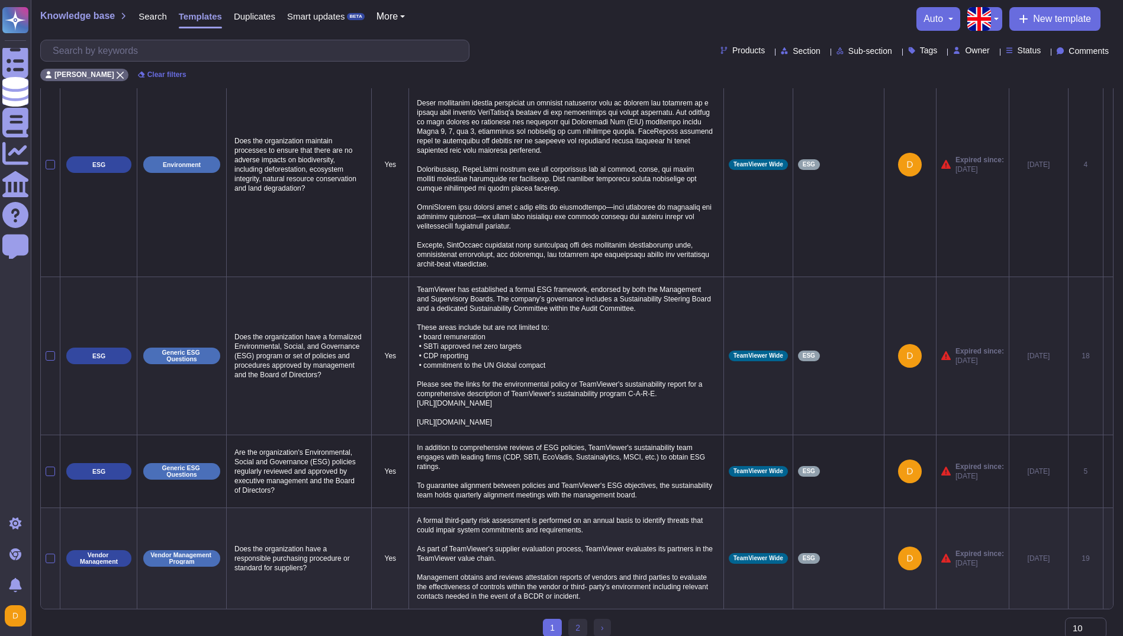
click at [1108, 356] on icon at bounding box center [1108, 356] width 0 height 0
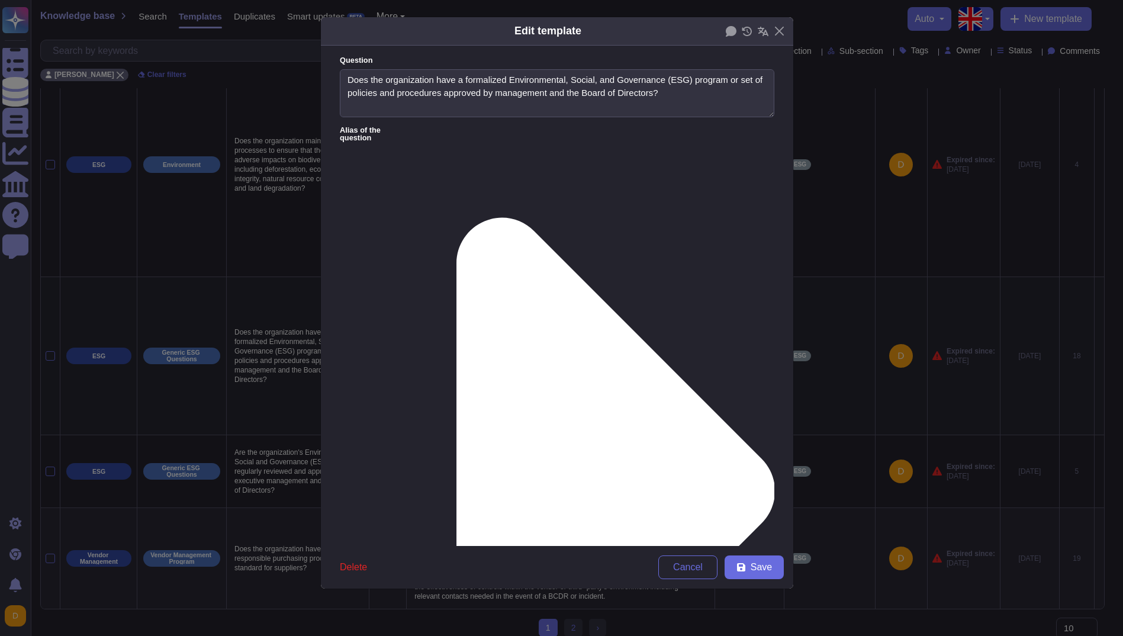
type textarea "Does the organization have a formalized Environmental, Social, and Governance (…"
type textarea "TeamViewer has established a formal ESG framework, endorsed by both the Managem…"
click at [752, 565] on button "Save" at bounding box center [758, 567] width 59 height 24
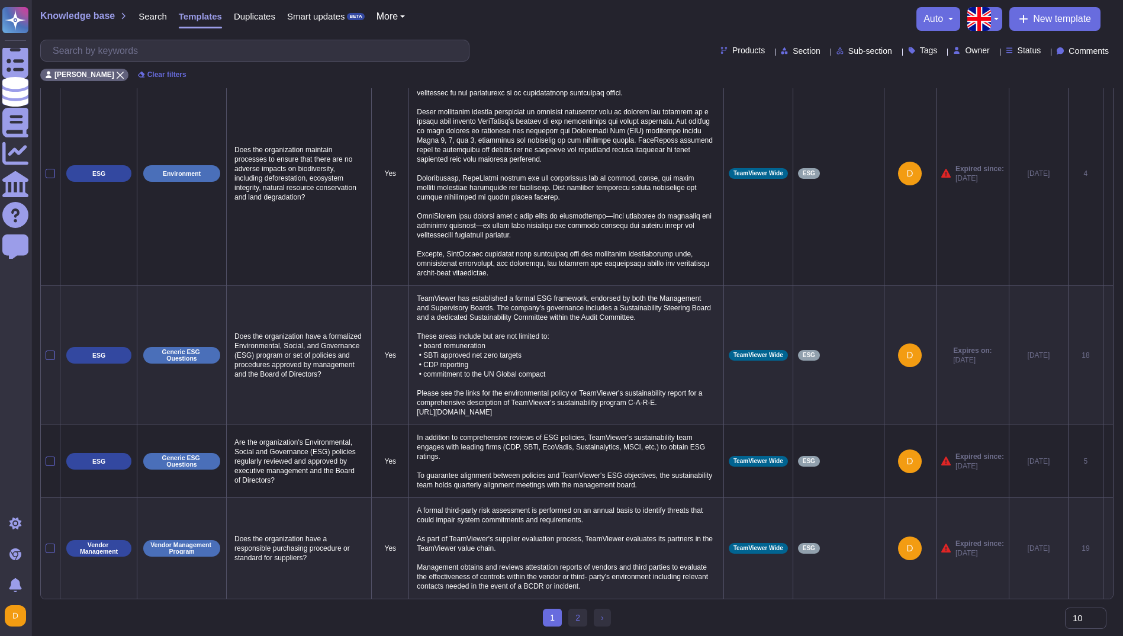
click at [555, 12] on div "Knowledge base Search Templates Duplicates Smart updates BETA More auto New tem…" at bounding box center [576, 19] width 1073 height 24
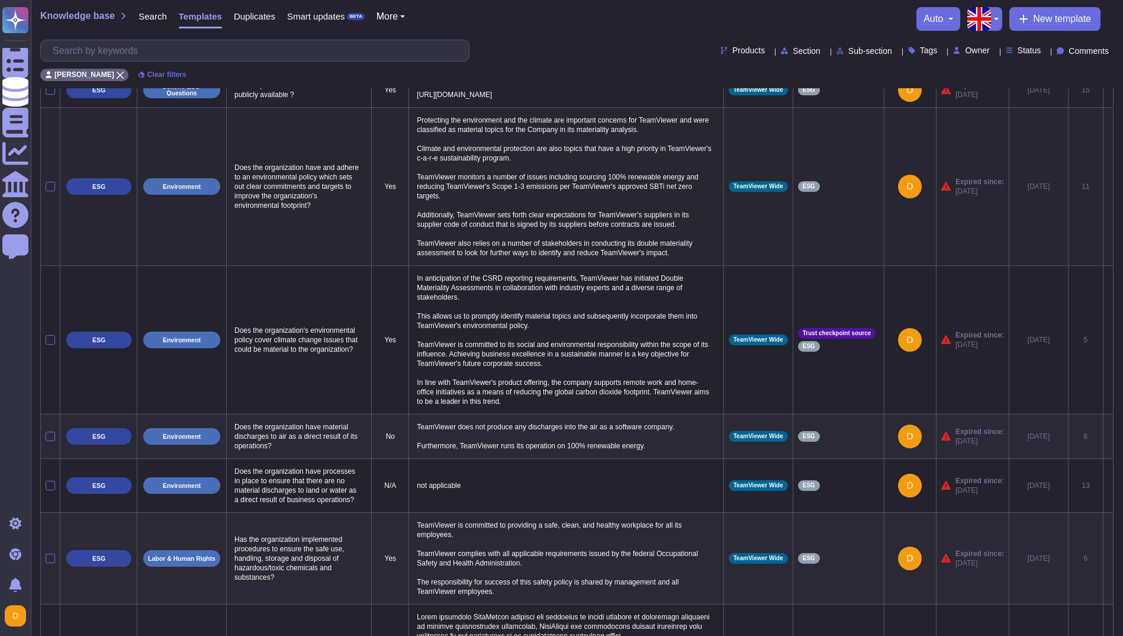
scroll to position [0, 0]
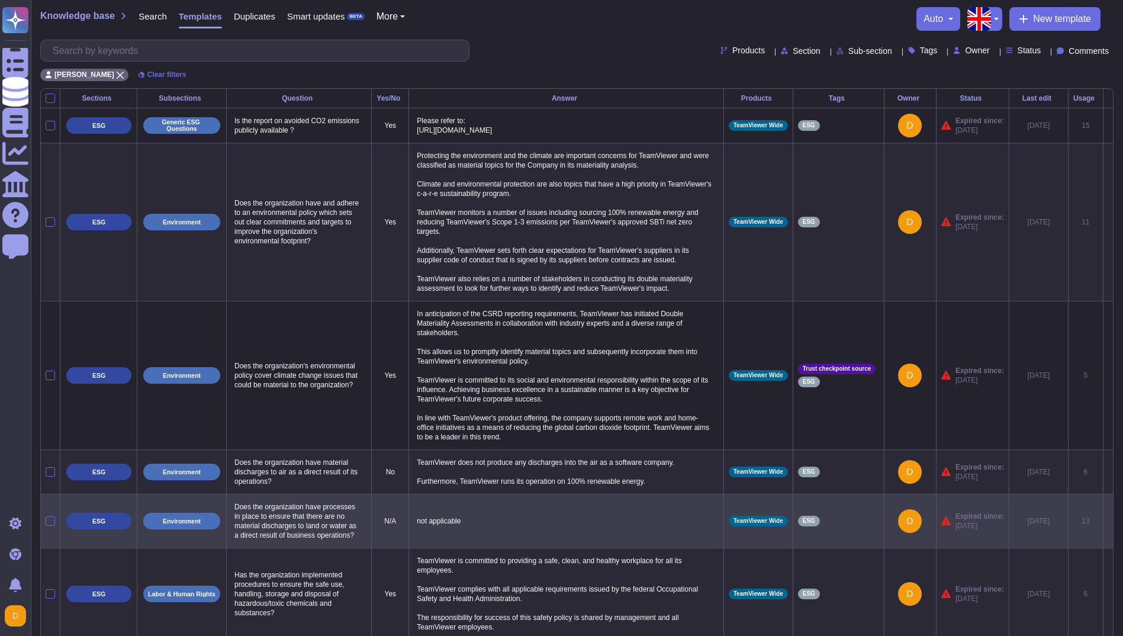
click at [493, 541] on td "not applicable" at bounding box center [566, 521] width 314 height 54
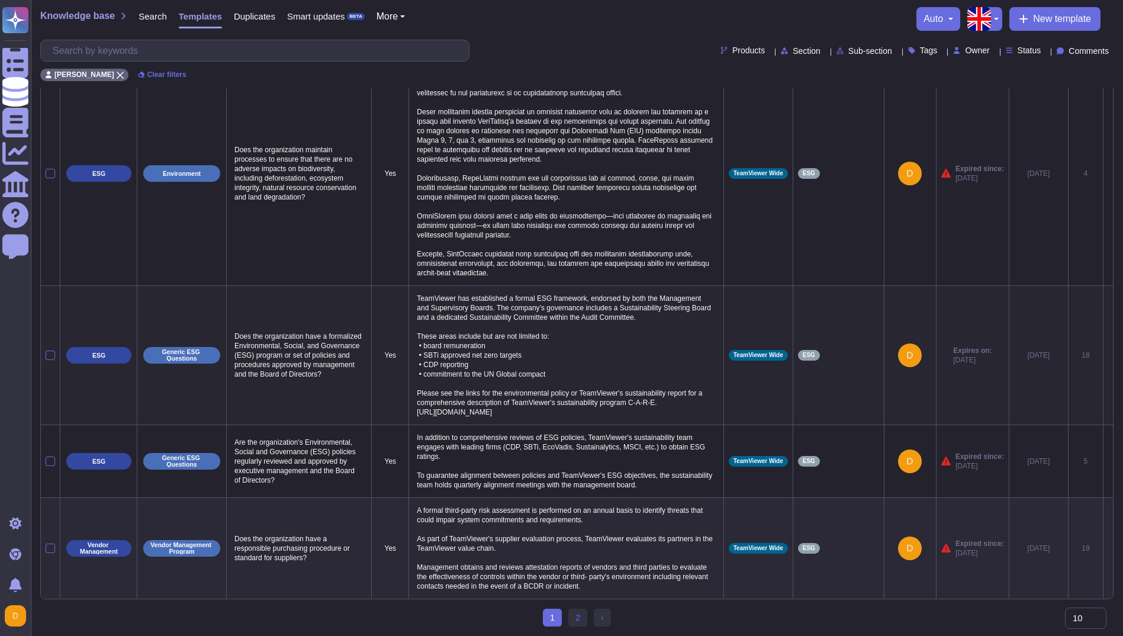
scroll to position [606, 0]
click at [575, 618] on link "2" at bounding box center [577, 618] width 19 height 18
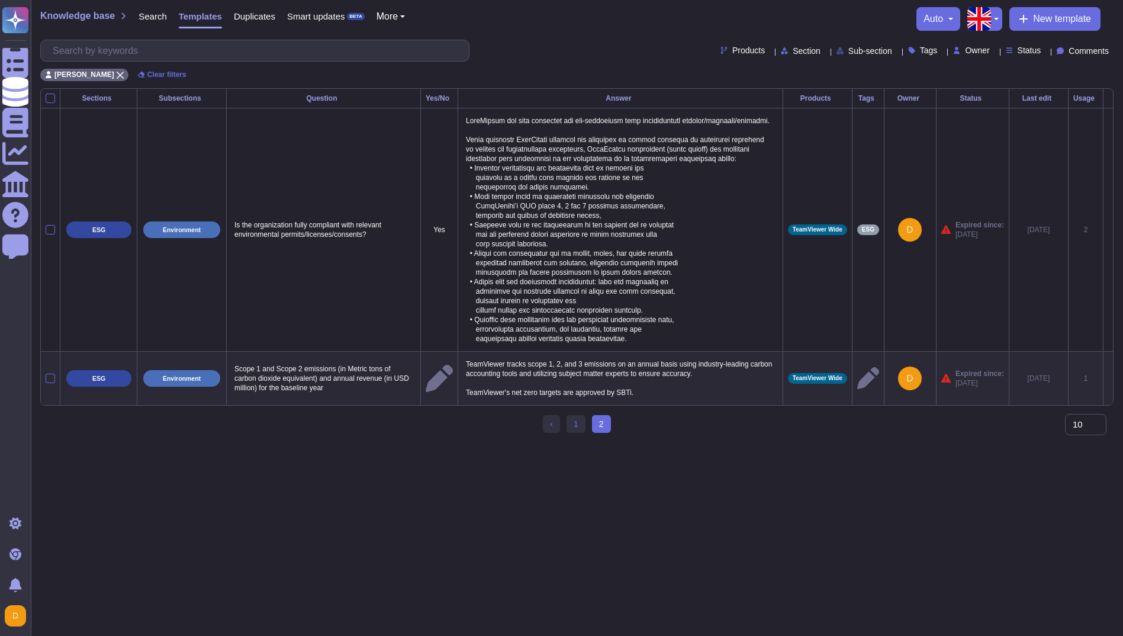
scroll to position [0, 0]
click at [578, 433] on link "1" at bounding box center [580, 424] width 19 height 18
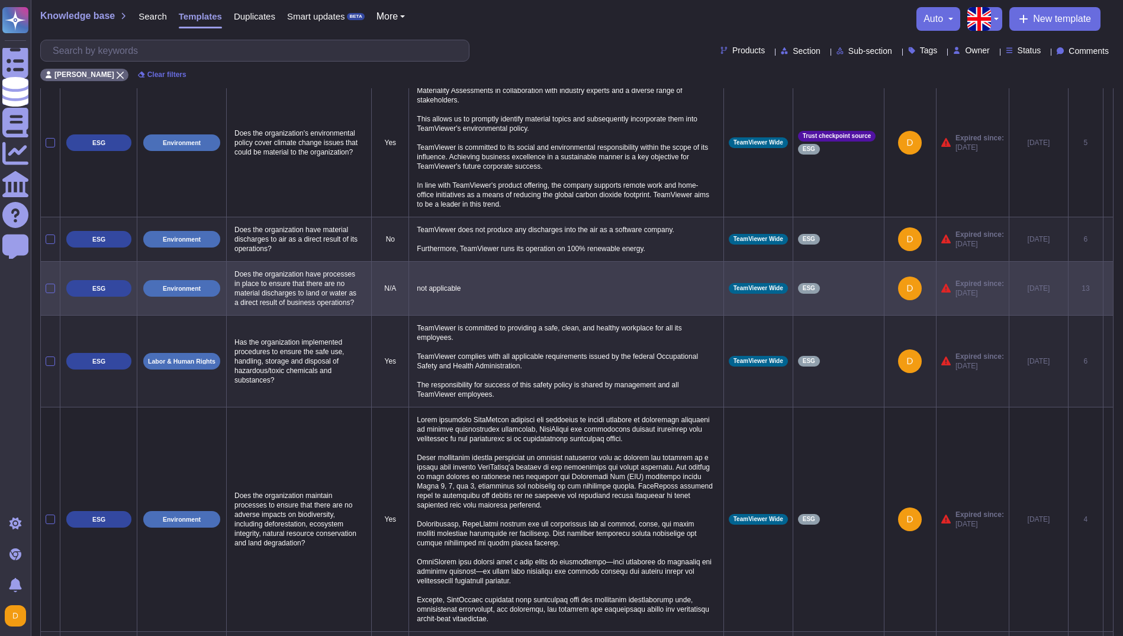
scroll to position [178, 0]
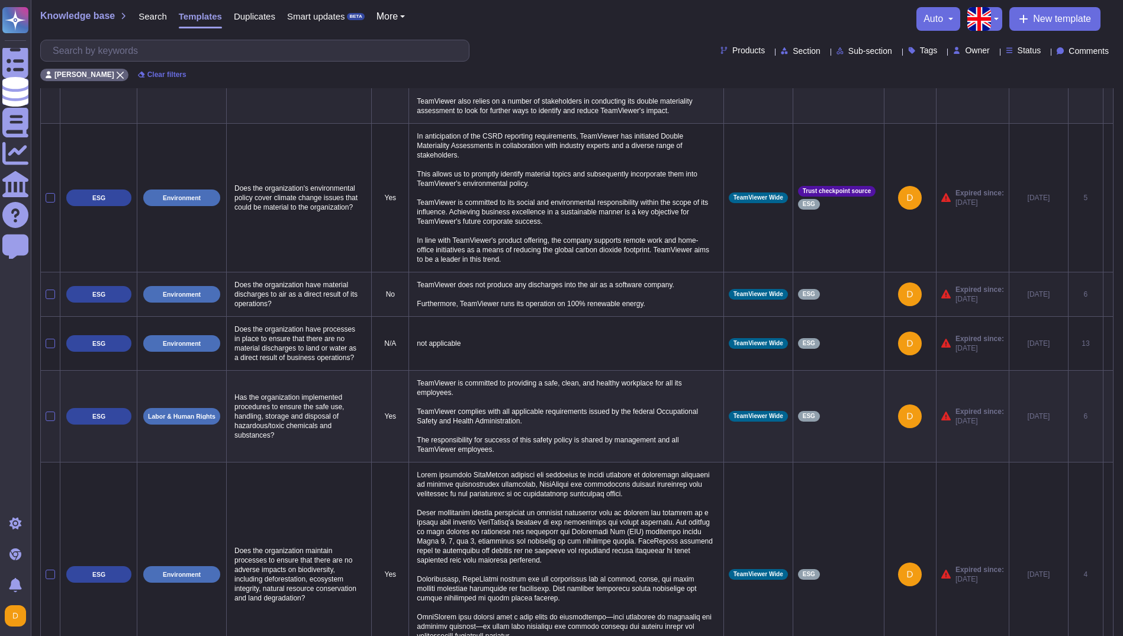
click at [589, 303] on p "TeamViewer does not produce any discharges into the air as a software company. …" at bounding box center [566, 294] width 304 height 34
type textarea "TeamViewer does not produce any discharges into the air as a software company. …"
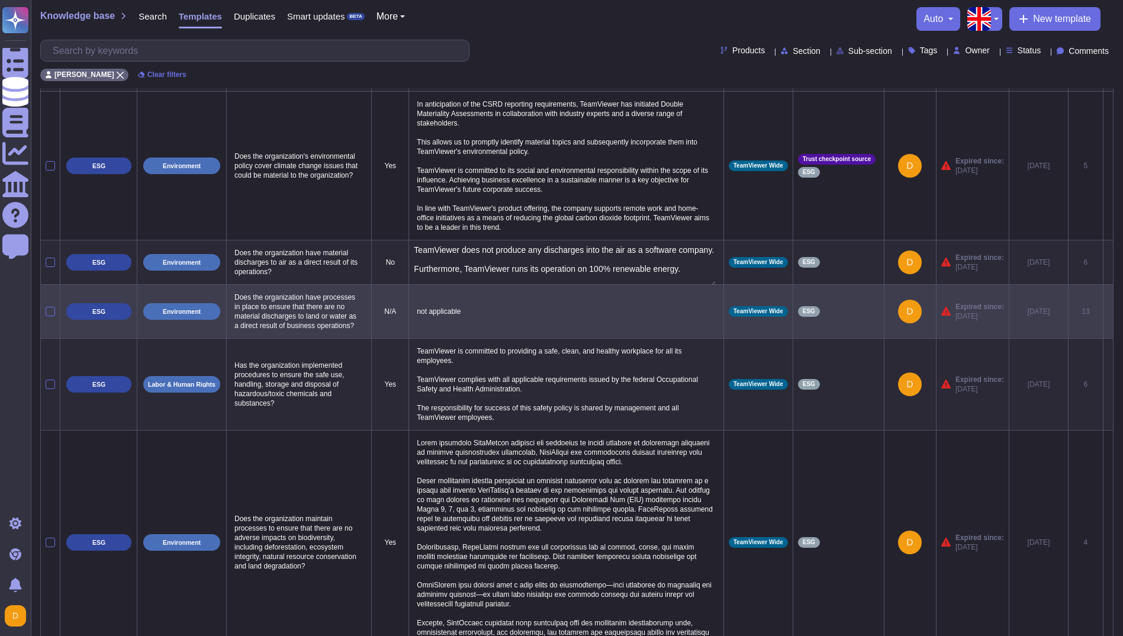
scroll to position [237, 0]
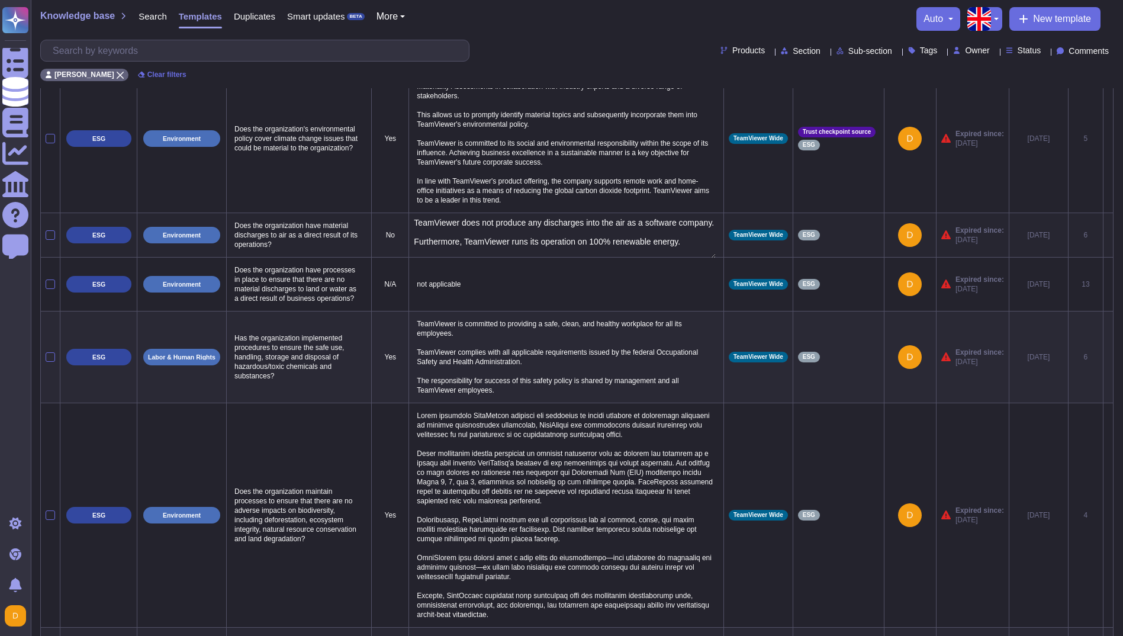
click at [1108, 236] on icon at bounding box center [1108, 236] width 0 height 0
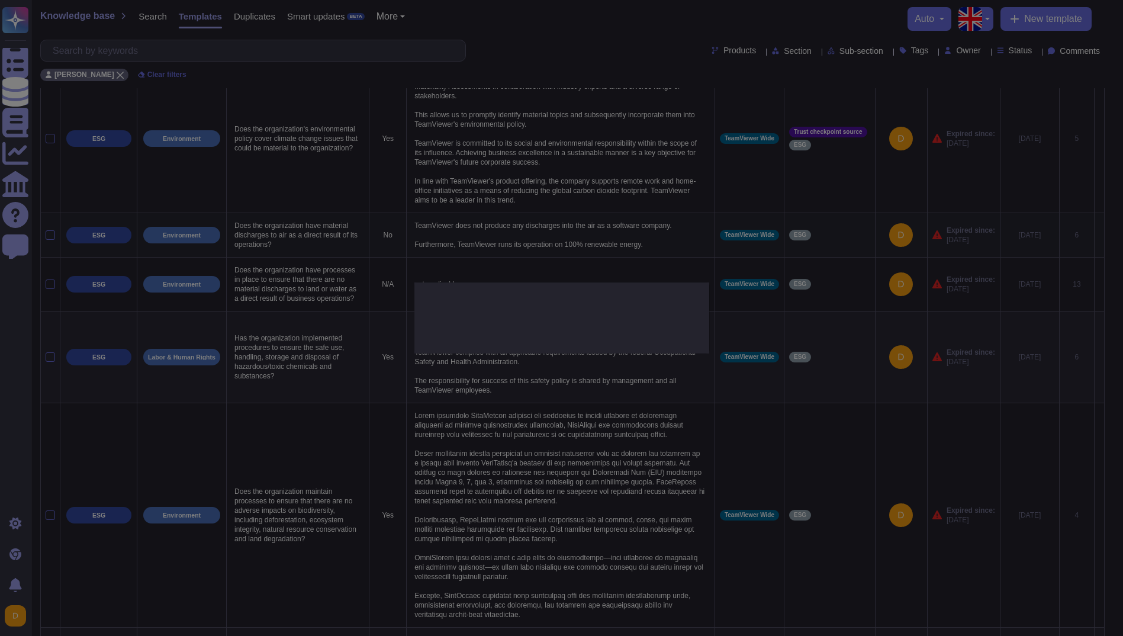
type textarea "Does the organization have material discharges to air as a direct result of its…"
type textarea "TeamViewer does not produce any discharges into the air as a software company. …"
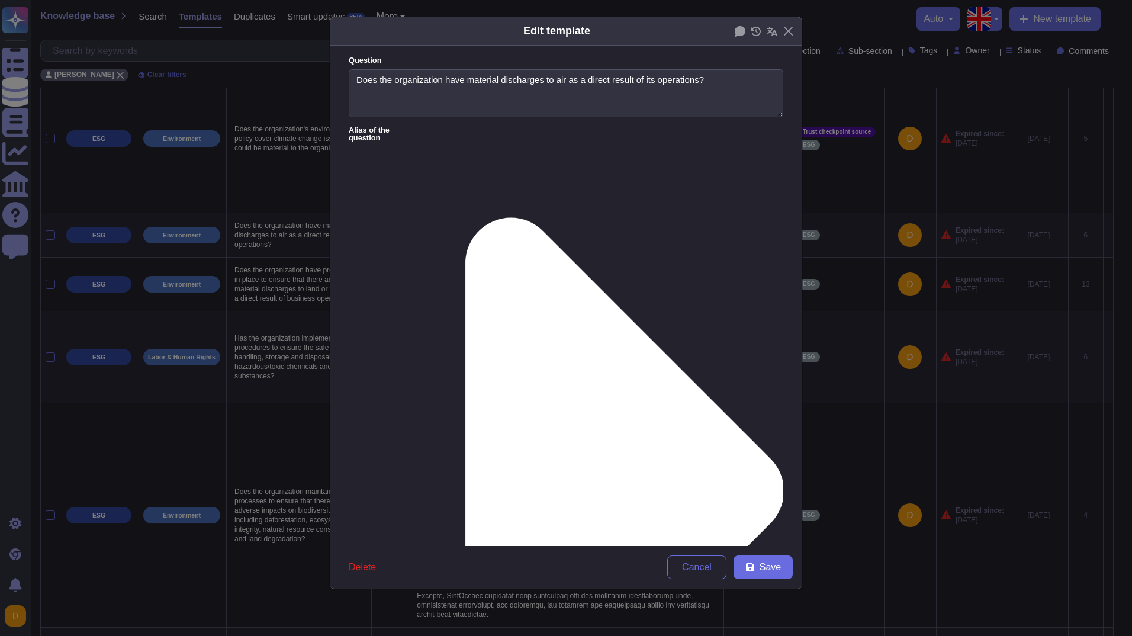
type textarea "Does the organization have material discharges to air as a direct result of its…"
type textarea "TeamViewer does not produce any discharges into the air as a software company. …"
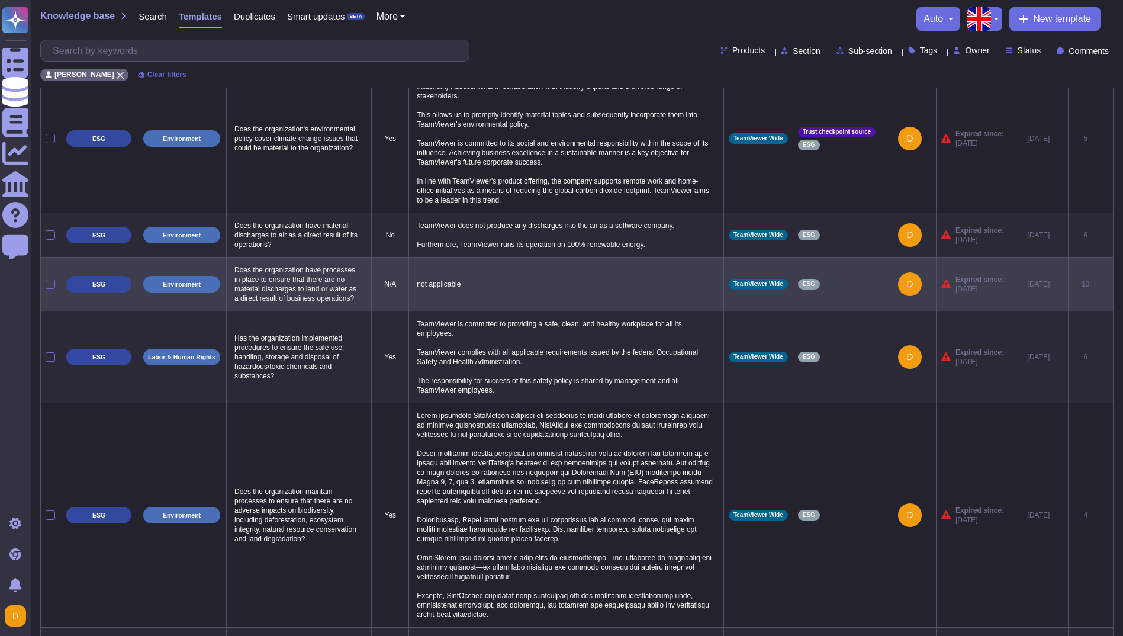
click at [496, 292] on p "not applicable" at bounding box center [566, 283] width 304 height 15
type textarea "not applicable"
drag, startPoint x: 1098, startPoint y: 294, endPoint x: 1107, endPoint y: 292, distance: 9.0
click at [1108, 285] on icon at bounding box center [1108, 285] width 0 height 0
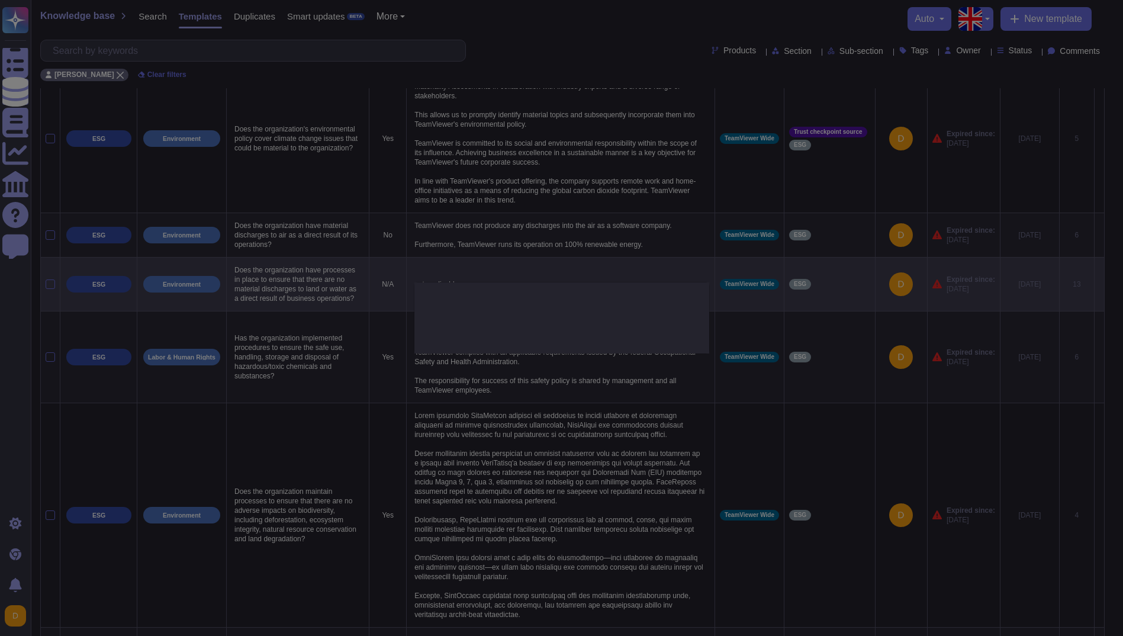
type textarea "Does the organization have processes in place to ensure that there are no mater…"
type textarea "not applicable"
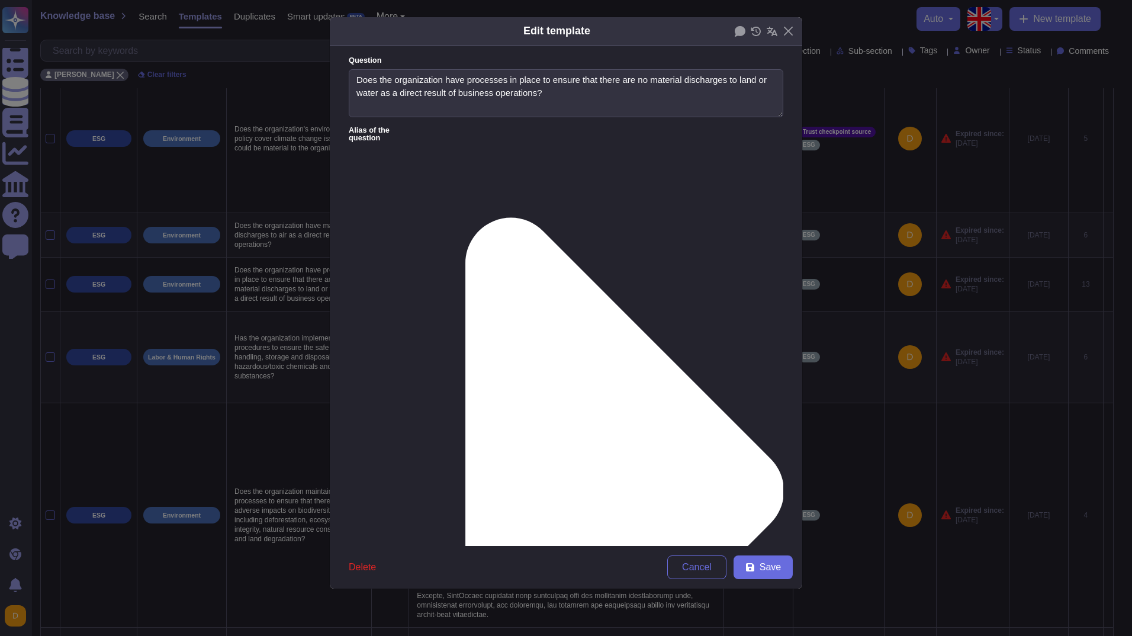
type textarea "Does the organization have processes in place to ensure that there are no mater…"
type textarea "not applicable"
click at [764, 565] on span "Save" at bounding box center [770, 566] width 21 height 9
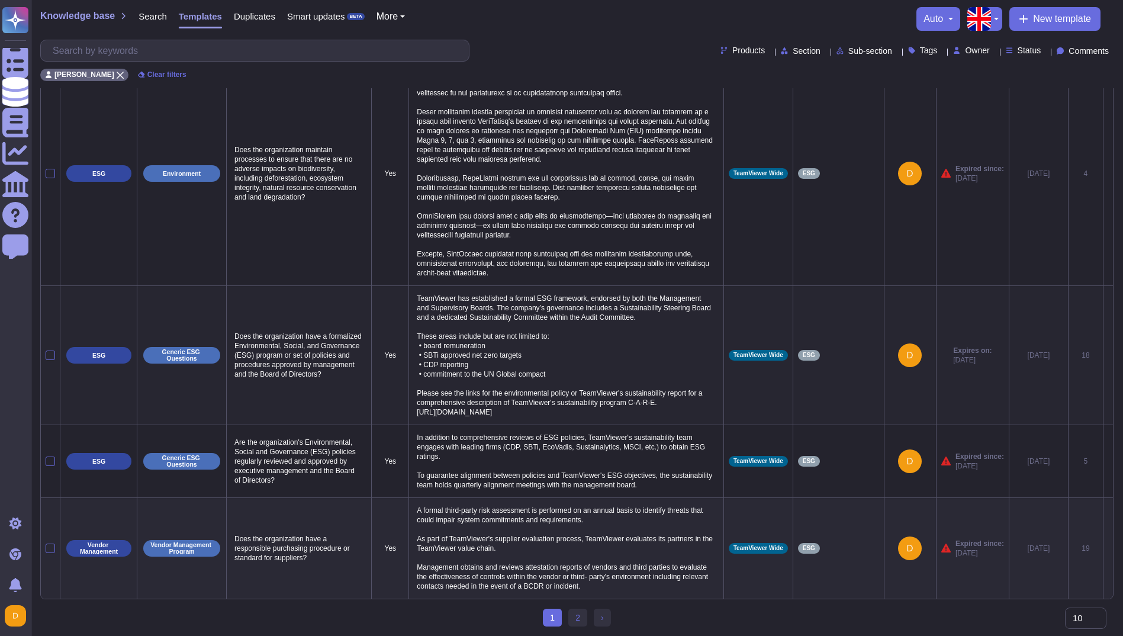
scroll to position [606, 0]
click at [576, 619] on link "2" at bounding box center [577, 618] width 19 height 18
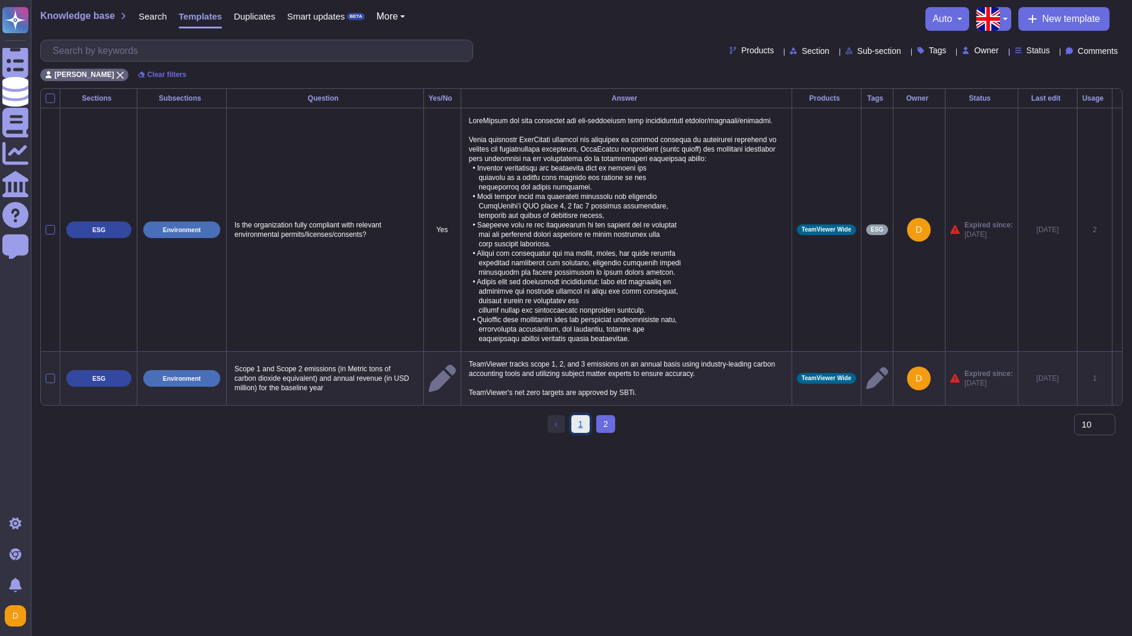
click at [578, 433] on link "1" at bounding box center [580, 424] width 19 height 18
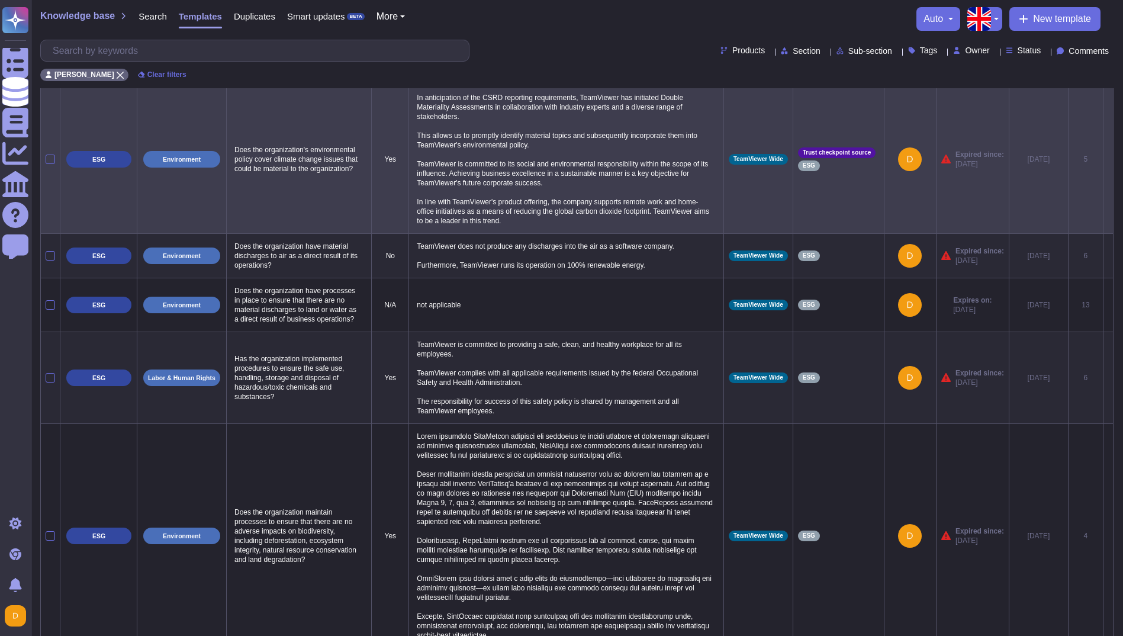
scroll to position [237, 0]
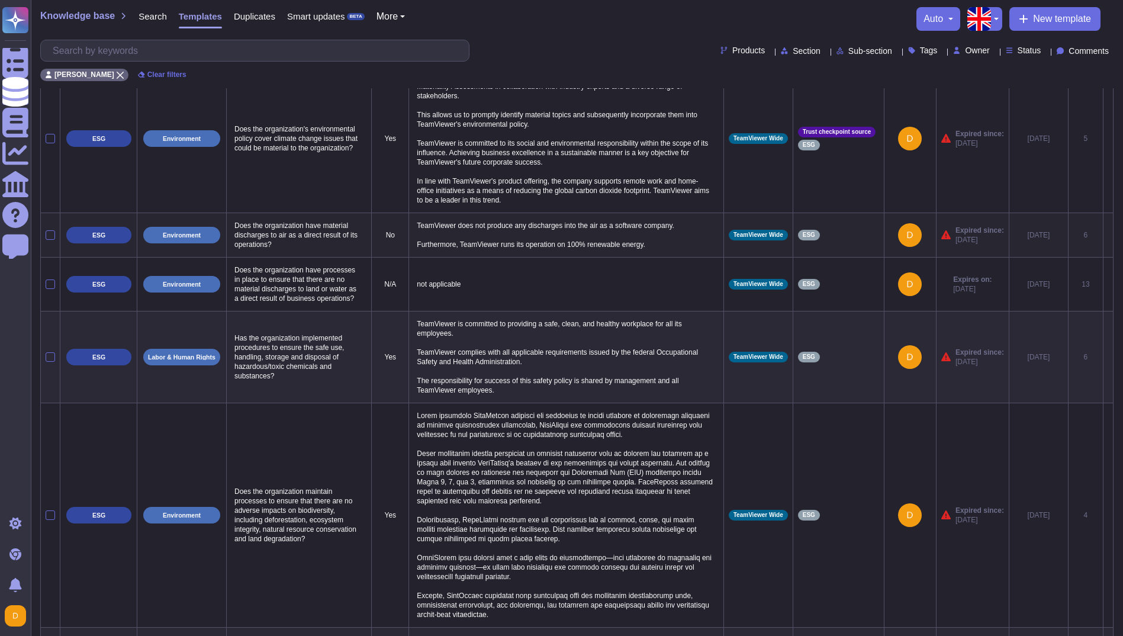
click at [500, 241] on p "TeamViewer does not produce any discharges into the air as a software company. …" at bounding box center [566, 235] width 304 height 34
click at [503, 233] on textarea "TeamViewer does not produce any discharges into the air as a software company. …" at bounding box center [564, 238] width 301 height 40
type textarea "TeamViewer does not produce any discharges into the air as a software company. …"
click at [592, 19] on div "Knowledge base Search Templates Duplicates Smart updates BETA More auto New tem…" at bounding box center [576, 19] width 1073 height 24
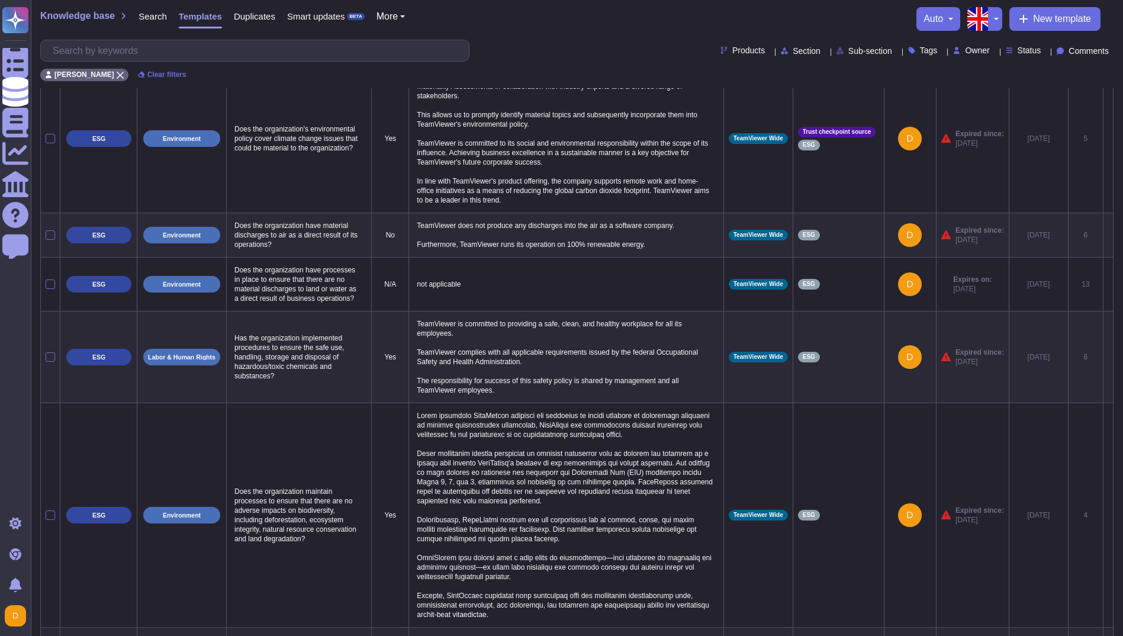
click at [993, 21] on button "button" at bounding box center [995, 19] width 14 height 24
click at [1017, 69] on link "German" at bounding box center [1036, 73] width 94 height 14
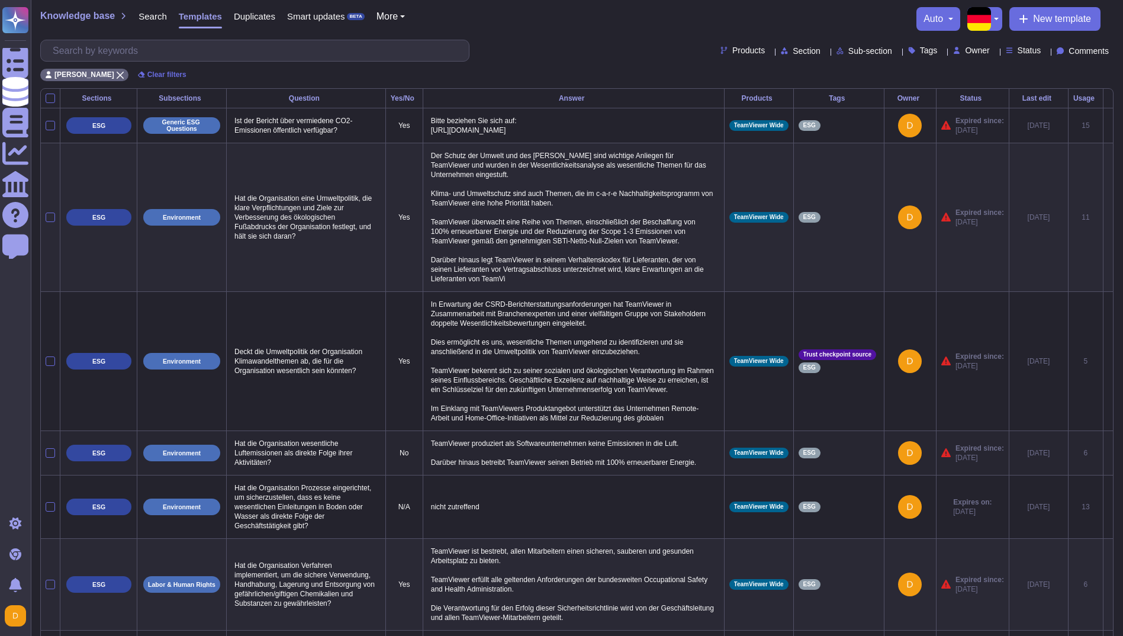
click at [583, 463] on p "TeamViewer produziert als Softwareunternehmen keine Emissionen in die Luft. Dar…" at bounding box center [573, 453] width 291 height 34
click at [497, 451] on textarea "TeamViewer produziert als Softwareunternehmen keine Emissionen in die Luft. Dar…" at bounding box center [572, 456] width 288 height 40
drag, startPoint x: 652, startPoint y: 450, endPoint x: 687, endPoint y: 448, distance: 35.6
click at [687, 448] on textarea "TeamViewer gibt als Softwareunternehmen keine Emissionen in die Luft. Darüber h…" at bounding box center [572, 456] width 288 height 40
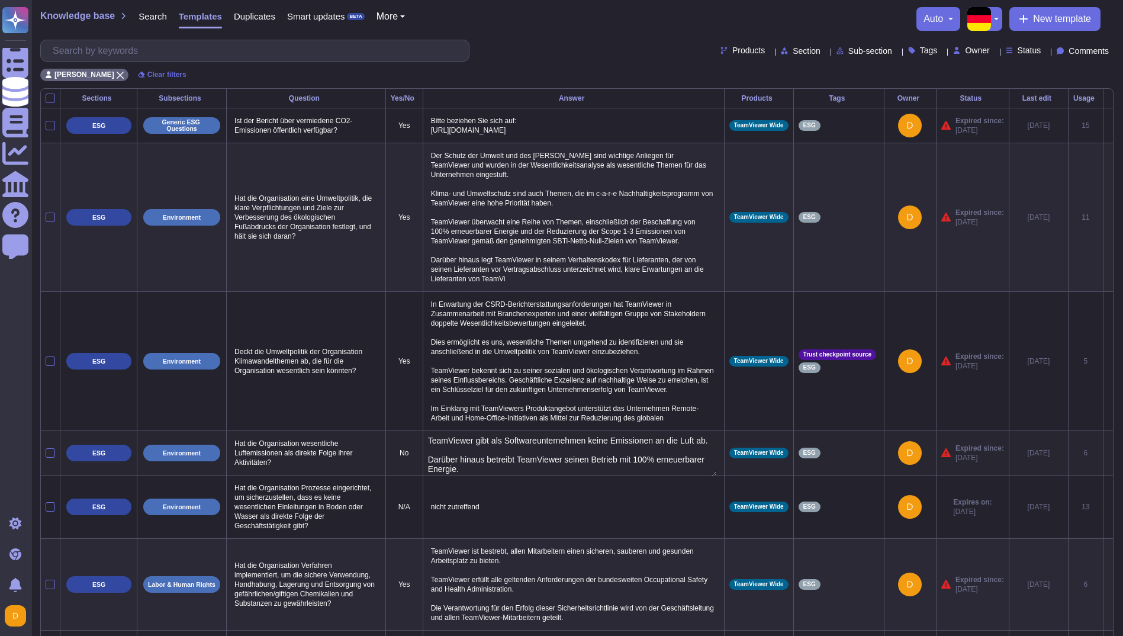
click at [607, 449] on textarea "TeamViewer gibt als Softwareunternehmen keine Emissionen an die Luft ab. Darübe…" at bounding box center [572, 456] width 288 height 40
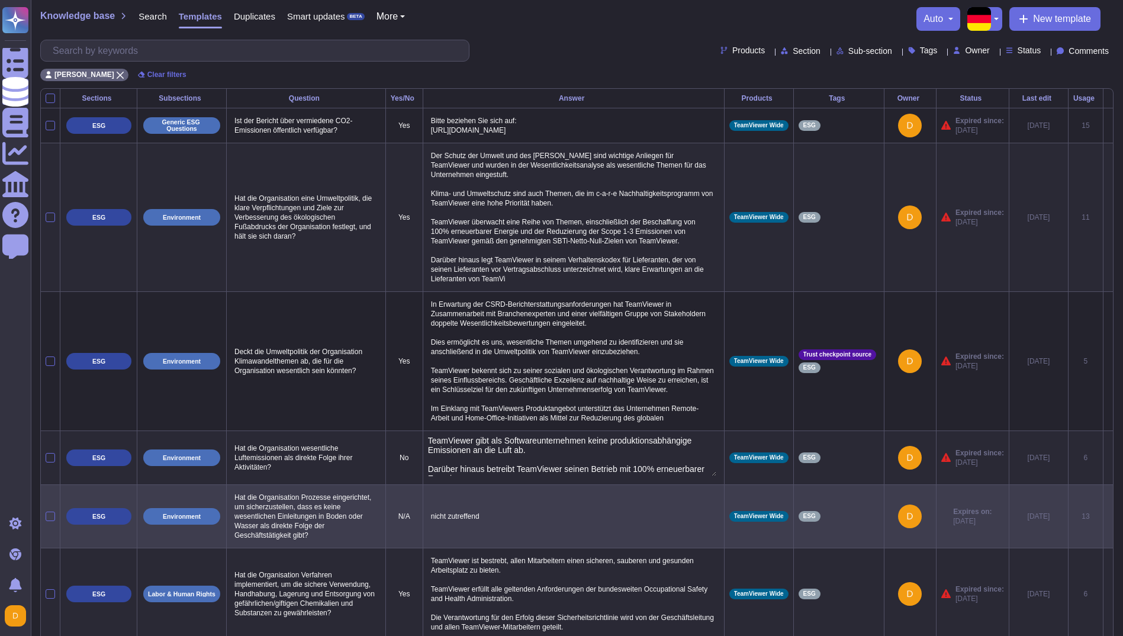
type textarea "TeamViewer gibt als Softwareunternehmen keine produktionsabhängigen Emissionen …"
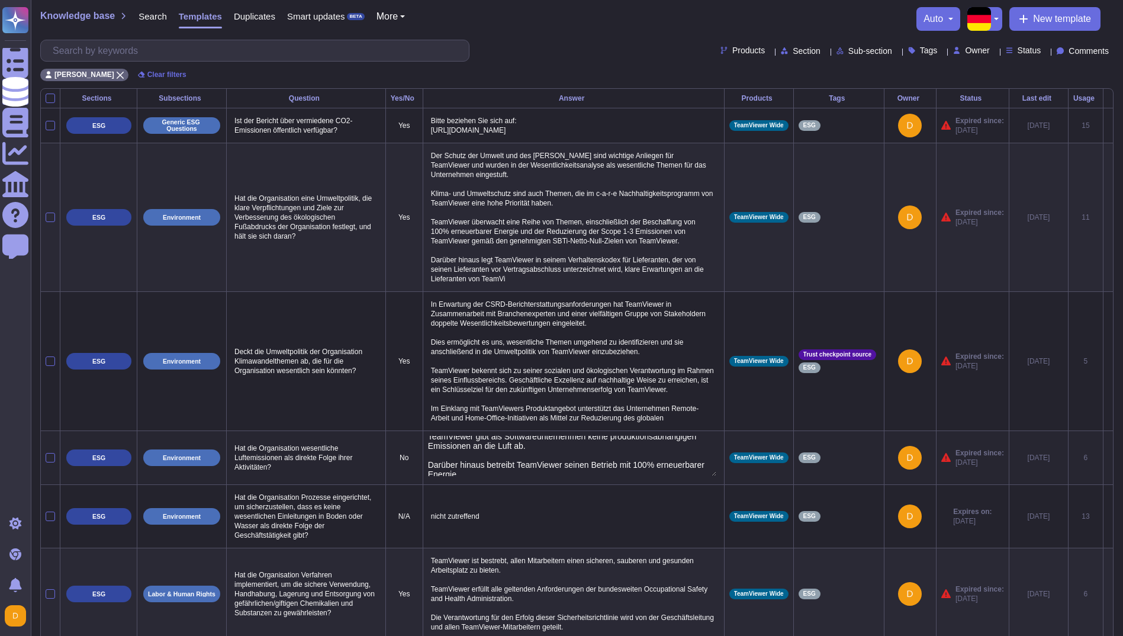
scroll to position [8, 0]
click at [485, 476] on textarea "TeamViewer gibt als Softwareunternehmen keine produktionsabhängigen Emissionen …" at bounding box center [572, 456] width 288 height 40
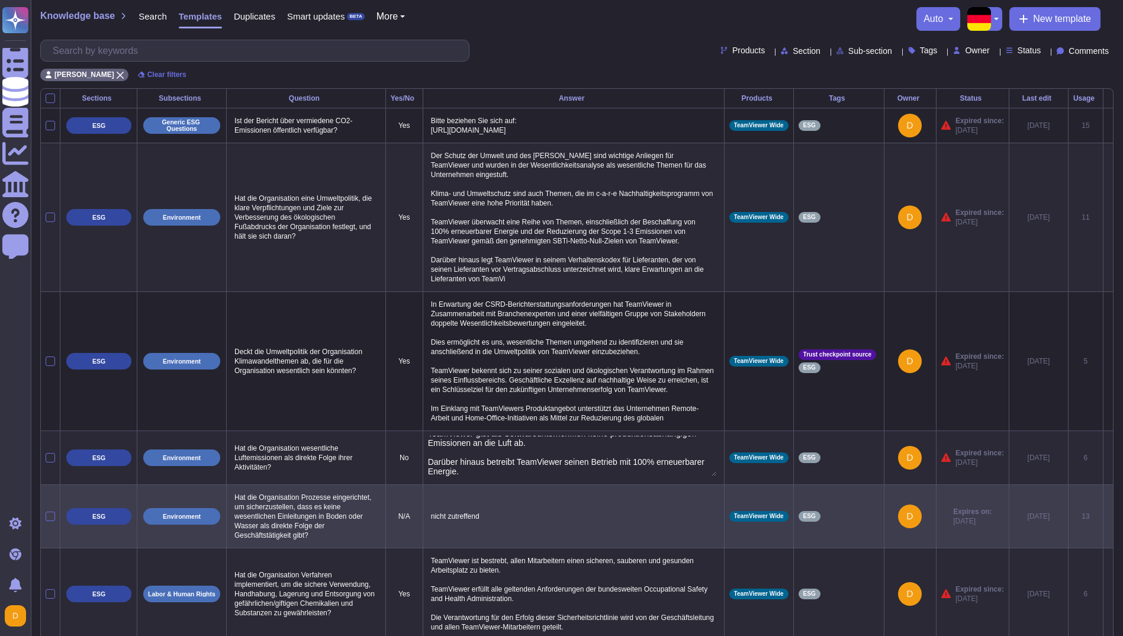
click at [673, 516] on td "nicht zutreffend" at bounding box center [573, 515] width 301 height 63
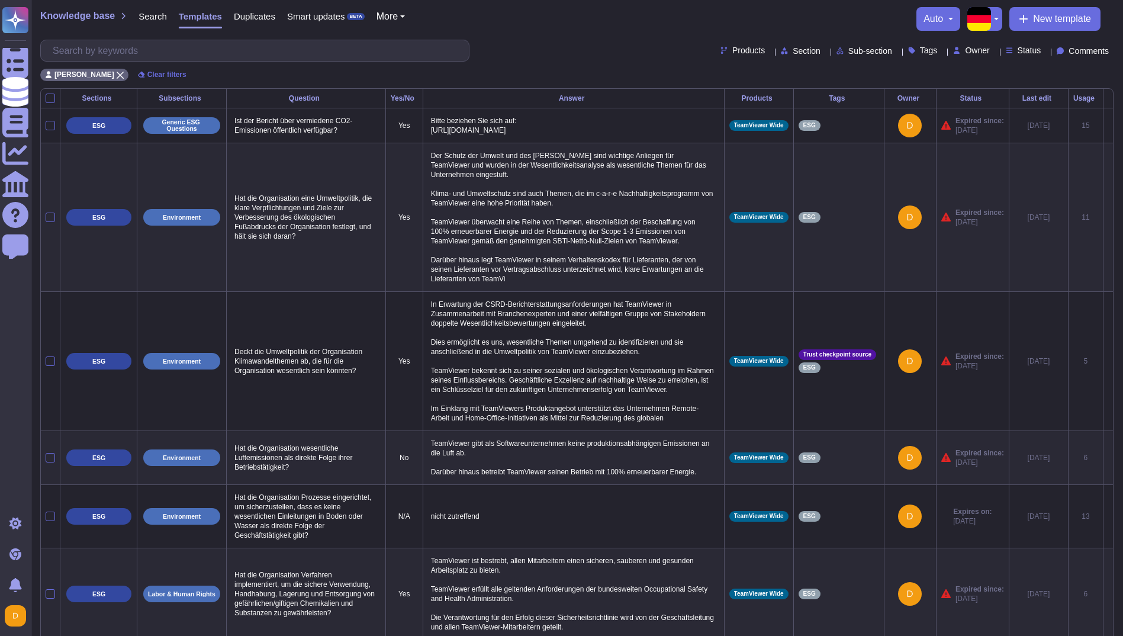
click at [934, 8] on div "auto" at bounding box center [938, 19] width 44 height 24
click at [934, 14] on span "auto" at bounding box center [934, 18] width 20 height 9
click at [989, 15] on button "button" at bounding box center [995, 19] width 14 height 24
click at [1006, 44] on link "English" at bounding box center [1036, 44] width 94 height 14
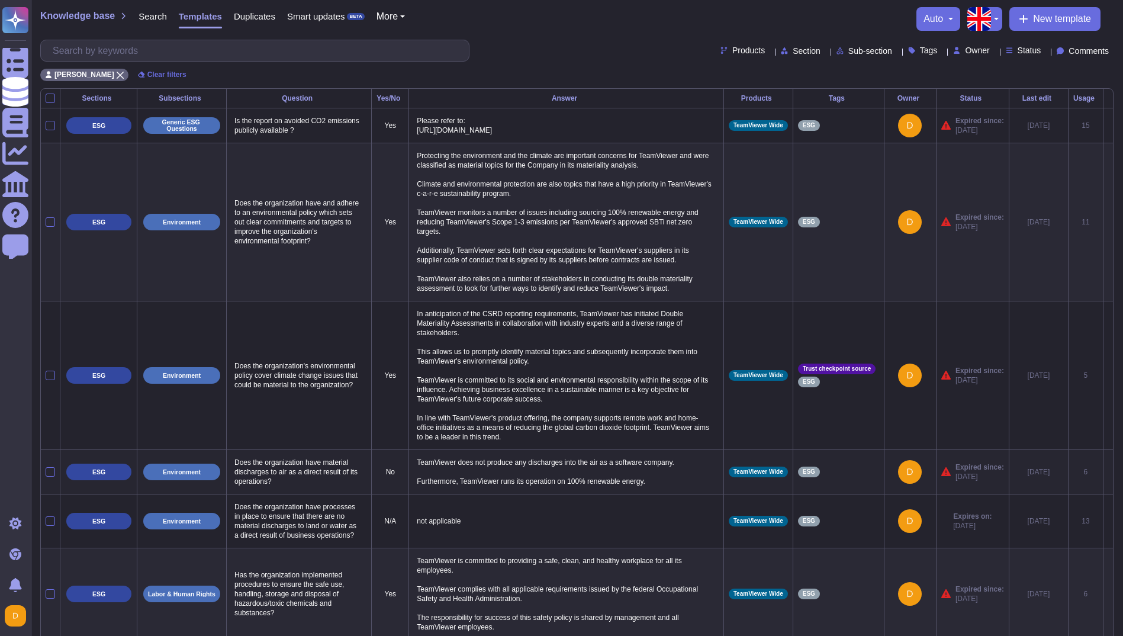
click at [564, 485] on p "TeamViewer does not produce any discharges into the air as a software company. …" at bounding box center [566, 472] width 304 height 34
click at [509, 472] on textarea "TeamViewer does not produce any discharges into the air as a software company. …" at bounding box center [564, 475] width 301 height 40
click at [539, 471] on textarea "TeamViewer does not release any discharges into the air as a software company. …" at bounding box center [564, 475] width 301 height 40
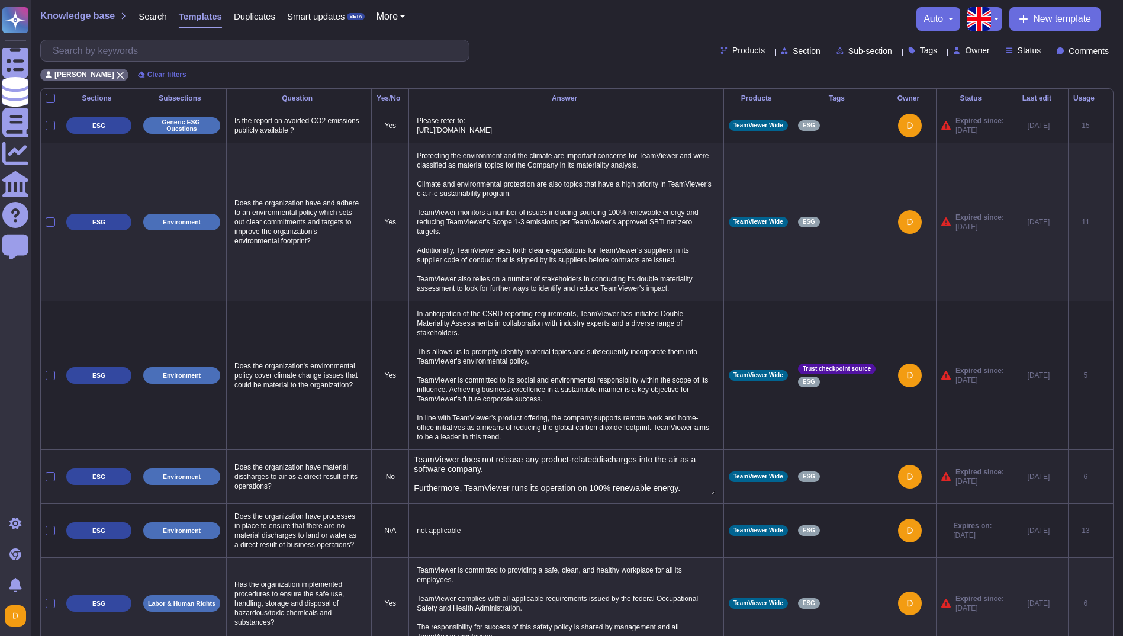
type textarea "TeamViewer does not release any product-related discharges into the air as a so…"
click at [835, 482] on div "ESG" at bounding box center [838, 476] width 81 height 11
click at [1108, 477] on icon at bounding box center [1108, 477] width 0 height 0
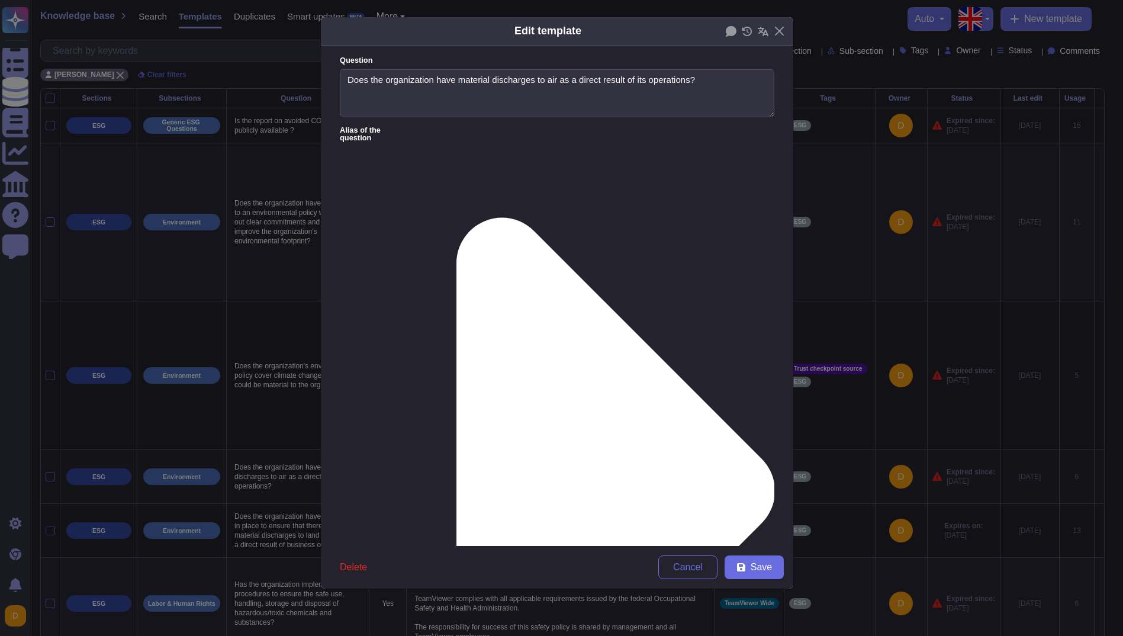
type textarea "Does the organization have material discharges to air as a direct result of its…"
type textarea "TeamViewer does not release any product-related discharges into the air as a so…"
click at [758, 555] on button "Save" at bounding box center [758, 567] width 59 height 24
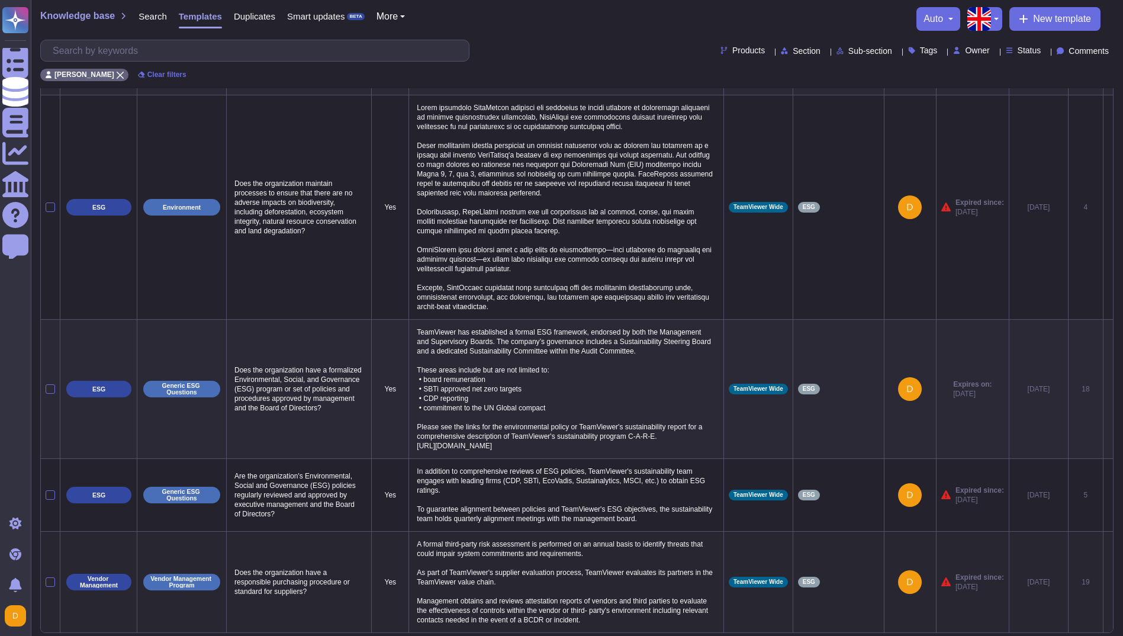
scroll to position [616, 0]
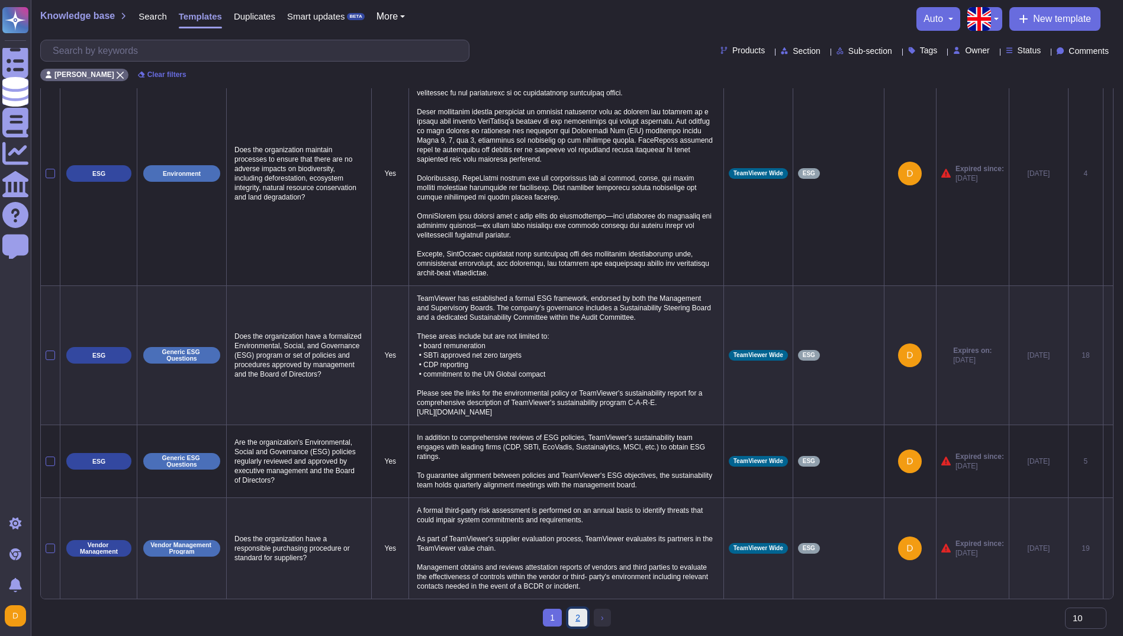
click at [578, 617] on link "2" at bounding box center [577, 618] width 19 height 18
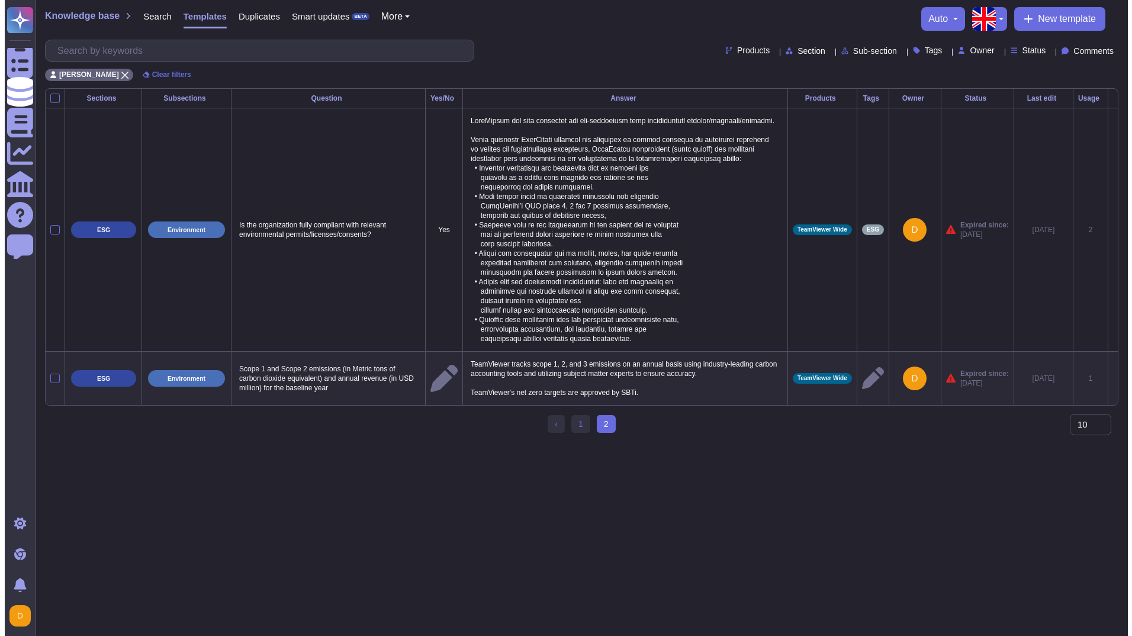
scroll to position [0, 0]
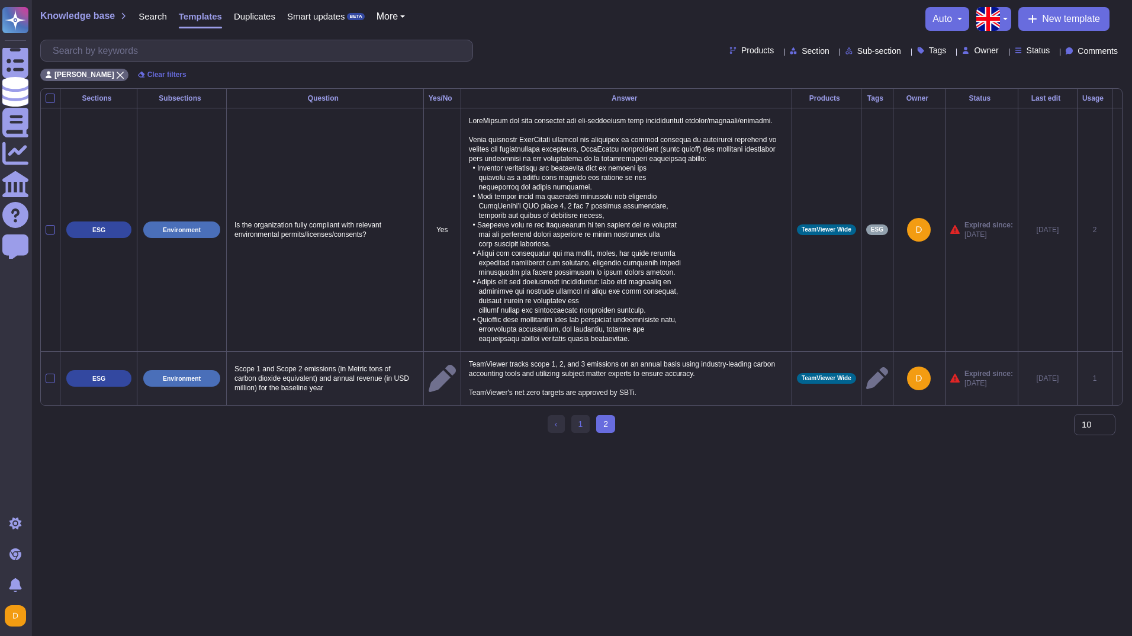
click at [699, 389] on p "TeamViewer tracks scope 1, 2, and 3 emissions on an annual basis using industry…" at bounding box center [626, 378] width 321 height 44
click at [512, 398] on textarea "TeamViewer tracks scope 1, 2, and 3 emissions on an annual basis using industry…" at bounding box center [625, 381] width 318 height 50
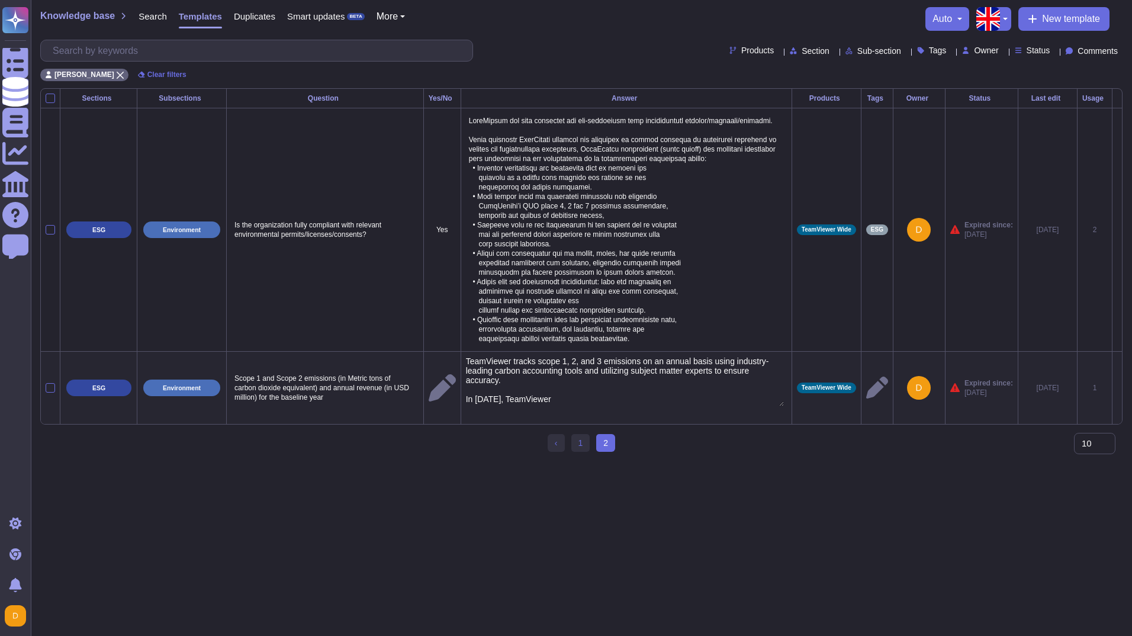
type textarea "TeamViewer tracks scope 1, 2, and 3 emissions on an annual basis using industry…"
click at [485, 411] on p "TeamViewer tracks scope 1, 2, and 3 emissions on an annual basis using industry…" at bounding box center [626, 387] width 321 height 63
click at [488, 414] on textarea "TeamViewer tracks scope 1, 2, and 3 emissions on an annual basis using industry…" at bounding box center [625, 390] width 318 height 69
click at [554, 415] on textarea "TeamViewer tracks scope 1, 2, and 3 emissions on an annual basis using industry…" at bounding box center [625, 390] width 318 height 69
type textarea "TeamViewer tracks scope 1, 2, and 3 emissions on an annual basis using industry…"
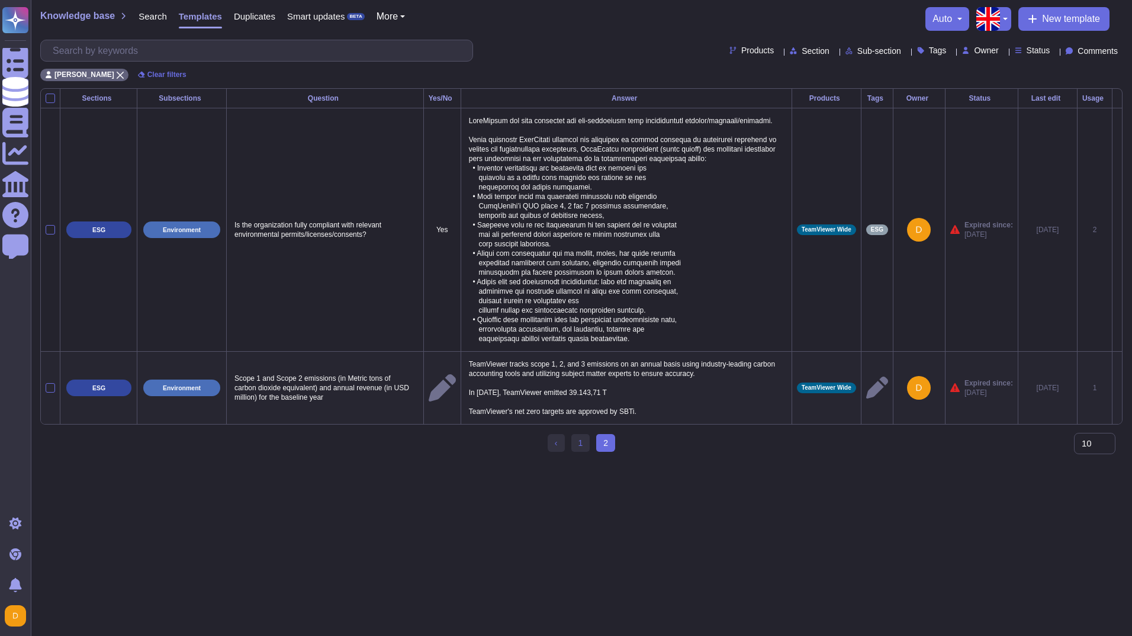
click at [606, 411] on p "TeamViewer tracks scope 1, 2, and 3 emissions on an annual basis using industry…" at bounding box center [626, 387] width 321 height 63
click at [613, 418] on textarea "TeamViewer tracks scope 1, 2, and 3 emissions on an annual basis using industry…" at bounding box center [625, 390] width 318 height 69
type textarea "TeamViewer tracks scope 1, 2, and 3 emissions on an annual basis using industry…"
click at [676, 406] on p "TeamViewer tracks scope 1, 2, and 3 emissions on an annual basis using industry…" at bounding box center [626, 387] width 321 height 63
click at [709, 417] on textarea "TeamViewer tracks scope 1, 2, and 3 emissions on an annual basis using industry…" at bounding box center [625, 390] width 318 height 69
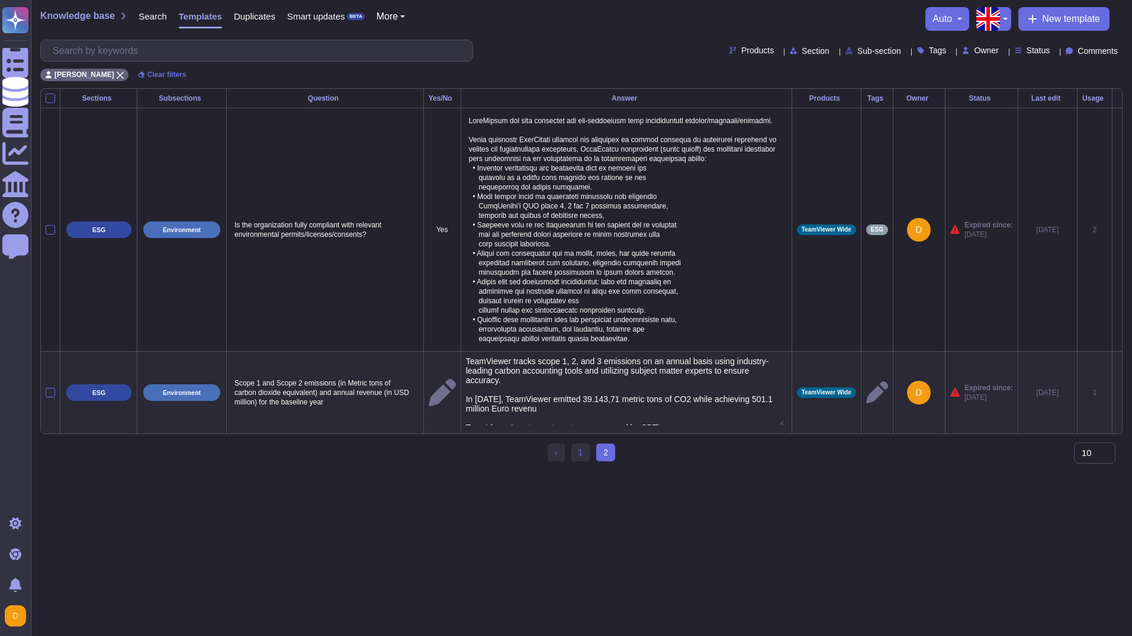
type textarea "TeamViewer tracks scope 1, 2, and 3 emissions on an annual basis using industry…"
click at [814, 471] on html "Questionnaires Knowledge Base Documents Analytics CAIQ / SIG Help Center Feedba…" at bounding box center [566, 235] width 1132 height 471
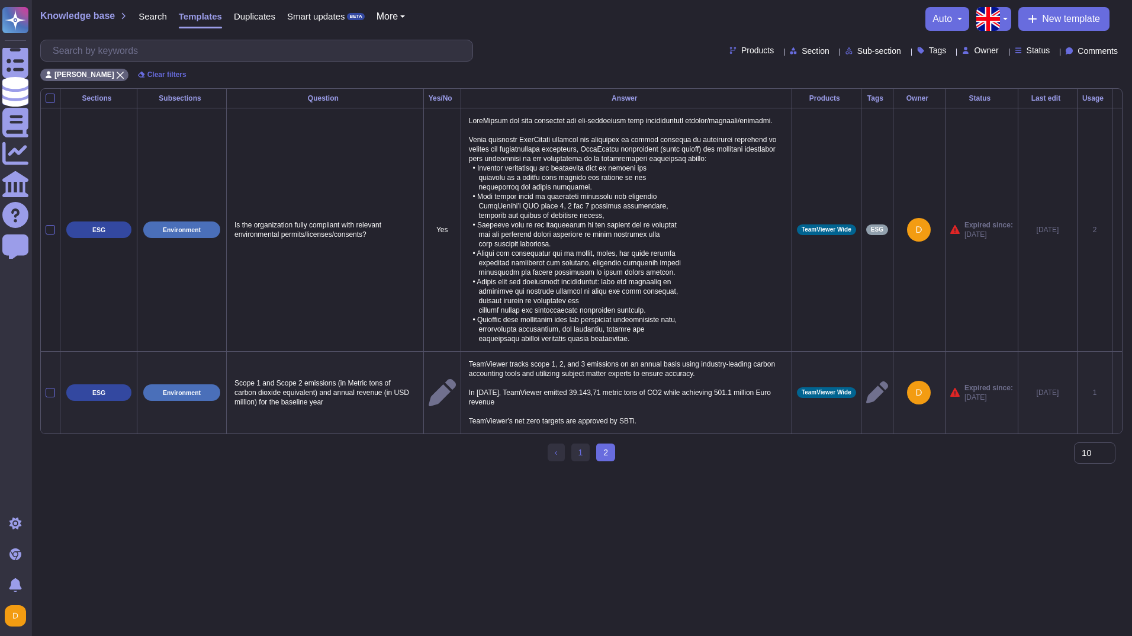
click at [1117, 393] on icon at bounding box center [1117, 393] width 0 height 0
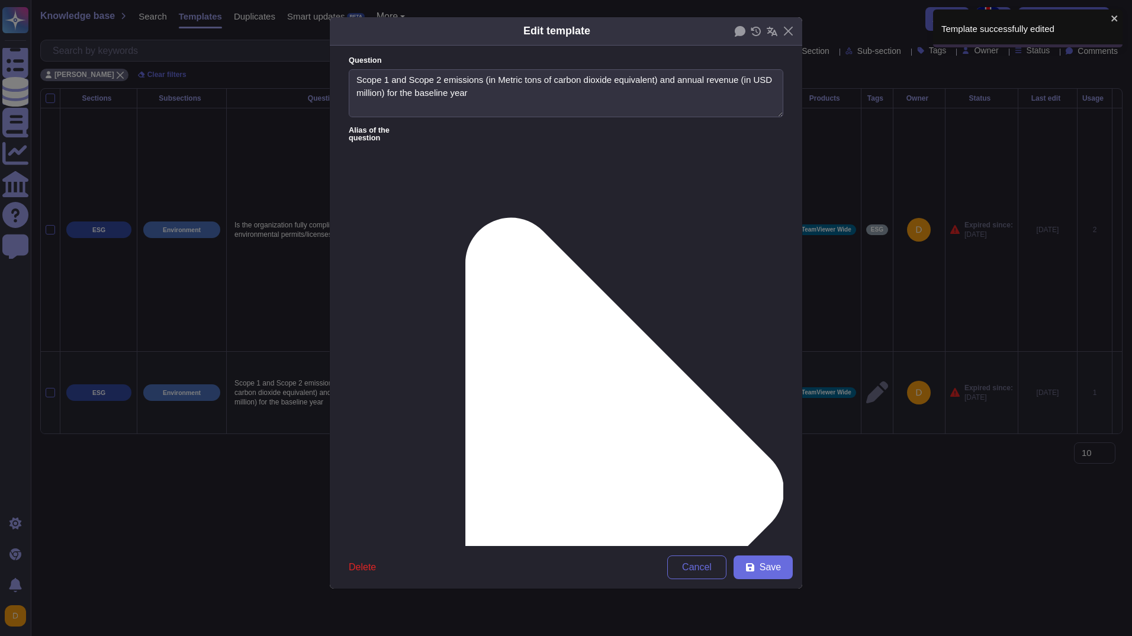
type textarea "Scope 1 and Scope 2 emissions (in Metric tons of carbon dioxide equivalent) and…"
type textarea "TeamViewer tracks scope 1, 2, and 3 emissions on an annual basis using industry…"
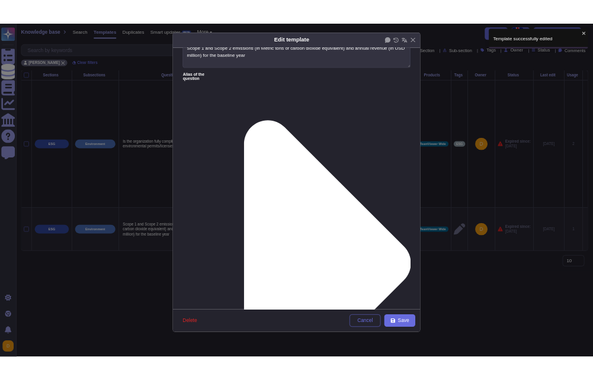
scroll to position [49, 0]
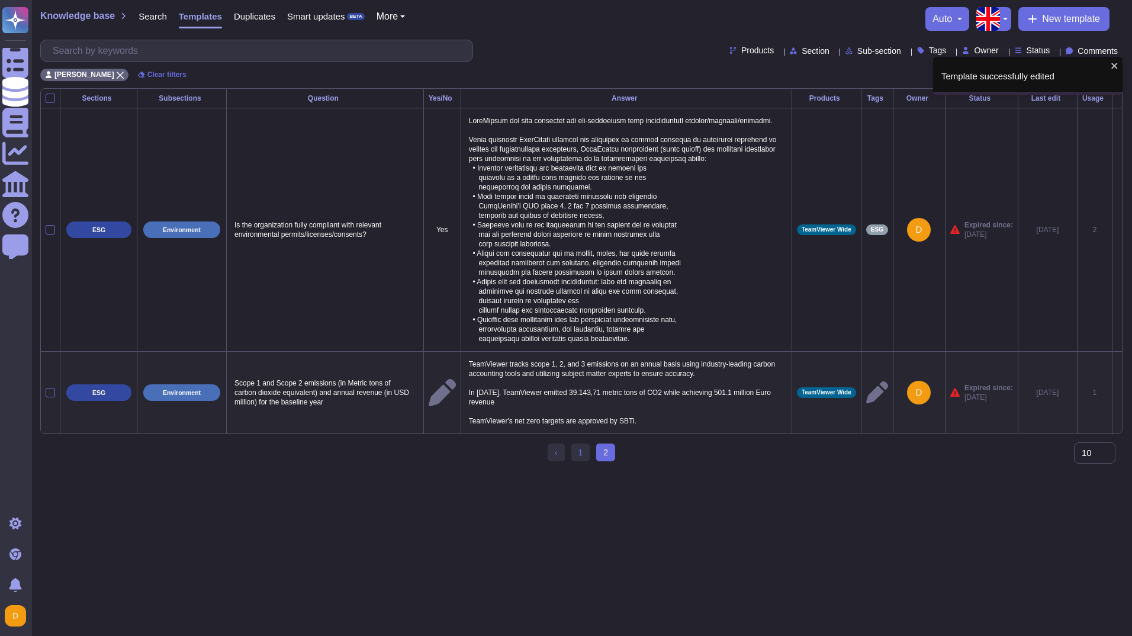
click at [423, 416] on td at bounding box center [441, 392] width 37 height 82
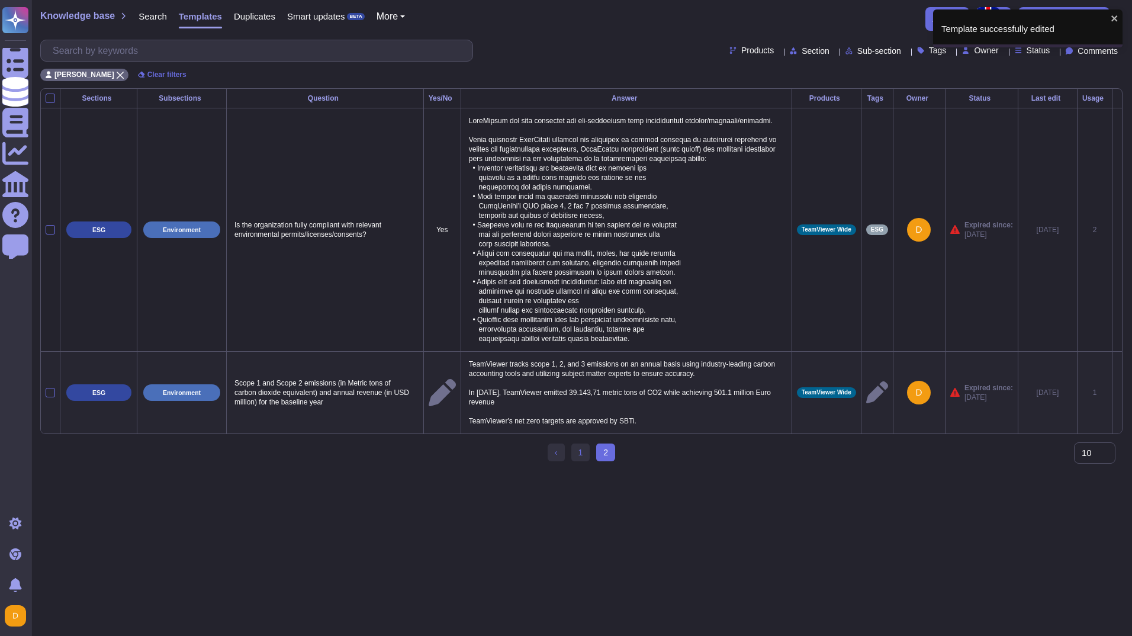
click at [1117, 393] on icon at bounding box center [1117, 393] width 0 height 0
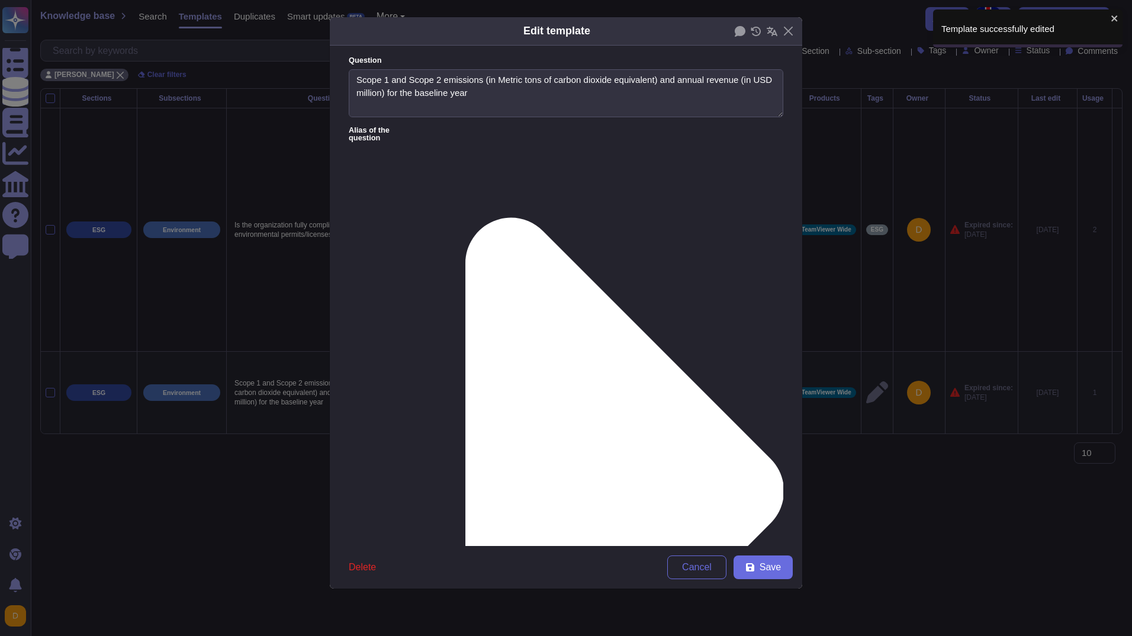
type textarea "Scope 1 and Scope 2 emissions (in Metric tons of carbon dioxide equivalent) and…"
type textarea "TeamViewer tracks scope 1, 2, and 3 emissions on an annual basis using industry…"
click at [760, 564] on span "Save" at bounding box center [770, 566] width 21 height 9
